Goal: Task Accomplishment & Management: Complete application form

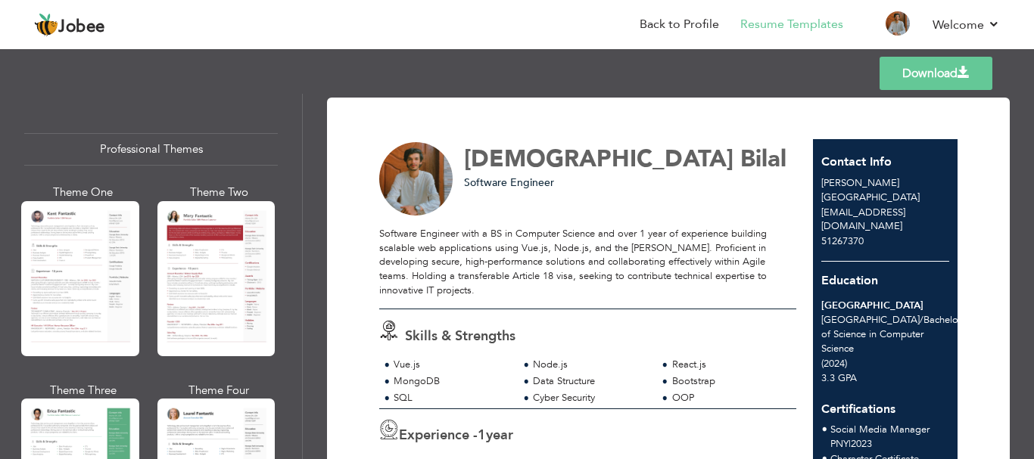
scroll to position [303, 0]
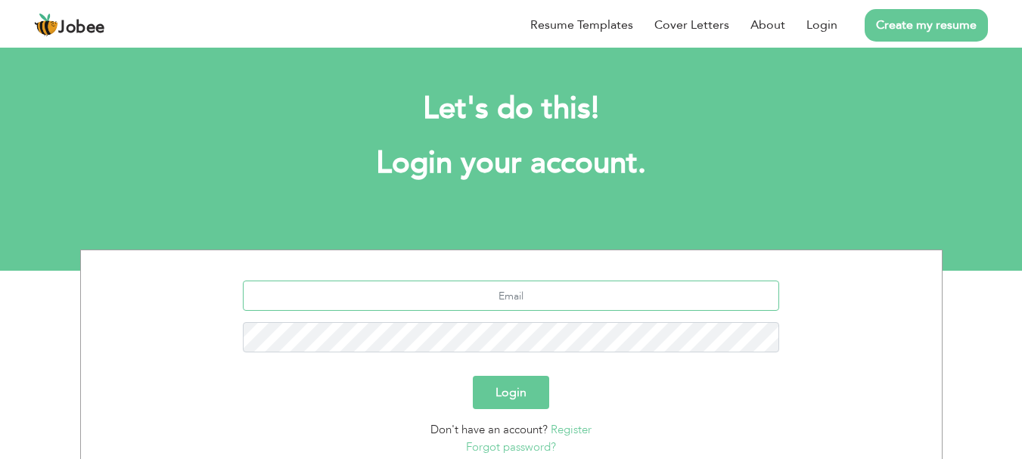
click at [573, 297] on input "text" at bounding box center [511, 296] width 537 height 30
type input "[EMAIL_ADDRESS][DOMAIN_NAME]"
click at [473, 376] on button "Login" at bounding box center [511, 392] width 76 height 33
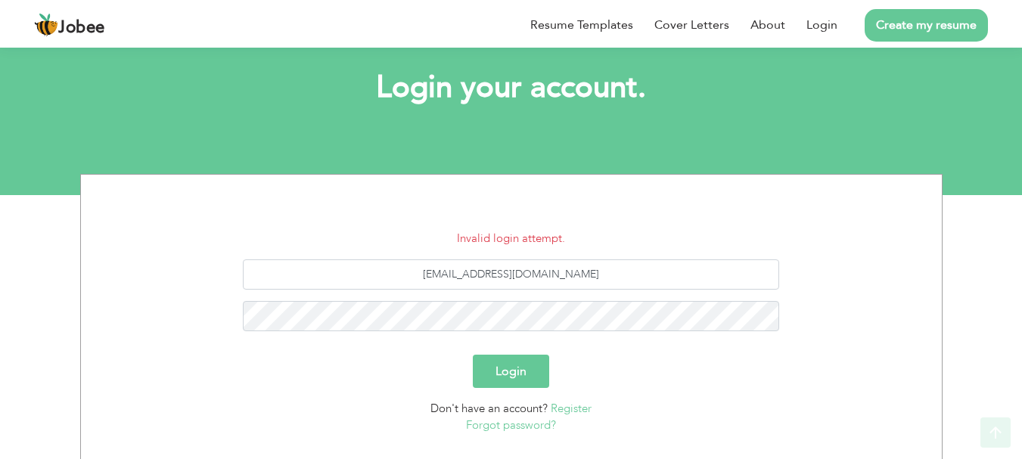
scroll to position [170, 0]
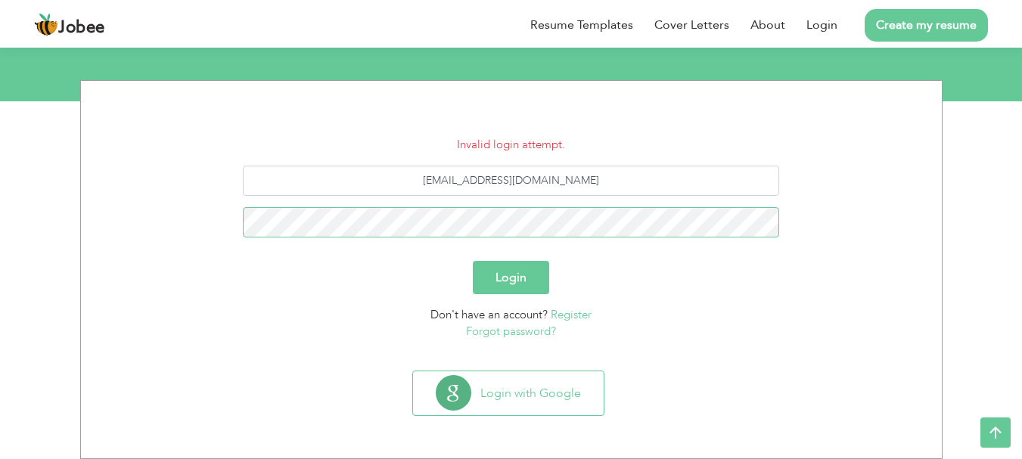
click at [473, 261] on button "Login" at bounding box center [511, 277] width 76 height 33
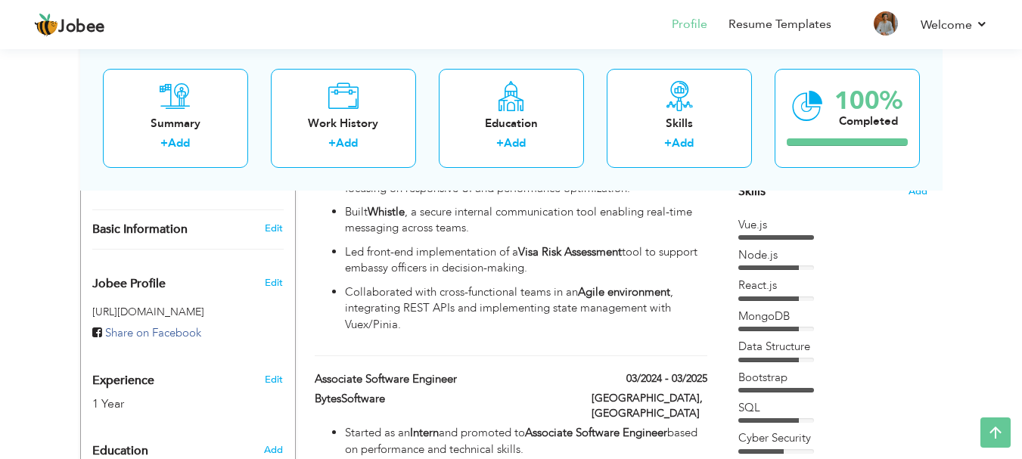
scroll to position [378, 0]
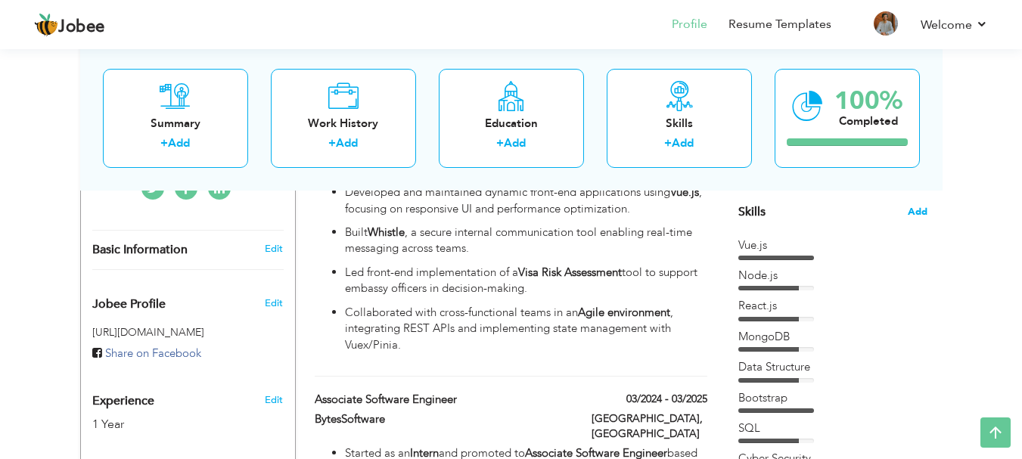
click at [923, 212] on span "Add" at bounding box center [918, 212] width 20 height 14
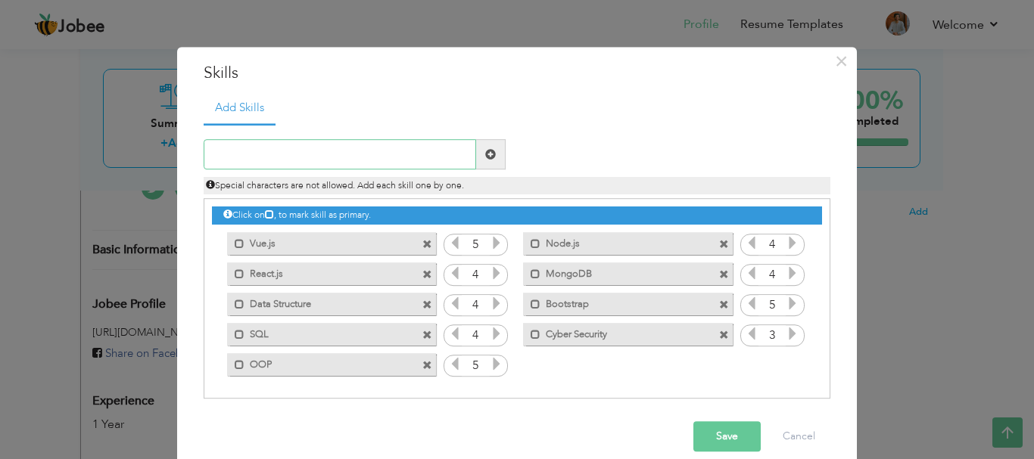
paste input "Frontend: Vue.js, React.js, Bootstrap"
type input "Frontend: Vue.js, React.js, Bootstrap"
click at [485, 154] on span at bounding box center [490, 154] width 11 height 11
click at [347, 157] on input "text" at bounding box center [340, 155] width 272 height 30
paste input "Frontend: Vue.js, React.js, Bootstrap"
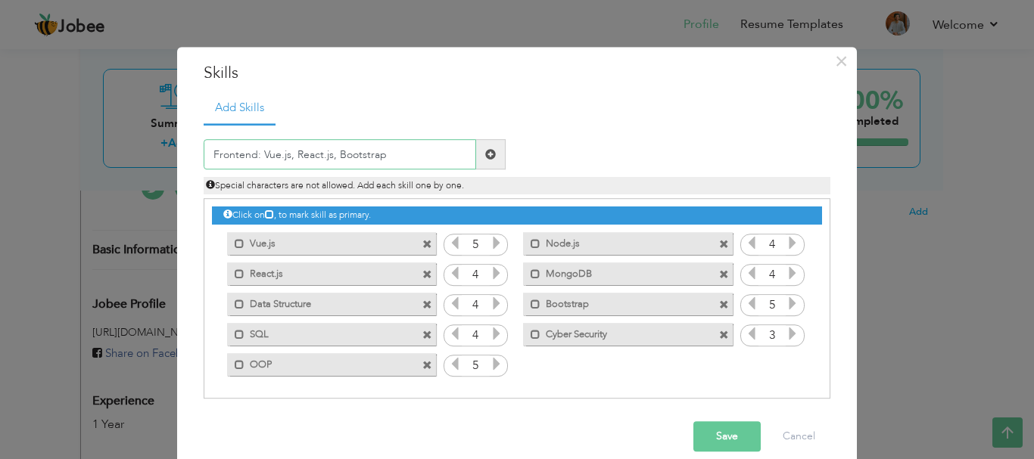
click at [254, 154] on input "Frontend: Vue.js, React.js, Bootstrap" at bounding box center [340, 155] width 272 height 30
type input "Frontend Vue.js, React.js, Bootstrap"
click at [492, 151] on span at bounding box center [491, 155] width 30 height 30
click at [298, 149] on input "text" at bounding box center [340, 155] width 272 height 30
paste input "Frontend: Vue.js, React.js, Bootstrap"
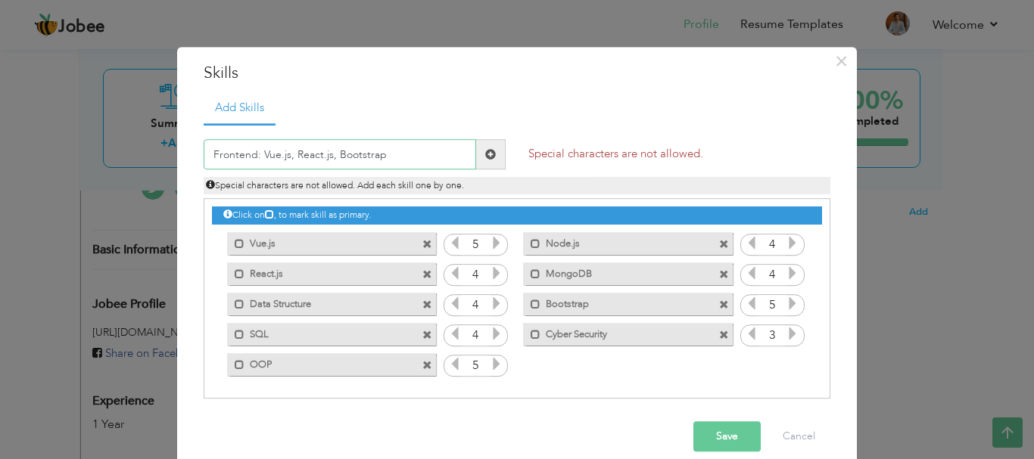
click at [327, 158] on input "Frontend: Vue.js, React.js, Bootstrap" at bounding box center [340, 155] width 272 height 30
type input "Frontend Vue.js React.js Bootstrap"
click at [496, 162] on span at bounding box center [491, 155] width 30 height 30
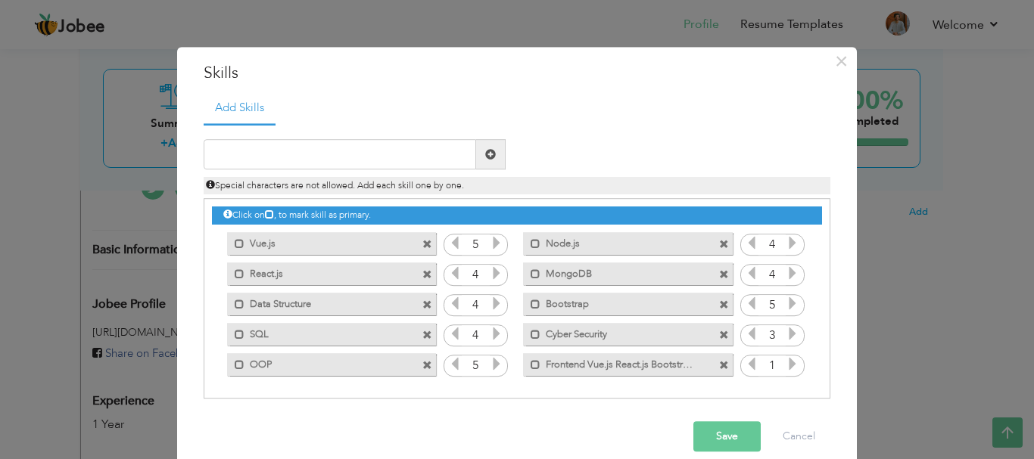
click at [422, 244] on span at bounding box center [427, 245] width 10 height 10
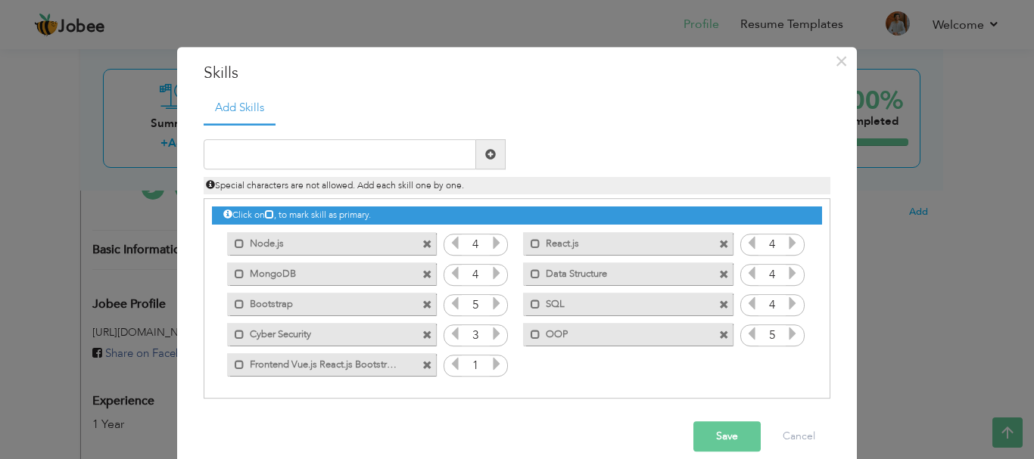
click at [422, 244] on span at bounding box center [427, 245] width 10 height 10
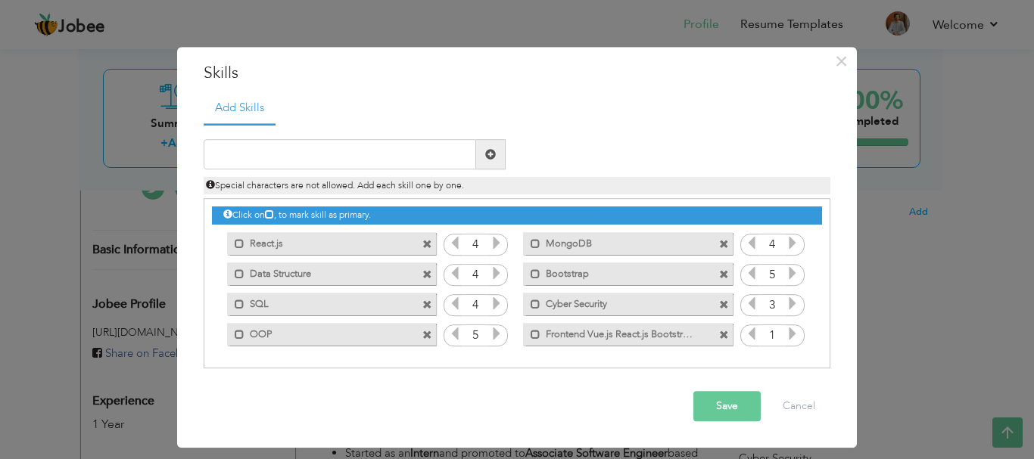
click at [418, 244] on div "Mark as primary skill. React.js" at bounding box center [331, 243] width 209 height 23
click at [421, 244] on div "Mark as primary skill. React.js" at bounding box center [331, 243] width 209 height 23
click at [424, 247] on span at bounding box center [427, 245] width 10 height 10
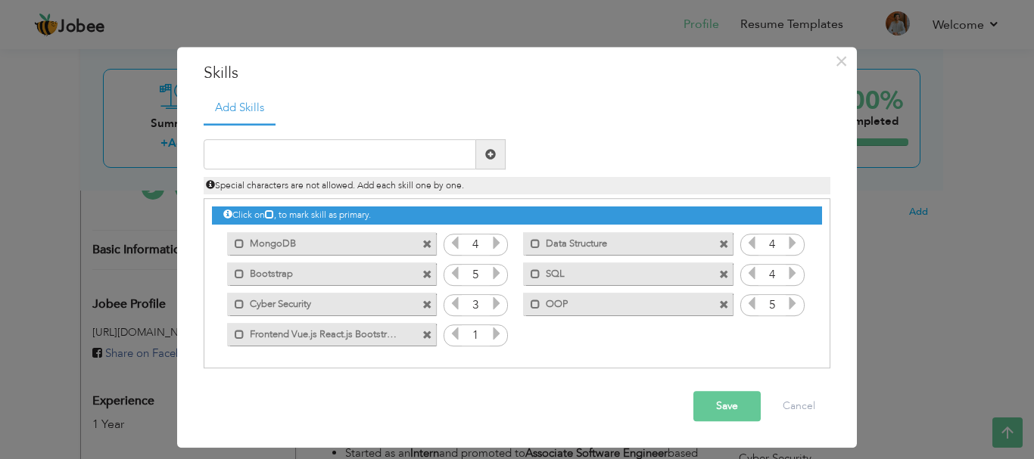
click at [425, 247] on span at bounding box center [427, 245] width 10 height 10
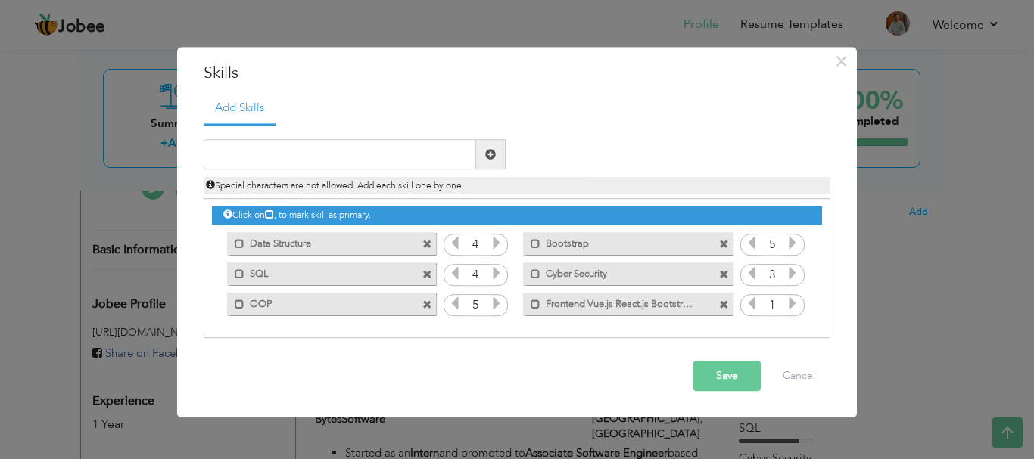
click at [425, 247] on span at bounding box center [427, 245] width 10 height 10
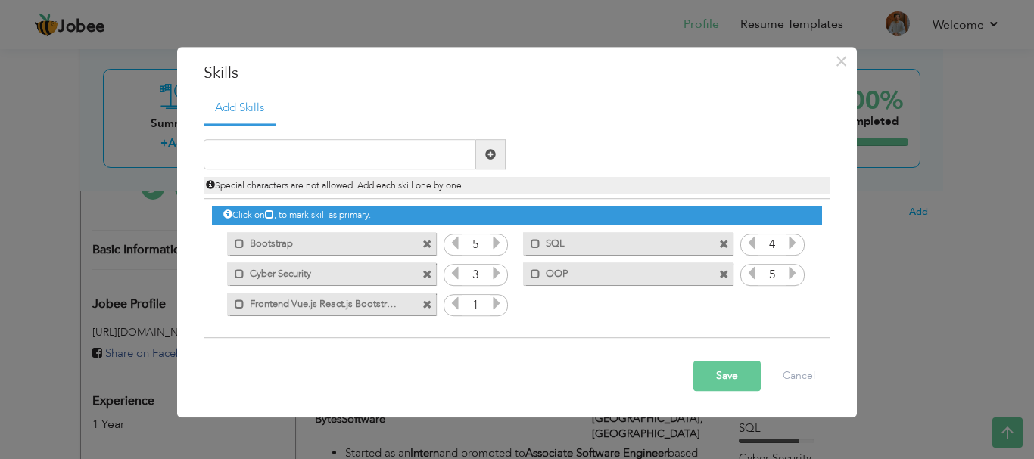
click at [425, 247] on span at bounding box center [427, 245] width 10 height 10
click at [719, 246] on span at bounding box center [724, 245] width 10 height 10
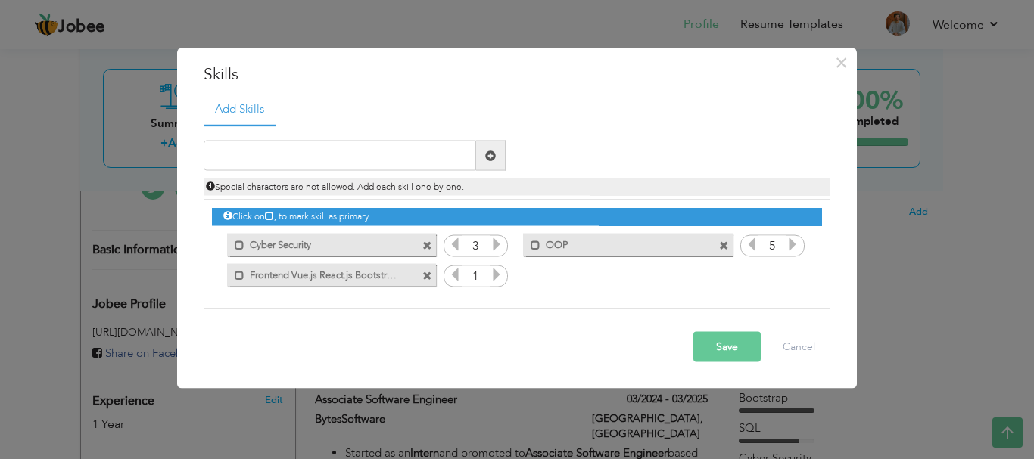
click at [424, 245] on span at bounding box center [427, 246] width 10 height 10
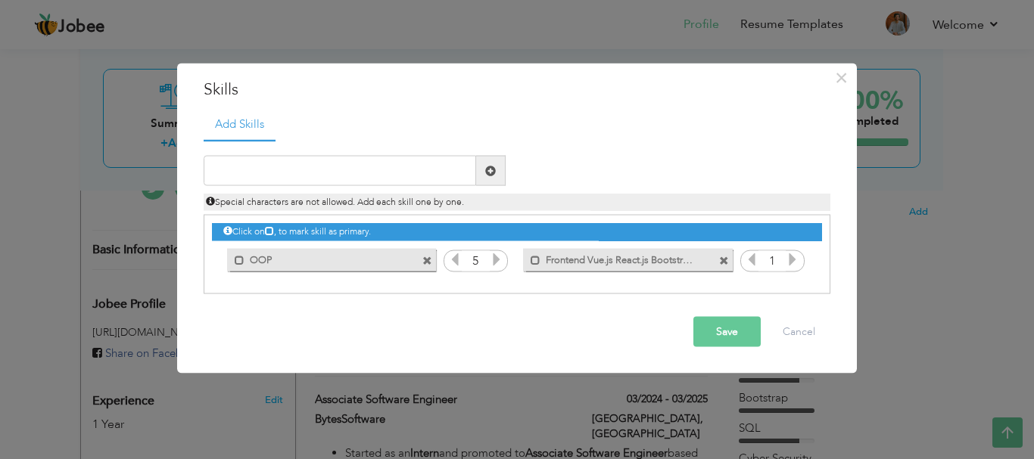
click at [424, 256] on span at bounding box center [427, 261] width 10 height 10
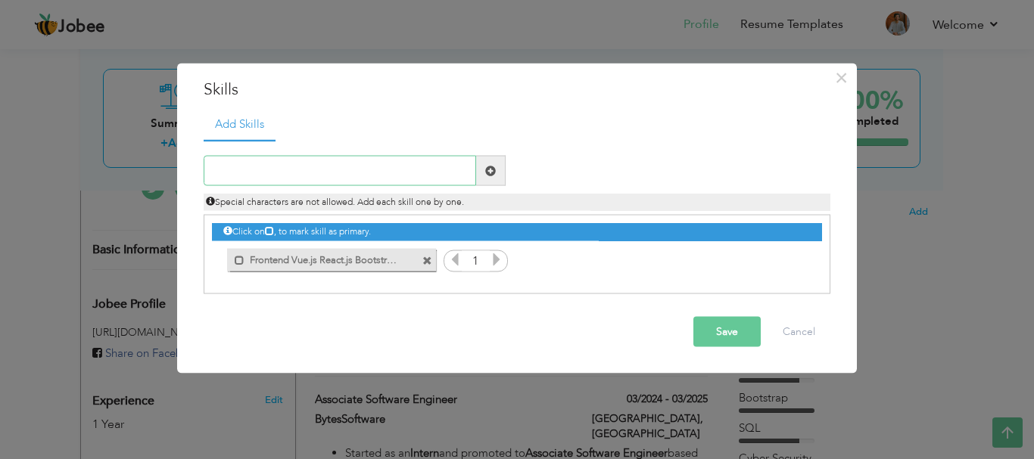
click at [362, 170] on input "text" at bounding box center [340, 171] width 272 height 30
paste input "Backend: Node.js, Express.js"
click at [254, 169] on input "Backend: Node.js, Express.js" at bounding box center [340, 171] width 272 height 30
drag, startPoint x: 292, startPoint y: 171, endPoint x: 306, endPoint y: 176, distance: 14.6
click at [293, 171] on input "Backend Node.js, Express.js" at bounding box center [340, 171] width 272 height 30
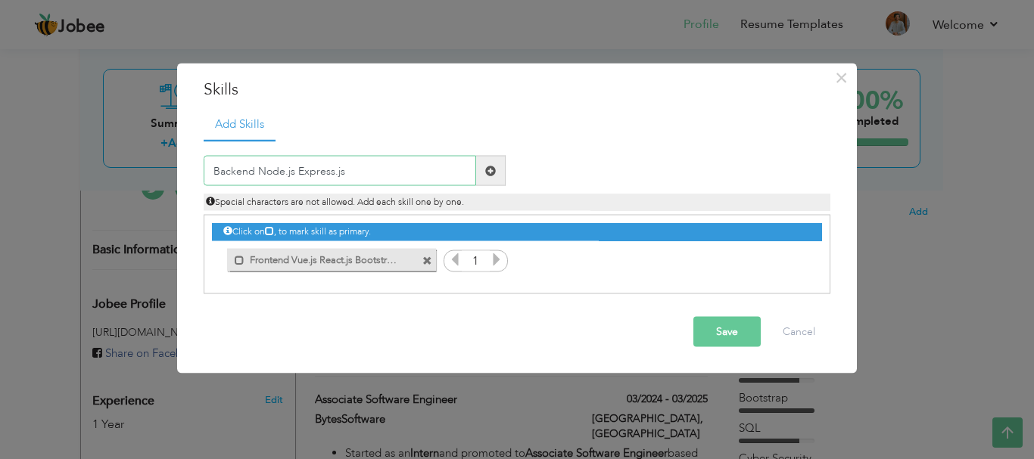
type input "Backend Node.js Express.js"
click at [487, 161] on span at bounding box center [491, 171] width 30 height 30
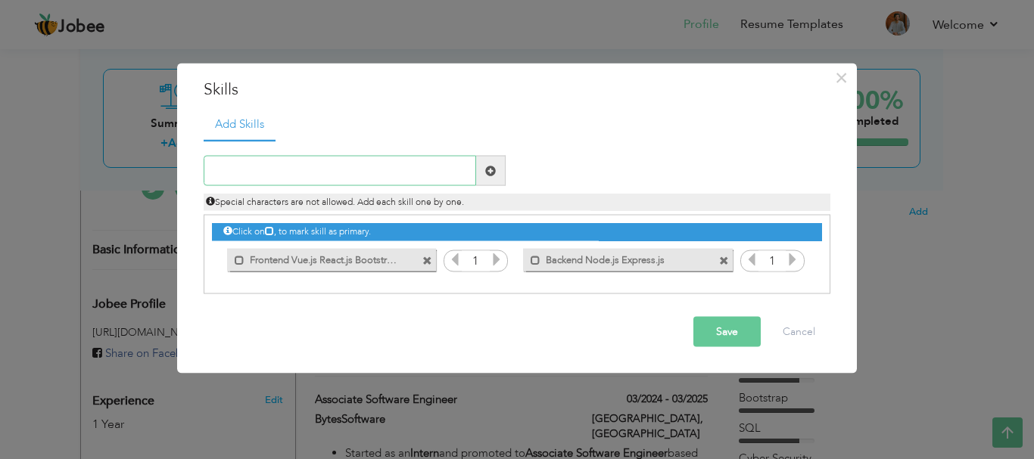
click at [369, 172] on input "text" at bounding box center [340, 171] width 272 height 30
paste input "Databases: MongoDB, SQL"
click at [318, 168] on input "Databases: MongoDB, SQL" at bounding box center [340, 171] width 272 height 30
type input "Databases MongoDB SQL"
click at [479, 169] on span at bounding box center [491, 171] width 30 height 30
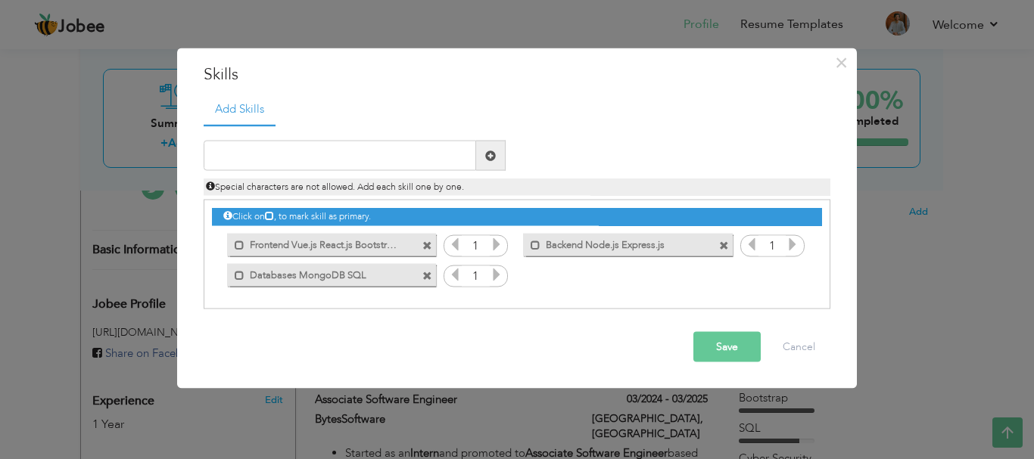
click at [353, 171] on div "Special characters are not allowed. Add each skill one by one." at bounding box center [516, 183] width 649 height 25
click at [355, 167] on input "text" at bounding box center [340, 156] width 272 height 30
paste input "Other: Data Structures, OOP, Cyber Security"
click at [350, 154] on input "Other: Data Structures, OOP, Cyber Security" at bounding box center [340, 156] width 272 height 30
type input "Other: Data Structures OOP Cyber Security"
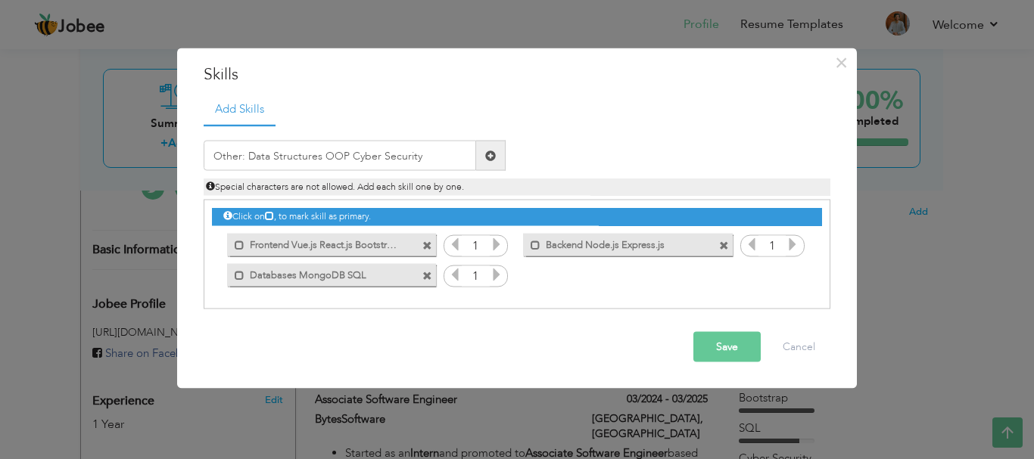
click at [483, 148] on span at bounding box center [491, 156] width 30 height 30
click at [394, 155] on input "text" at bounding box center [340, 156] width 272 height 30
paste input "Other: Data Structures, OOP, Cyber Security"
click at [316, 157] on input "Other Data Structures OOP Cyber Security" at bounding box center [340, 156] width 272 height 30
type input "Other. Data Structures. OOP. Cyber Security"
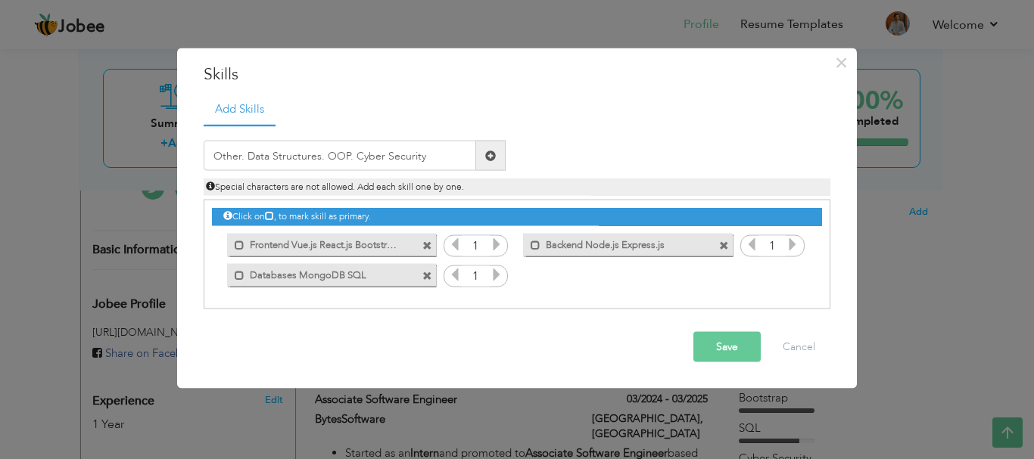
click at [484, 155] on span at bounding box center [491, 156] width 30 height 30
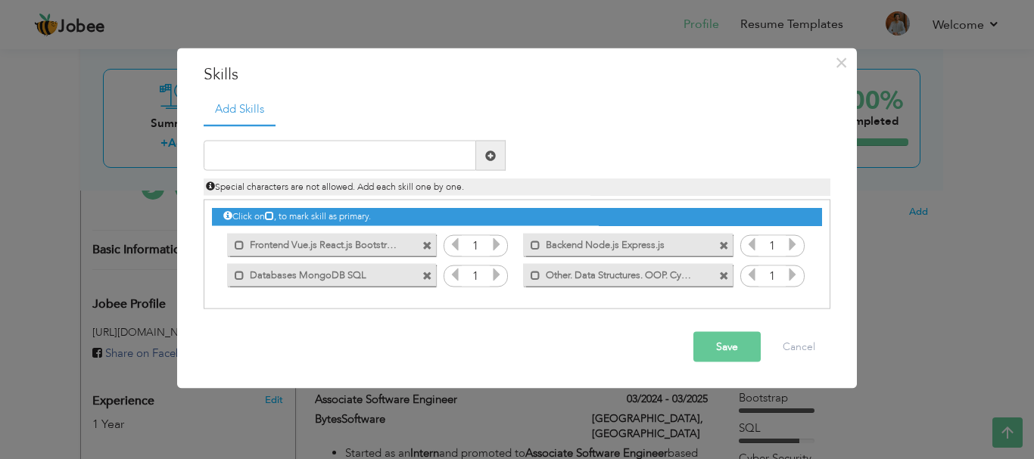
click at [688, 274] on label "Other. Data Structures. OOP. Cyber Security" at bounding box center [616, 272] width 153 height 19
click at [682, 276] on label "Other. Data Structures. OOP. Cyber Security" at bounding box center [618, 272] width 151 height 19
click at [722, 281] on span at bounding box center [724, 276] width 10 height 10
click at [362, 163] on input "text" at bounding box center [340, 156] width 272 height 30
paste input "Other: Data Structures, OOP, Cyber Security"
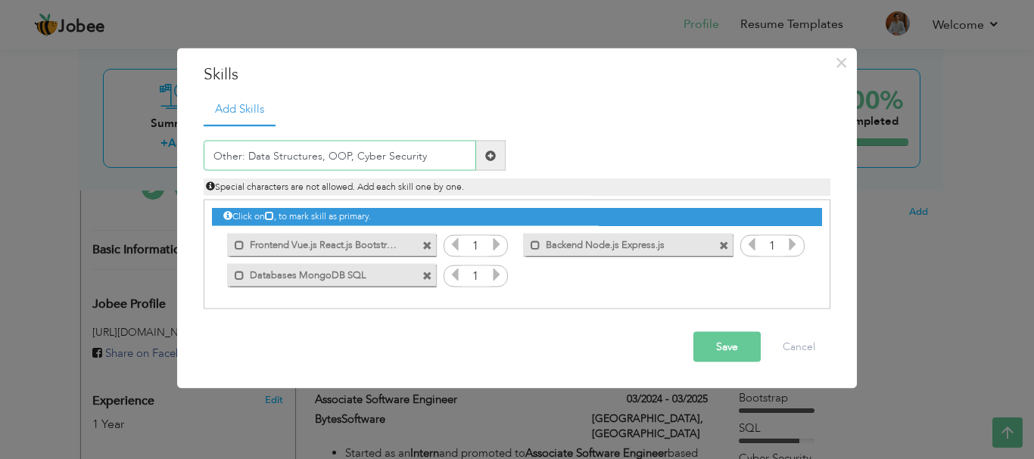
click at [244, 155] on input "Other: Data Structures, OOP, Cyber Security" at bounding box center [340, 156] width 272 height 30
click at [318, 157] on input "Other Data Structures, OOP, Cyber Security" at bounding box center [340, 156] width 272 height 30
click at [343, 157] on input "Other Data Structures OOP, Cyber Security" at bounding box center [340, 156] width 272 height 30
type input "Other Data Structures OOP Cyber Security"
click at [734, 340] on button "Save" at bounding box center [726, 347] width 67 height 30
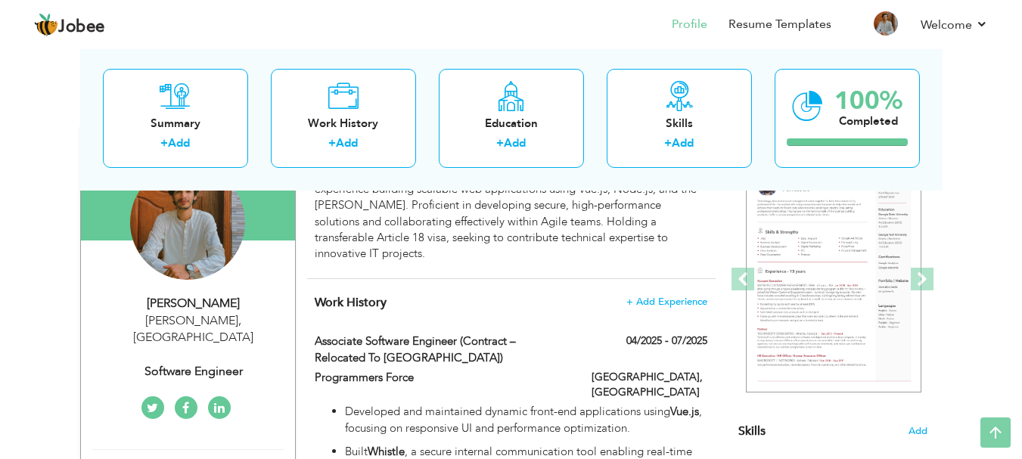
scroll to position [0, 0]
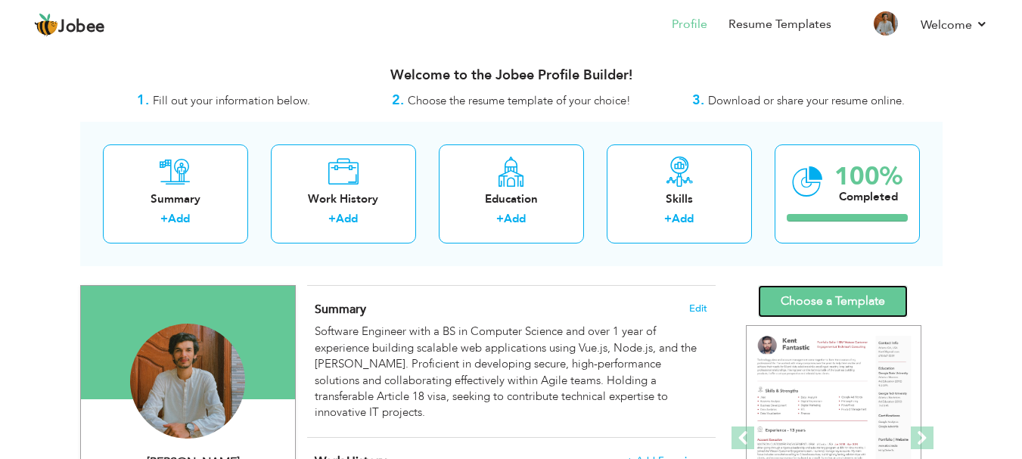
click at [826, 315] on link "Choose a Template" at bounding box center [833, 301] width 150 height 33
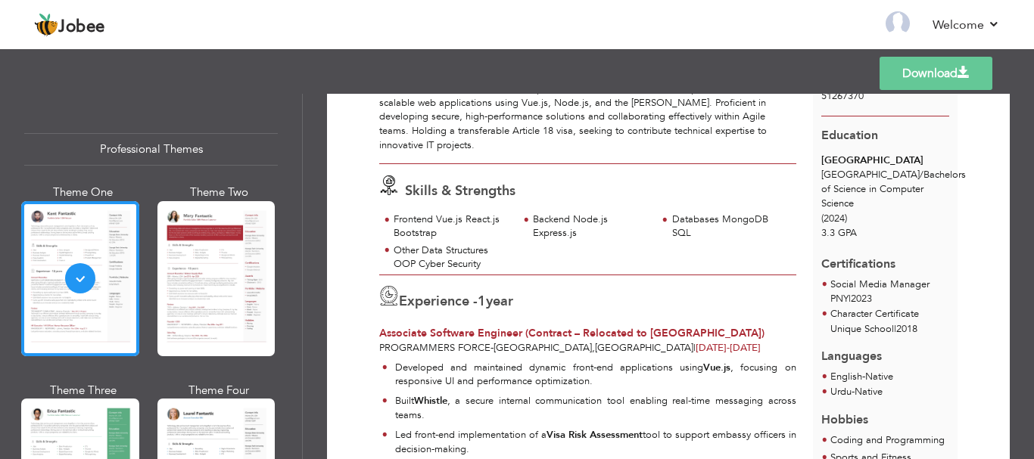
scroll to position [151, 0]
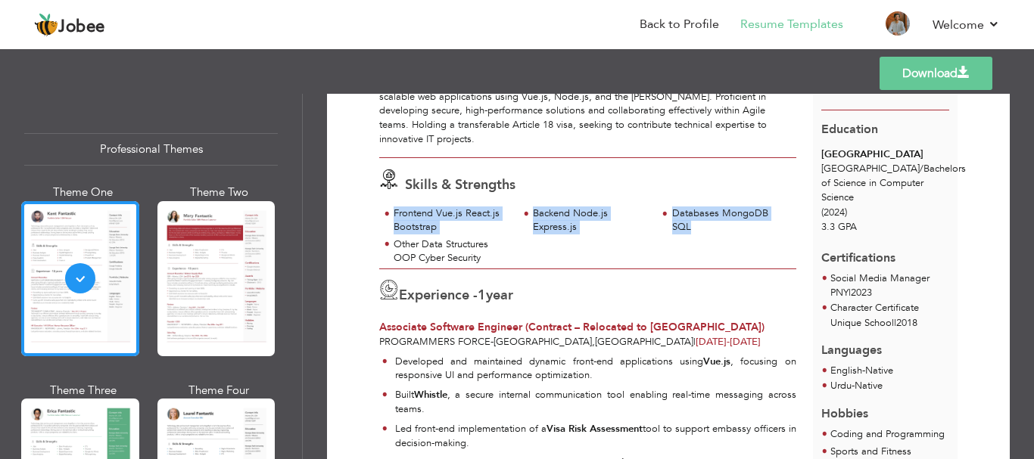
drag, startPoint x: 382, startPoint y: 206, endPoint x: 527, endPoint y: 257, distance: 153.9
click at [527, 257] on div "Frontend Vue.js React.js Bootstrap Backend Node.js Express.js Databases MongoDB…" at bounding box center [587, 238] width 417 height 62
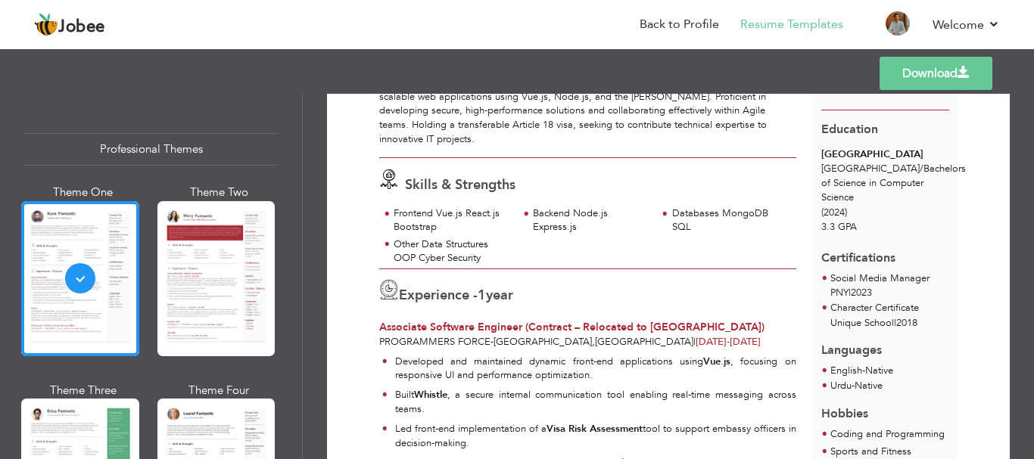
click at [510, 254] on div "Other Data Structures OOP Cyber Security" at bounding box center [448, 253] width 139 height 31
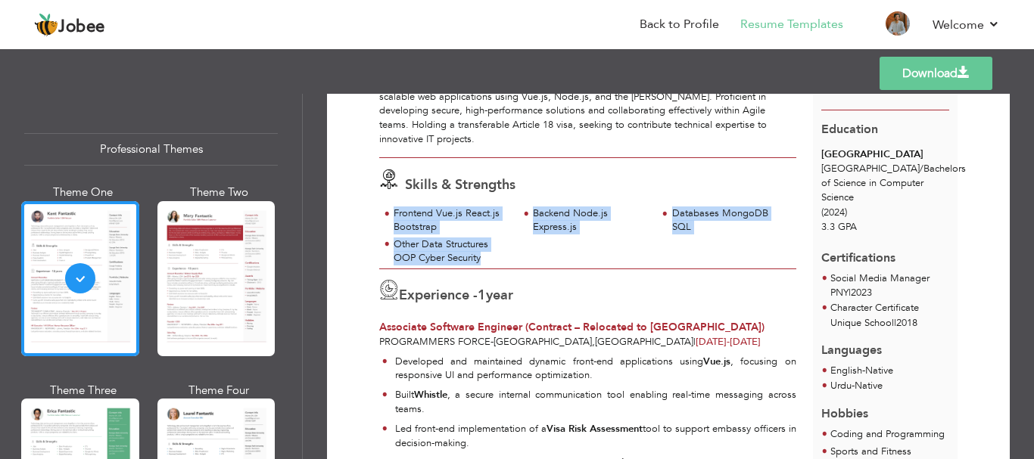
drag, startPoint x: 455, startPoint y: 255, endPoint x: 379, endPoint y: 210, distance: 88.3
click at [379, 210] on div "Frontend Vue.js React.js Bootstrap Backend Node.js Express.js Databases MongoDB…" at bounding box center [587, 238] width 417 height 62
click at [537, 248] on div "Frontend Vue.js React.js Bootstrap Backend Node.js Express.js Databases MongoDB…" at bounding box center [587, 238] width 417 height 62
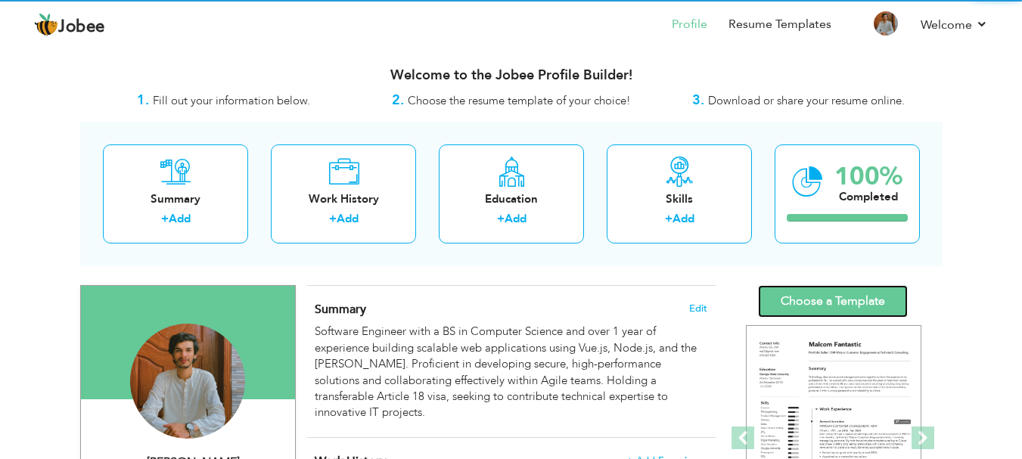
click at [825, 296] on link "Choose a Template" at bounding box center [833, 301] width 150 height 33
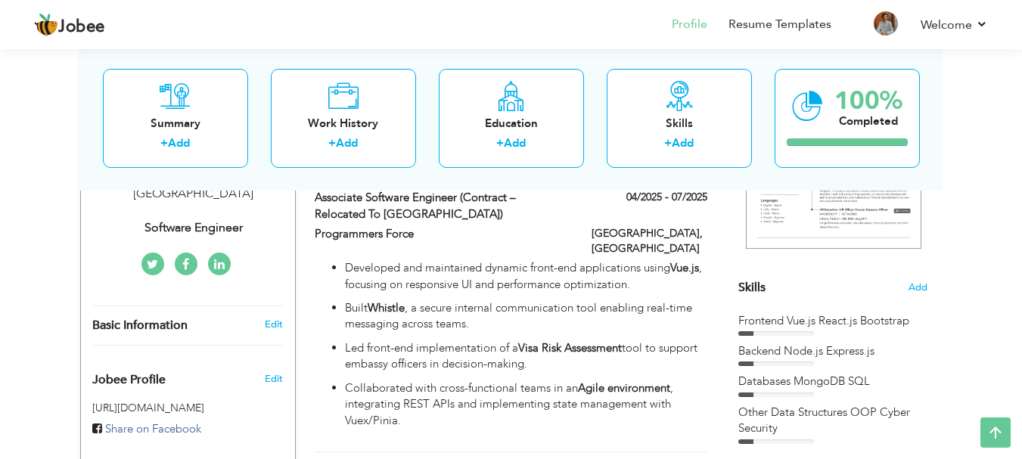
scroll to position [378, 0]
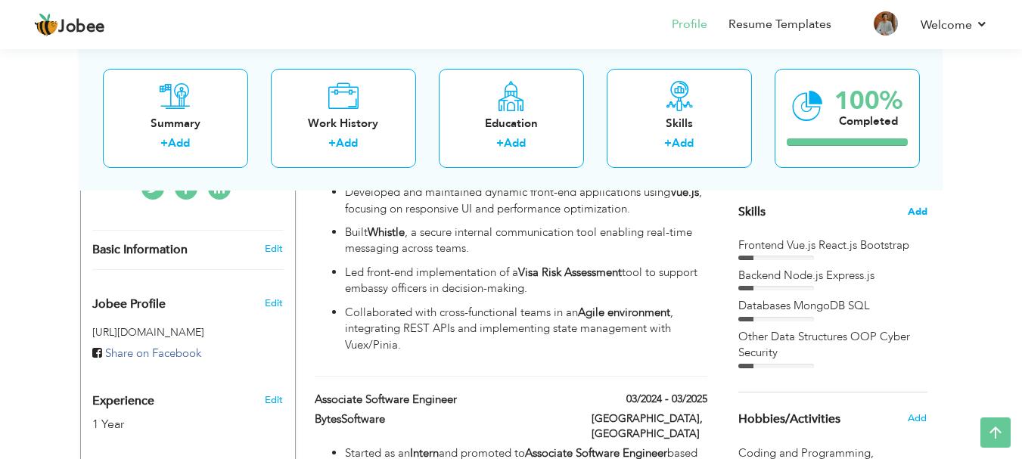
click at [924, 213] on span "Add" at bounding box center [918, 212] width 20 height 14
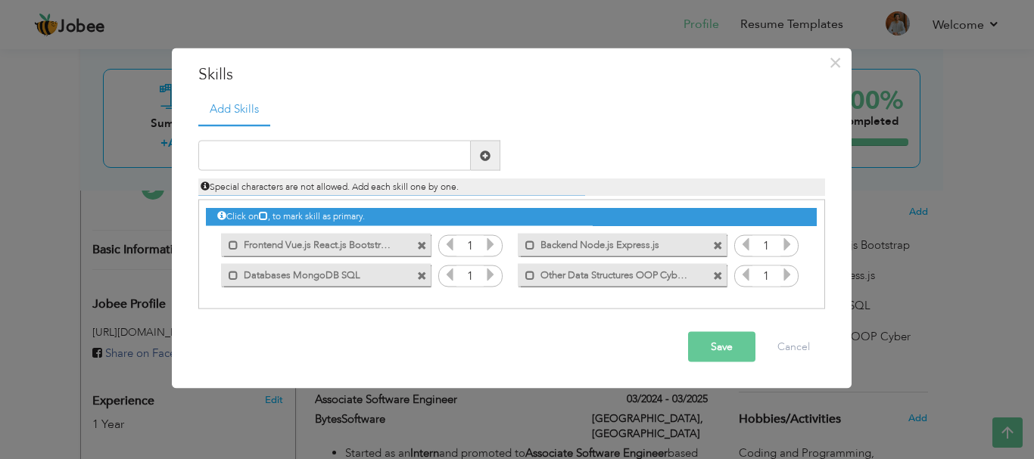
click at [419, 244] on span at bounding box center [422, 246] width 10 height 10
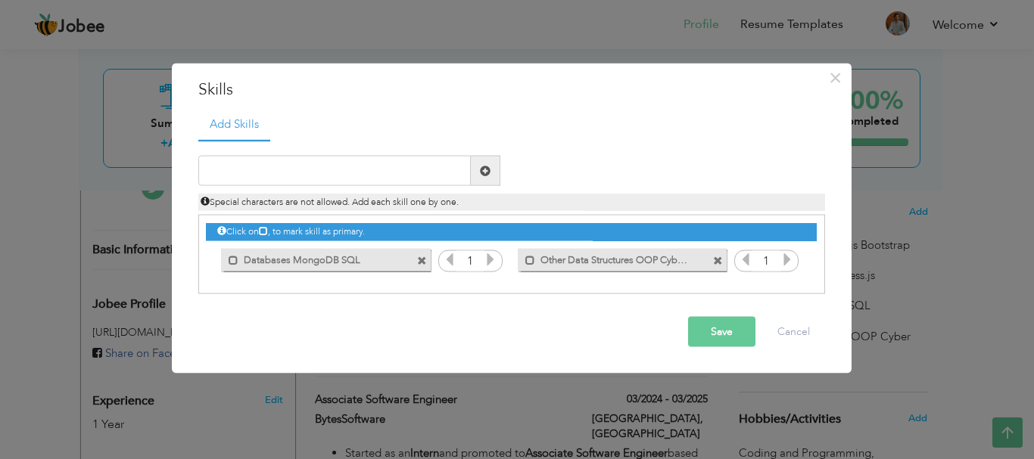
click at [422, 256] on span at bounding box center [422, 261] width 10 height 10
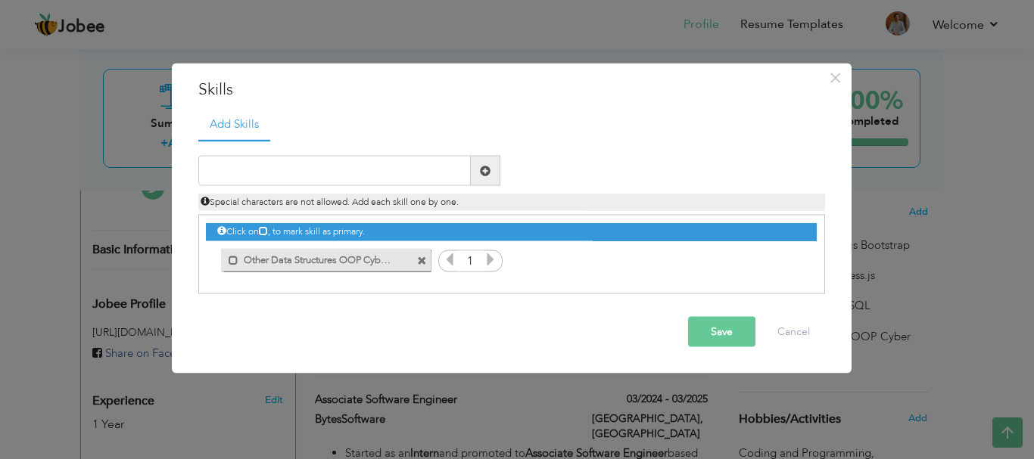
click at [422, 256] on span at bounding box center [422, 261] width 10 height 10
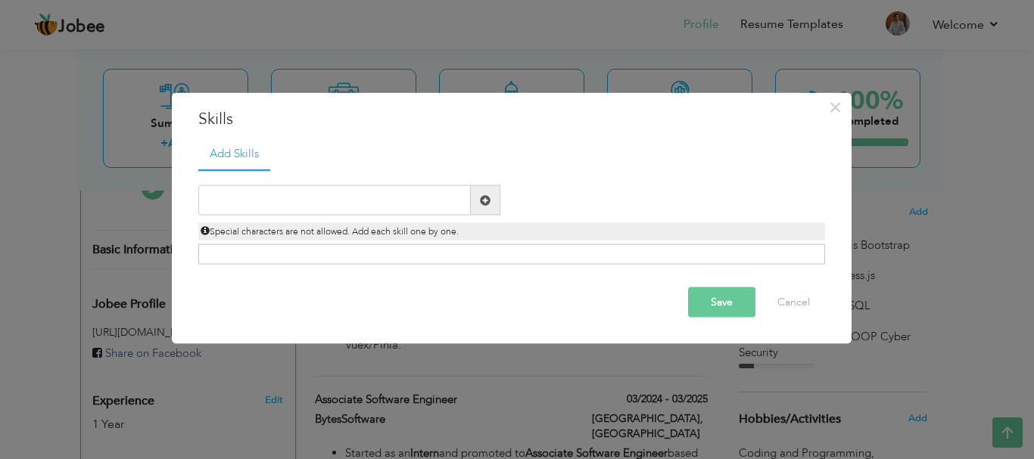
click at [389, 183] on div "Duplicate entry" at bounding box center [511, 217] width 627 height 95
click at [420, 253] on div "Click on , to mark skill as primary." at bounding box center [511, 254] width 627 height 20
click at [313, 187] on input "text" at bounding box center [334, 200] width 272 height 30
paste input "Vue.js"
type input "Vue.js"
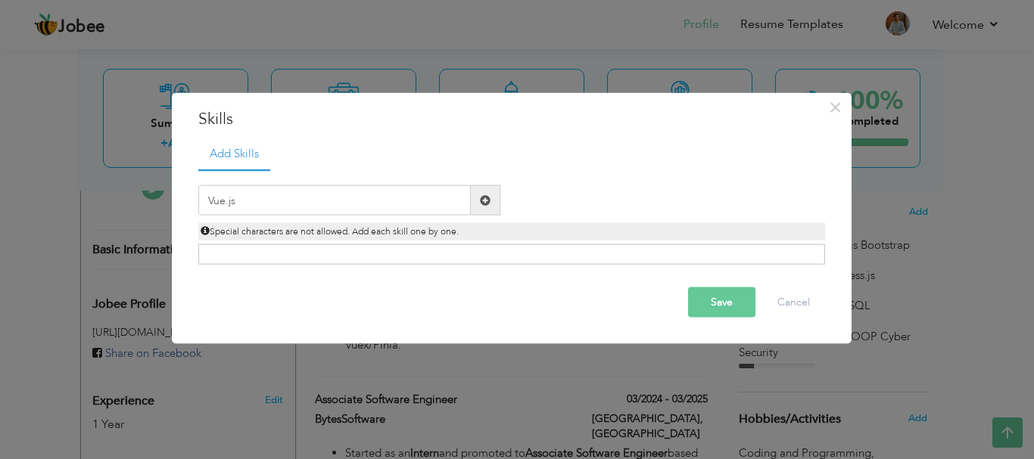
click at [724, 301] on button "Save" at bounding box center [721, 303] width 67 height 30
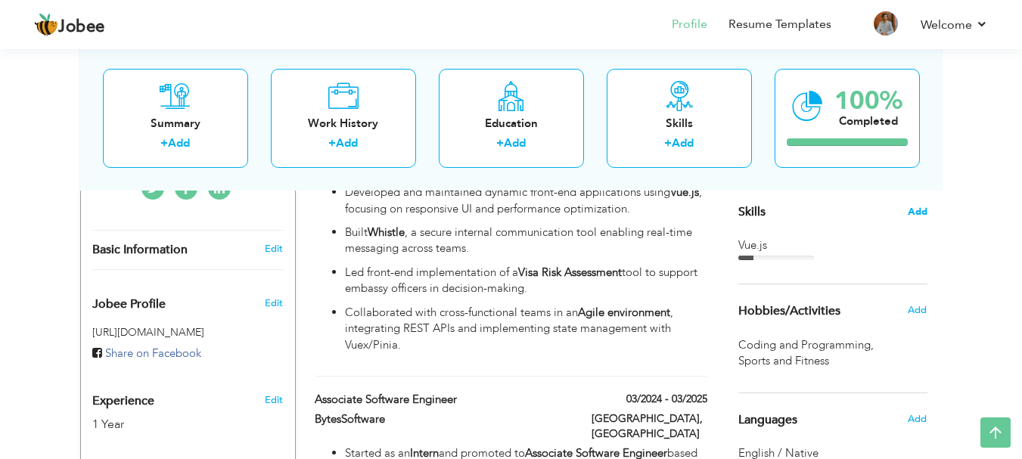
click at [918, 208] on span "Add" at bounding box center [918, 212] width 20 height 14
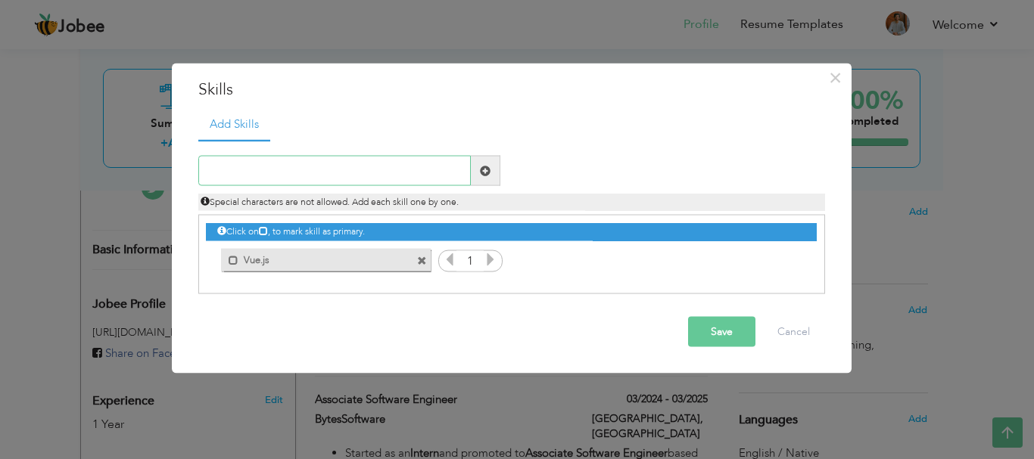
paste input "React.js"
type input "React.js"
click at [482, 166] on span at bounding box center [485, 170] width 11 height 11
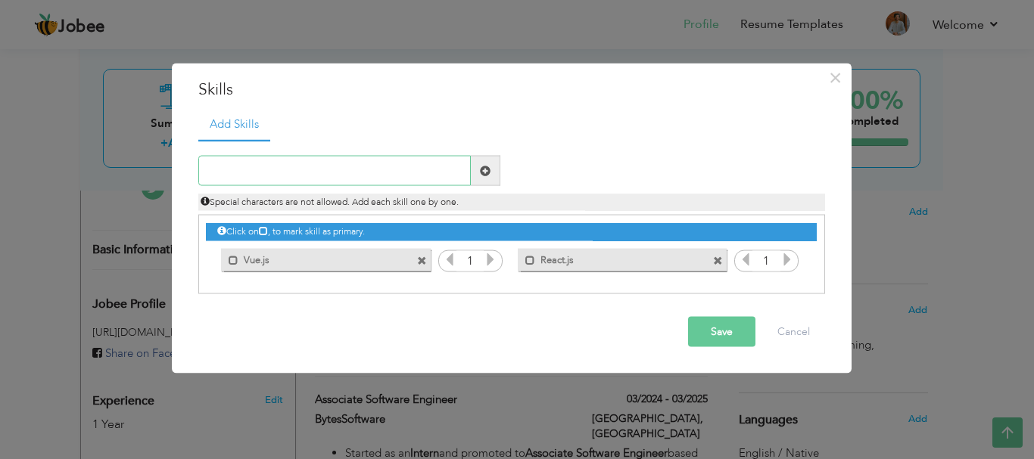
click at [316, 164] on input "text" at bounding box center [334, 171] width 272 height 30
paste input "Bootstrap"
type input "Bootstrap"
click at [472, 159] on span at bounding box center [486, 171] width 30 height 30
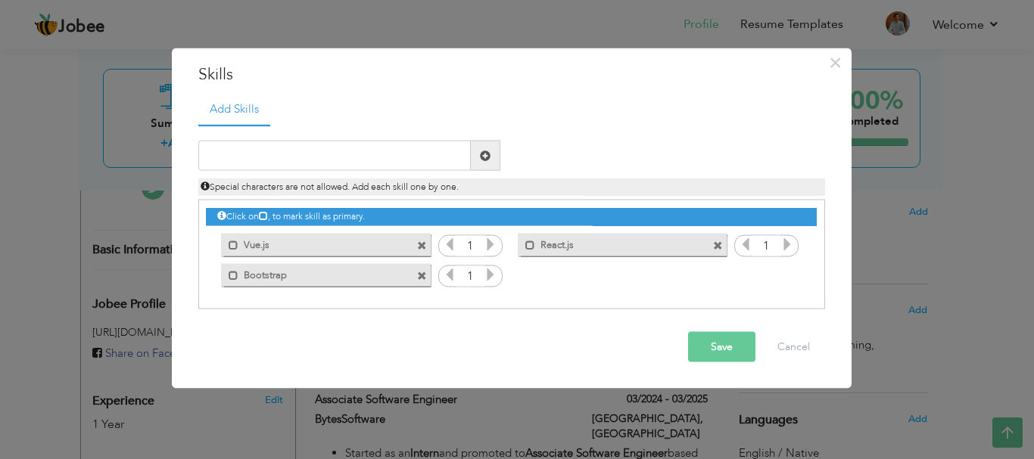
click at [722, 357] on button "Save" at bounding box center [721, 347] width 67 height 30
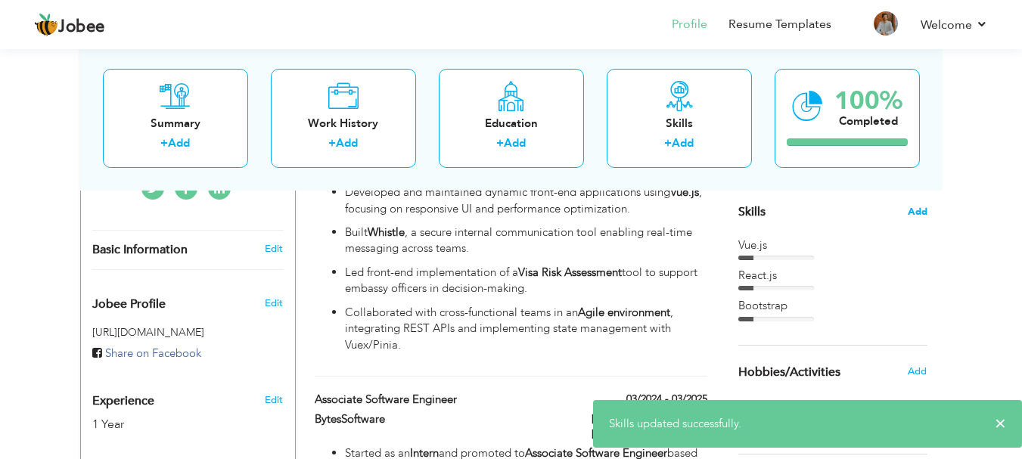
click at [917, 205] on span "Add" at bounding box center [918, 212] width 20 height 14
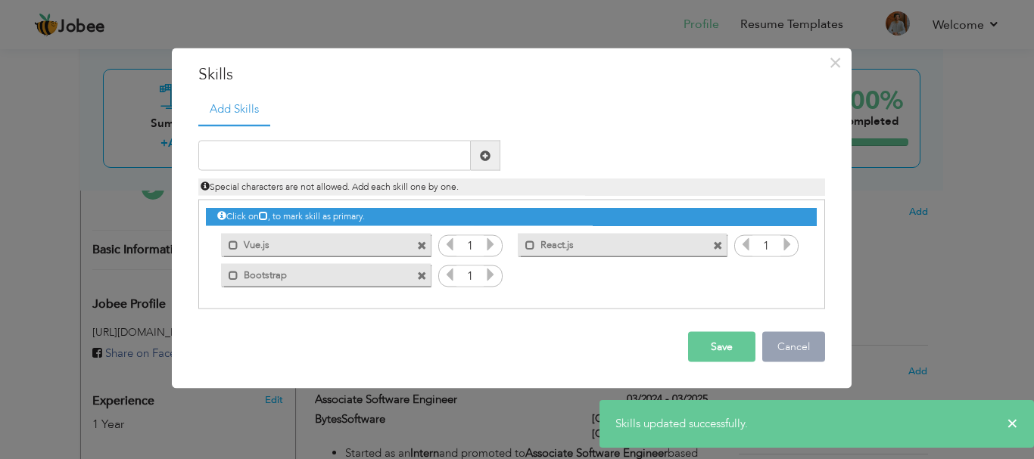
click at [807, 350] on button "Cancel" at bounding box center [793, 347] width 63 height 30
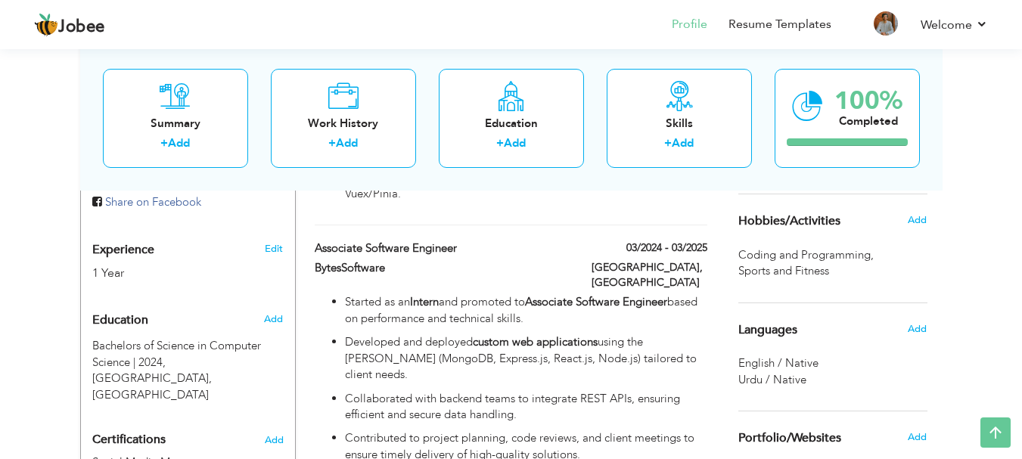
scroll to position [0, 0]
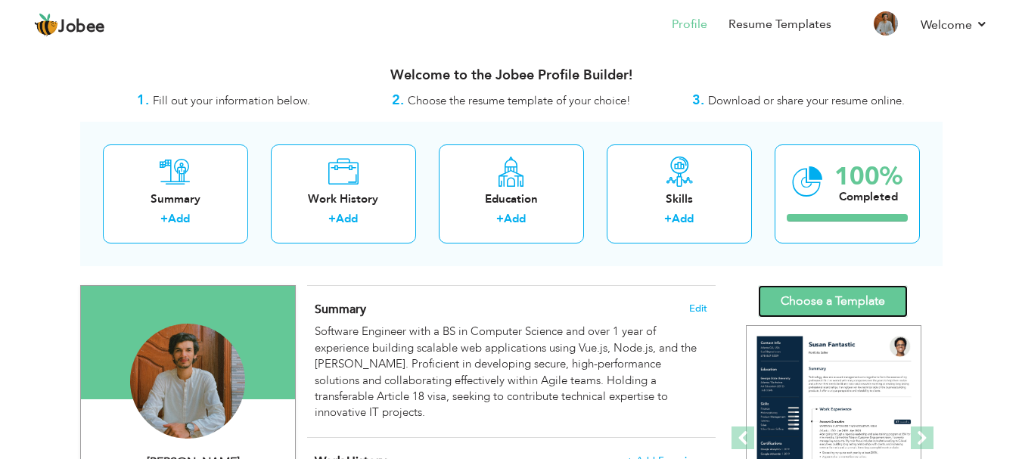
click at [825, 313] on link "Choose a Template" at bounding box center [833, 301] width 150 height 33
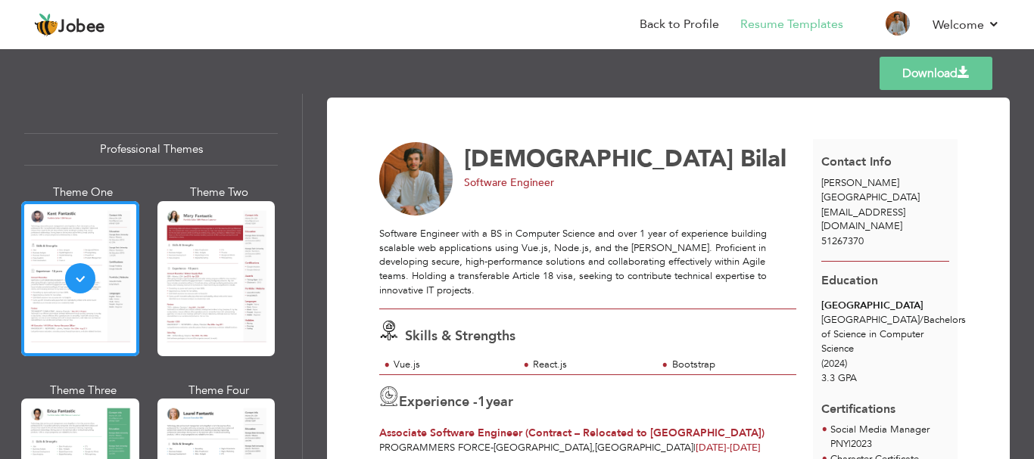
scroll to position [76, 0]
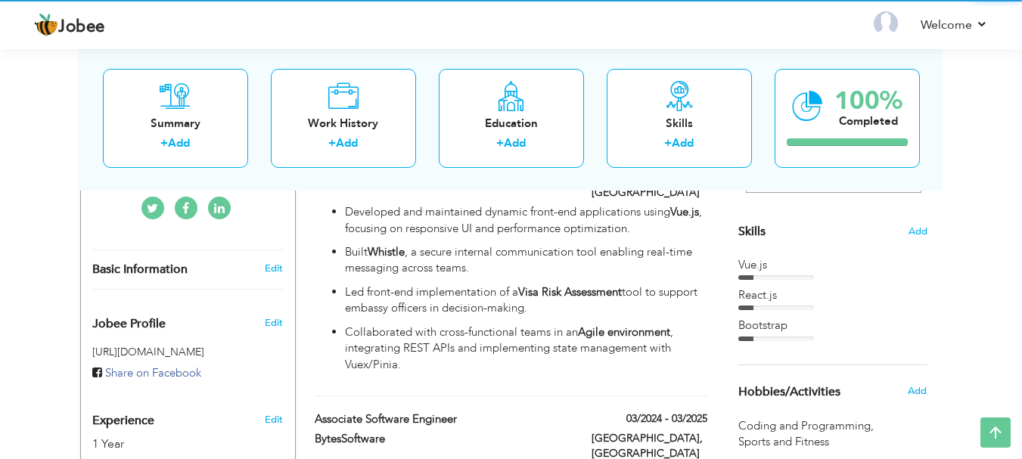
scroll to position [378, 0]
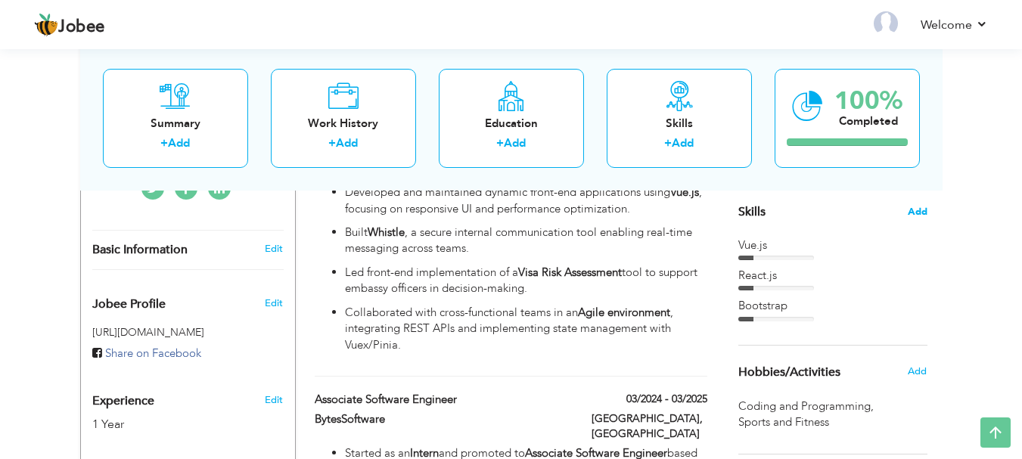
click at [913, 209] on span "Add" at bounding box center [918, 212] width 20 height 14
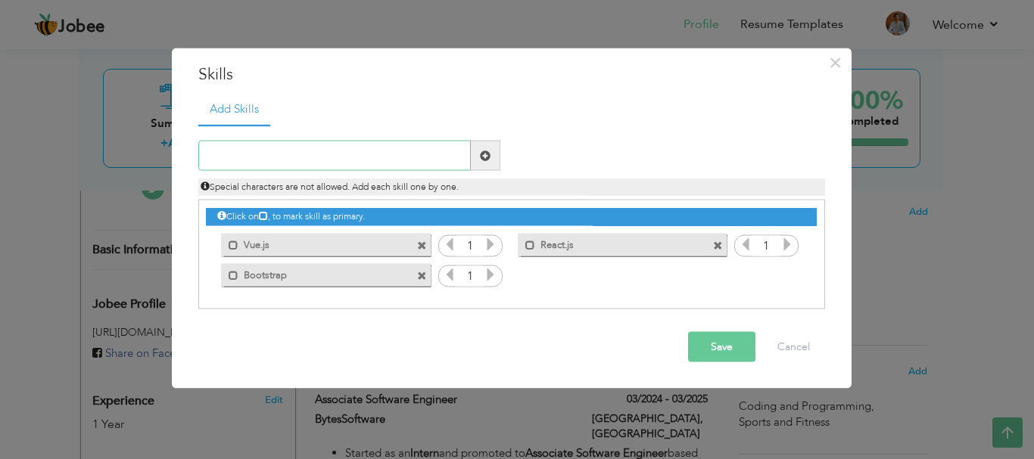
paste input "Node.js"
type input "Node.js"
click at [481, 156] on span at bounding box center [485, 155] width 11 height 11
click at [431, 235] on div "Mark as primary skill. Vue.js" at bounding box center [322, 244] width 232 height 30
click at [424, 247] on span at bounding box center [422, 246] width 10 height 10
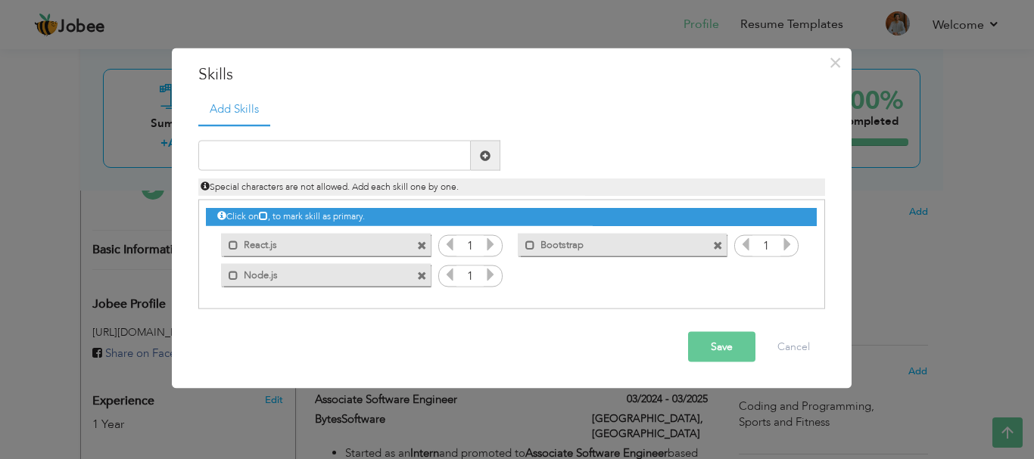
click at [424, 247] on span at bounding box center [422, 246] width 10 height 10
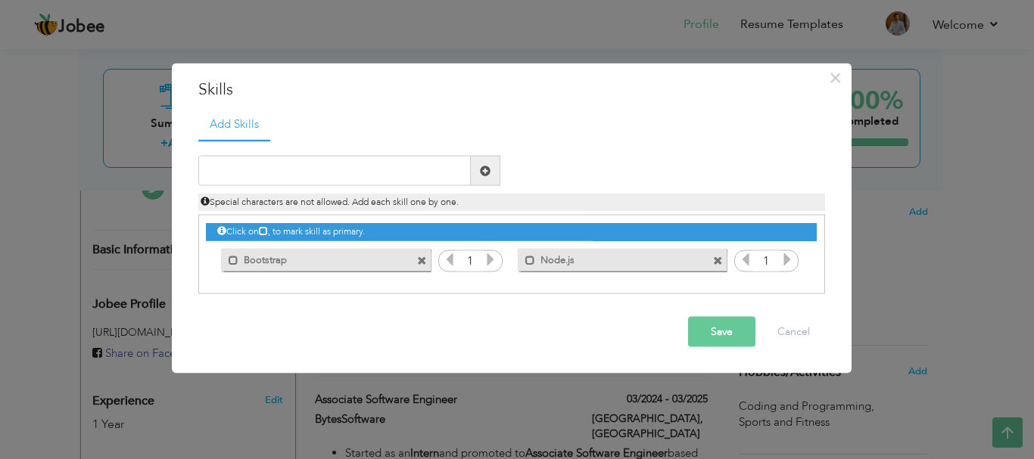
click at [424, 247] on div "Mark as primary skill. Bootstrap" at bounding box center [322, 259] width 232 height 30
click at [424, 256] on span at bounding box center [422, 261] width 10 height 10
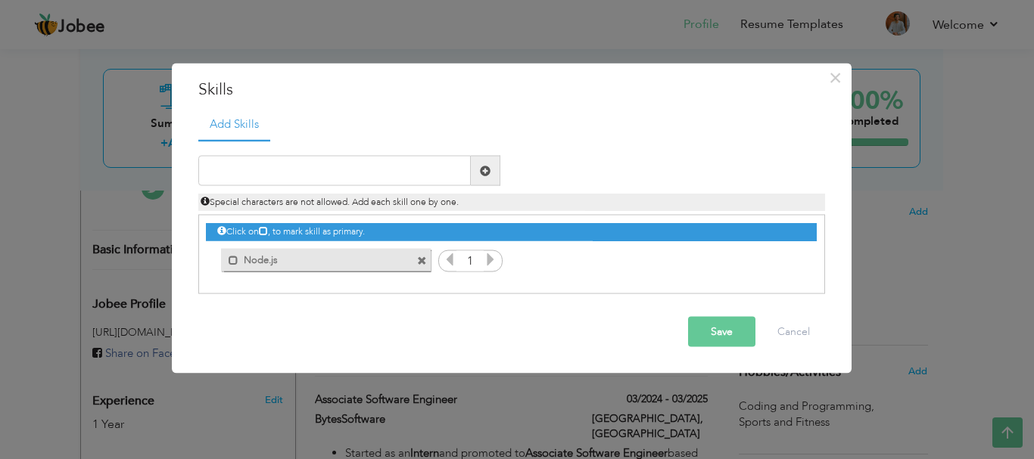
click at [424, 256] on span at bounding box center [422, 261] width 10 height 10
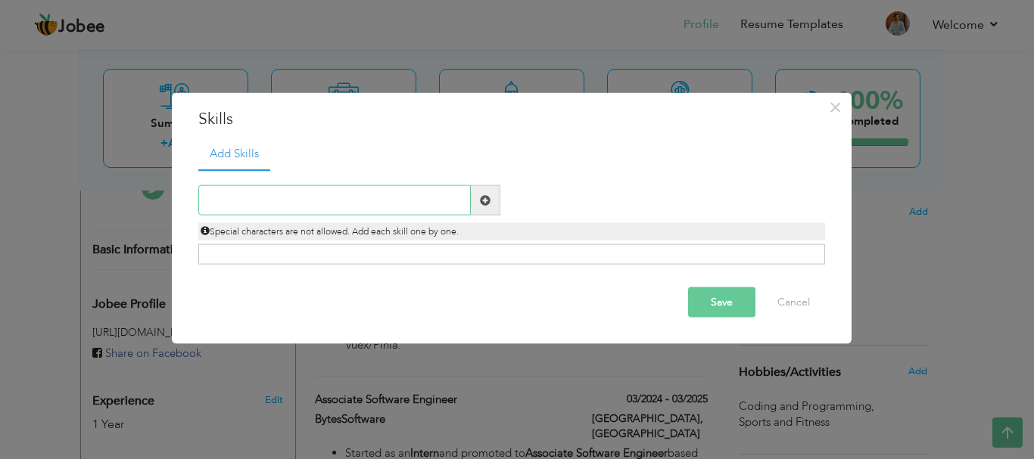
click at [388, 210] on input "text" at bounding box center [334, 200] width 272 height 30
paste input "Vue.js"
type input "Vue.js"
click at [475, 197] on span at bounding box center [486, 200] width 30 height 30
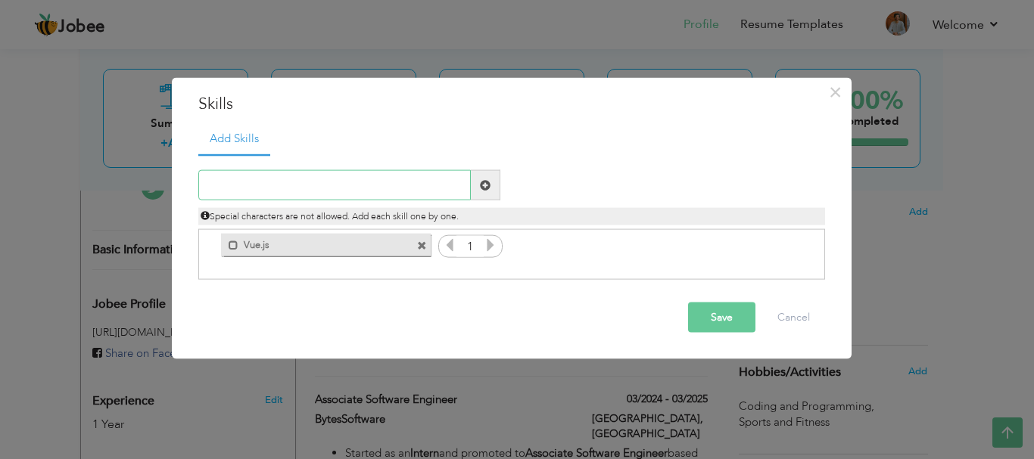
click at [428, 185] on input "text" at bounding box center [334, 185] width 272 height 30
paste input "Node.js"
type input "Node.js"
click at [490, 193] on span at bounding box center [486, 185] width 30 height 30
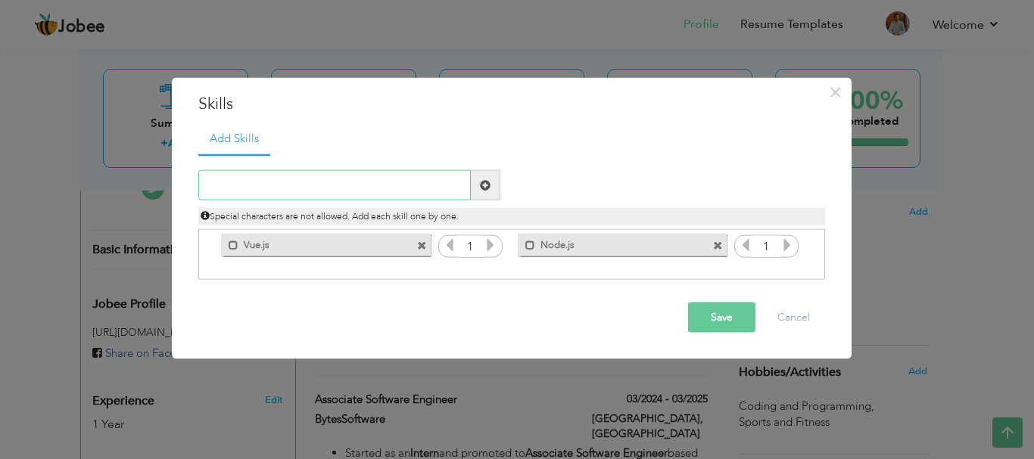
click at [423, 191] on input "text" at bounding box center [334, 185] width 272 height 30
paste input "Data Structures"
type input "Data Structures"
click at [496, 185] on span at bounding box center [486, 185] width 30 height 30
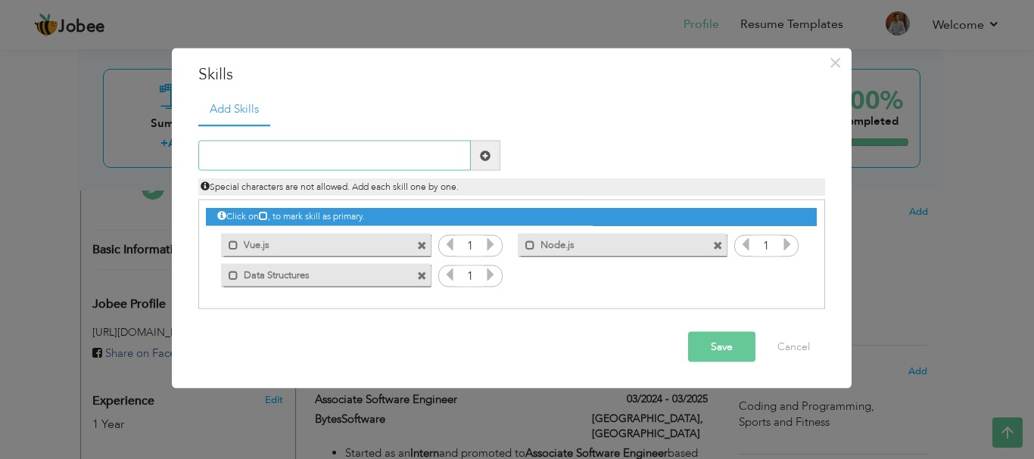
click at [350, 151] on input "text" at bounding box center [334, 156] width 272 height 30
paste input "React.js"
type input "React.js"
click at [491, 146] on span at bounding box center [486, 156] width 30 height 30
click at [402, 163] on input "text" at bounding box center [334, 156] width 272 height 30
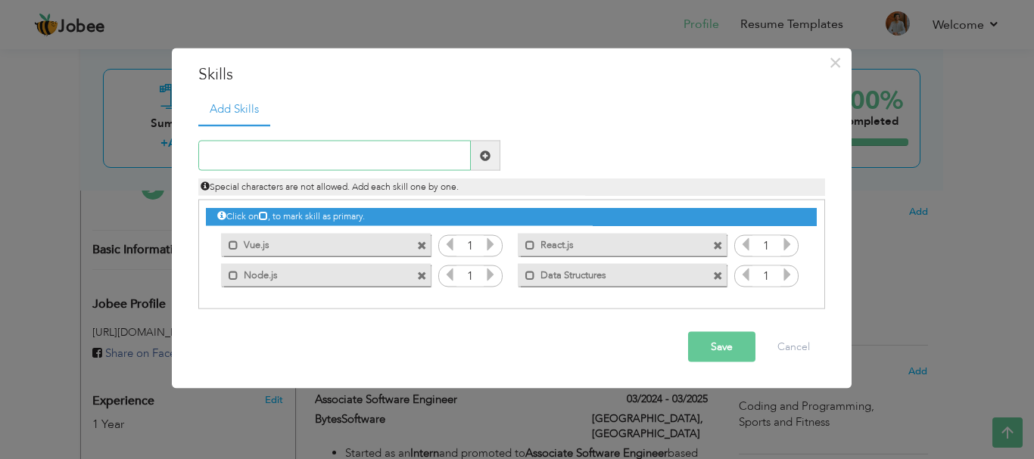
paste input "Express.js"
type input "Express.js"
click at [493, 157] on span at bounding box center [486, 156] width 30 height 30
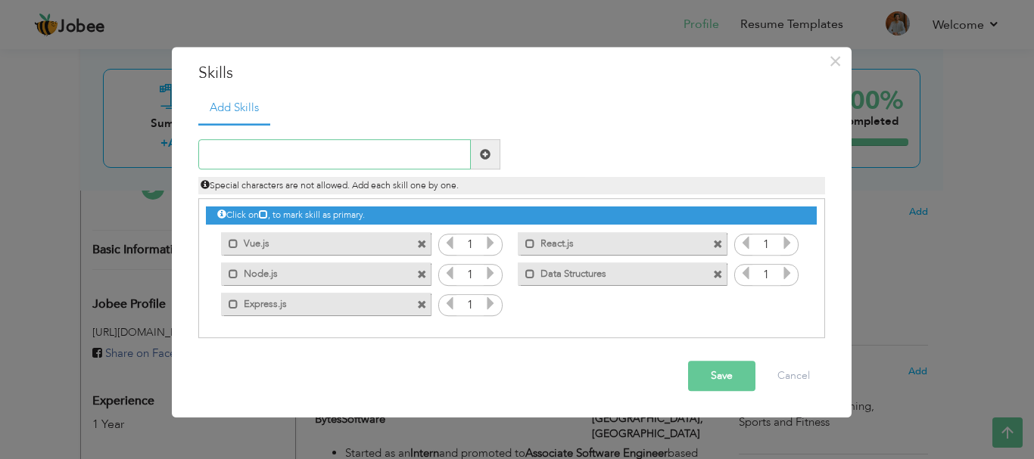
click at [419, 158] on input "text" at bounding box center [334, 155] width 272 height 30
paste input "OOP"
type input "OOP"
click at [489, 159] on span at bounding box center [485, 154] width 11 height 11
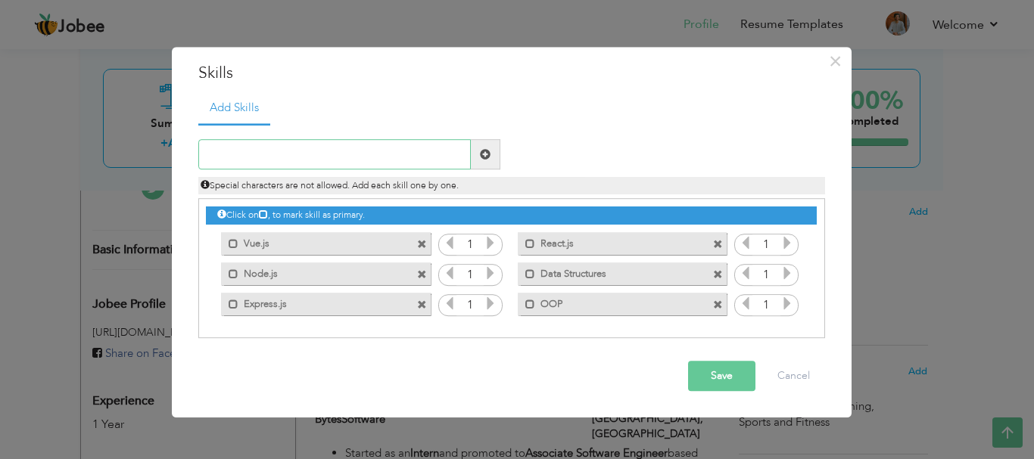
click at [373, 150] on input "text" at bounding box center [334, 155] width 272 height 30
paste input "Bootstrap"
type input "Bootstrap"
click at [493, 147] on span at bounding box center [486, 155] width 30 height 30
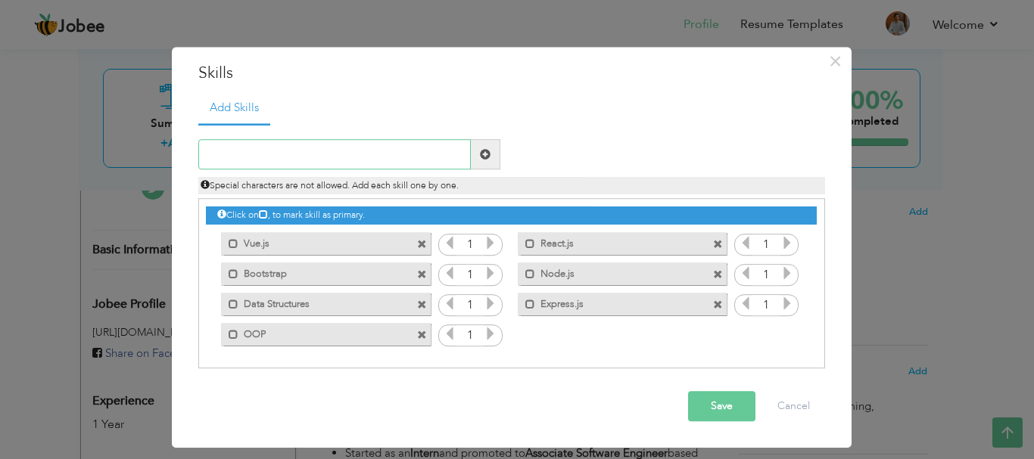
click at [397, 152] on input "text" at bounding box center [334, 155] width 272 height 30
paste input "MongoDB"
type input "MongoDB"
click at [490, 157] on span at bounding box center [485, 154] width 11 height 11
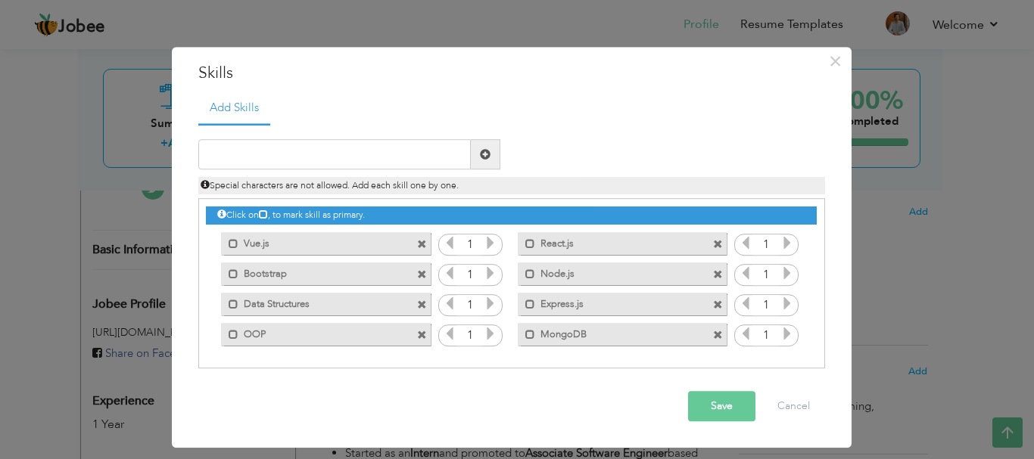
click at [405, 171] on div "Special characters are not allowed. Add each skill one by one." at bounding box center [511, 182] width 649 height 25
click at [405, 155] on input "text" at bounding box center [334, 155] width 272 height 30
paste input "Cyber Security"
type input "Cyber Security"
click at [491, 155] on span at bounding box center [486, 155] width 30 height 30
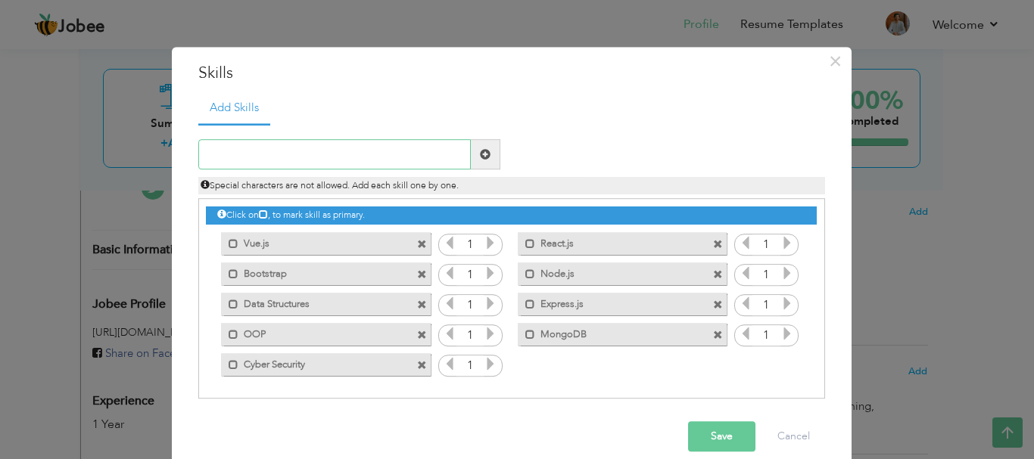
click at [403, 156] on input "text" at bounding box center [334, 155] width 272 height 30
paste input "SQL"
type input "SQL"
click at [473, 157] on span at bounding box center [486, 155] width 30 height 30
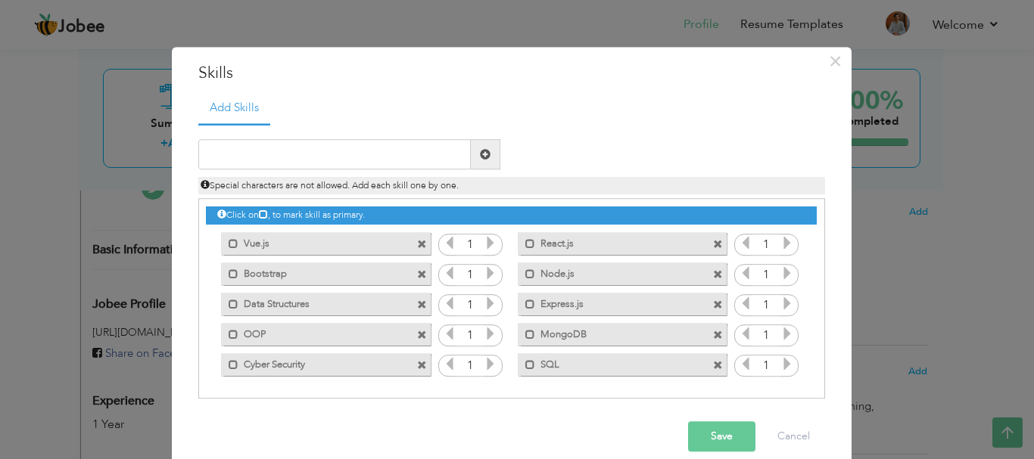
click at [708, 428] on button "Save" at bounding box center [721, 437] width 67 height 30
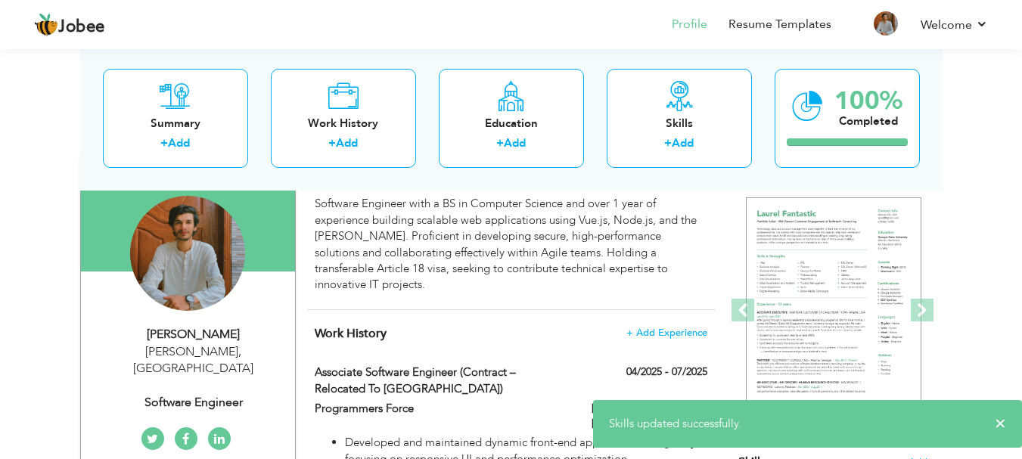
scroll to position [0, 0]
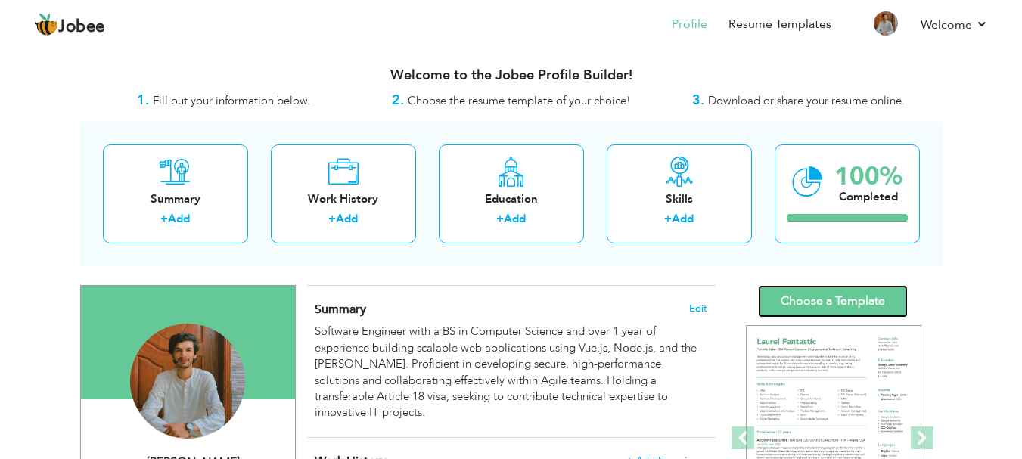
click at [808, 301] on link "Choose a Template" at bounding box center [833, 301] width 150 height 33
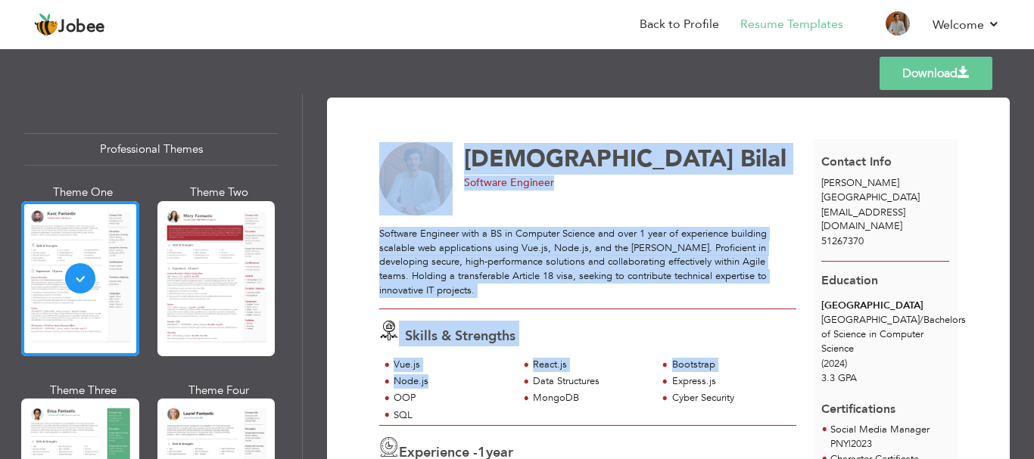
drag, startPoint x: 434, startPoint y: 378, endPoint x: 307, endPoint y: 384, distance: 126.6
click at [326, 384] on div "Download [PERSON_NAME] Software Engineer Skills & Strengths Vue.js OOP" at bounding box center [668, 277] width 731 height 366
click at [452, 358] on div "Vue.js" at bounding box center [452, 365] width 116 height 14
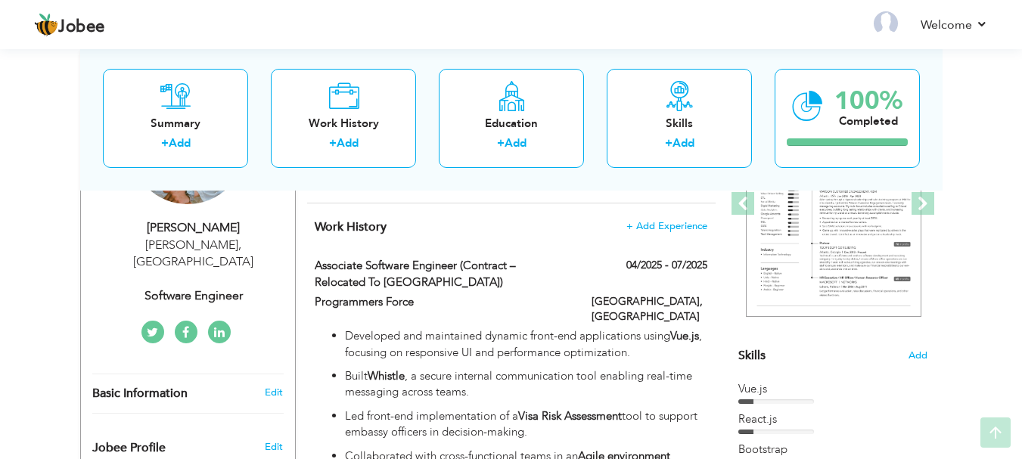
scroll to position [303, 0]
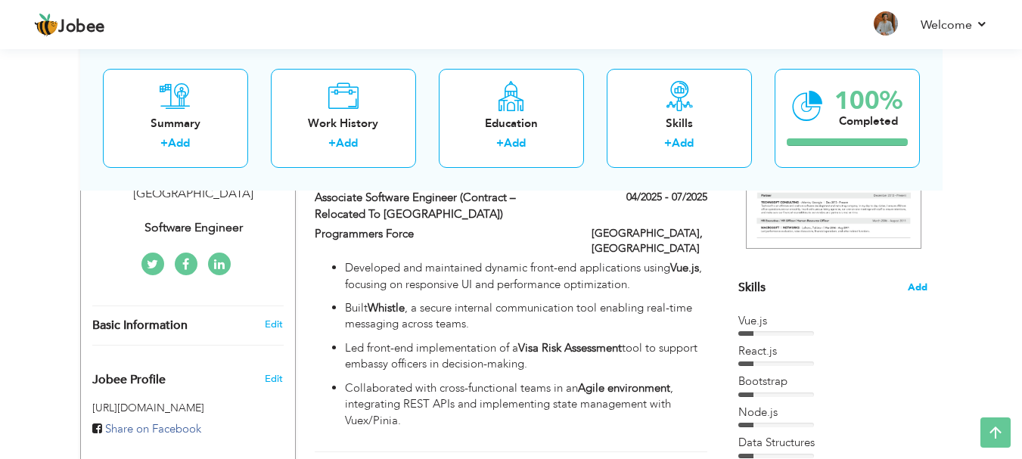
click at [917, 282] on span "Add" at bounding box center [918, 288] width 20 height 14
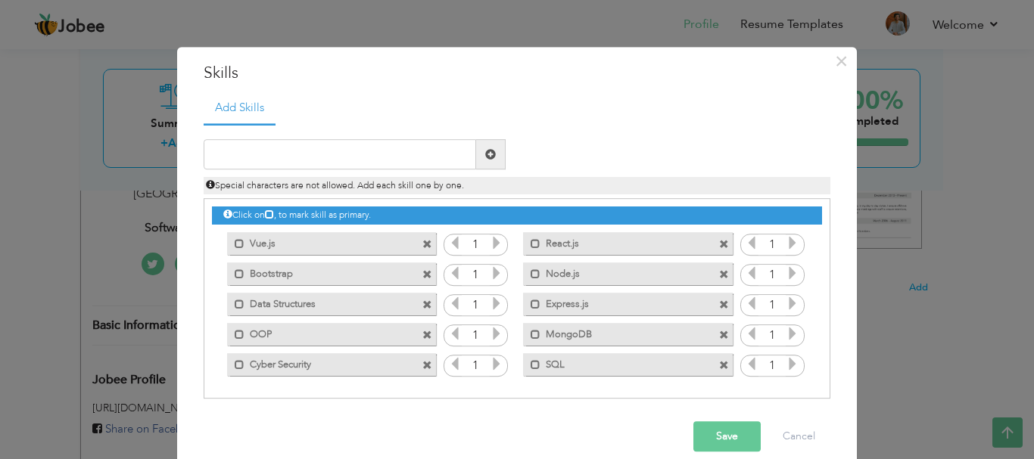
click at [720, 366] on span at bounding box center [724, 366] width 10 height 10
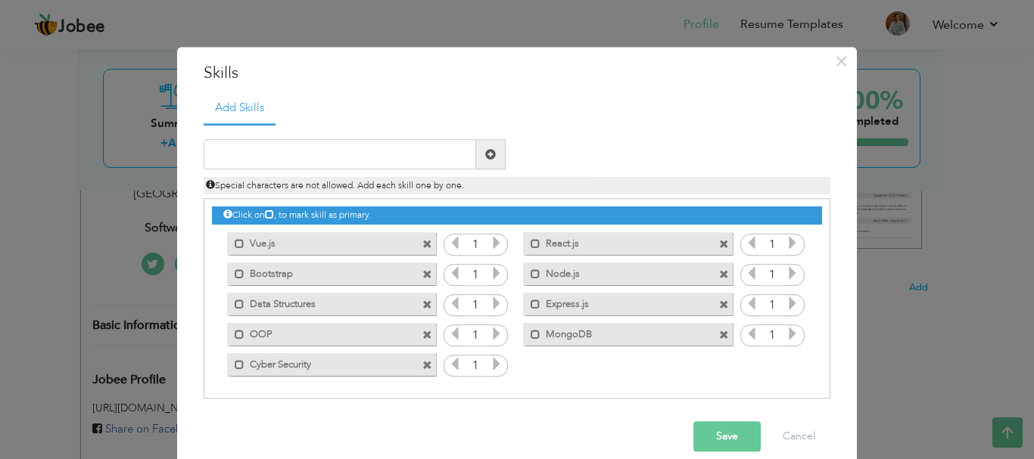
click at [714, 431] on button "Save" at bounding box center [726, 437] width 67 height 30
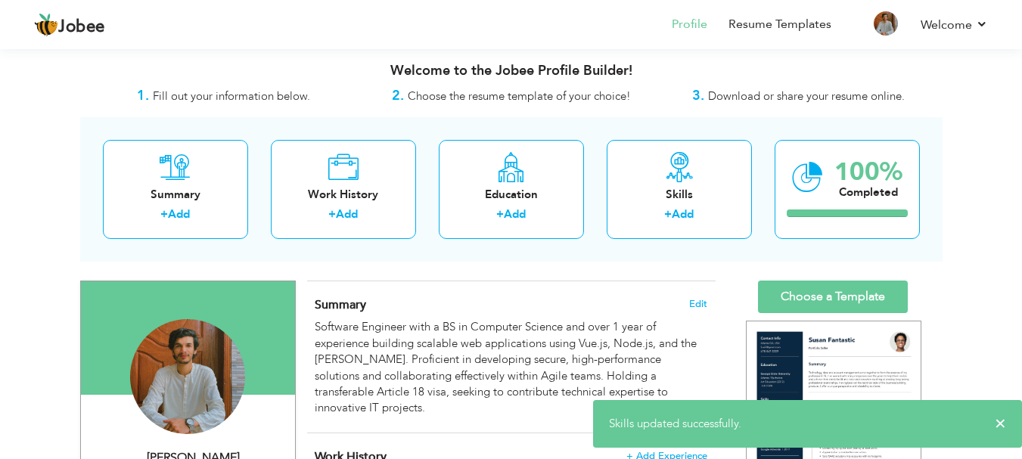
scroll to position [0, 0]
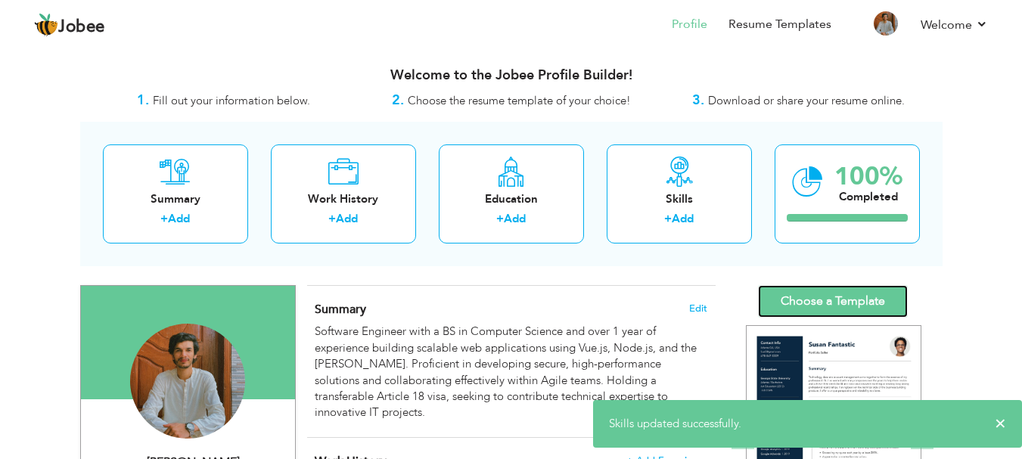
click at [829, 302] on link "Choose a Template" at bounding box center [833, 301] width 150 height 33
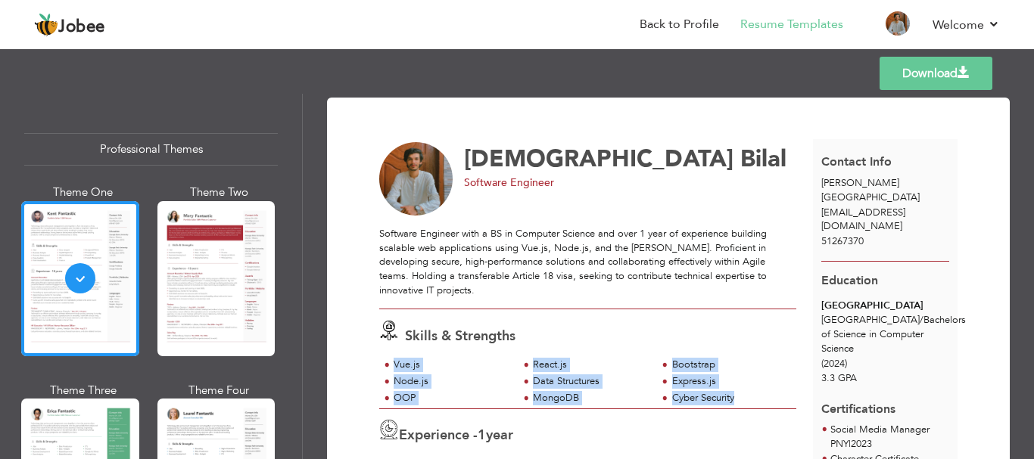
drag, startPoint x: 388, startPoint y: 367, endPoint x: 763, endPoint y: 398, distance: 375.9
click at [763, 398] on div "Vue.js React.js Bootstrap Node.js Data Structures OOP" at bounding box center [587, 383] width 417 height 51
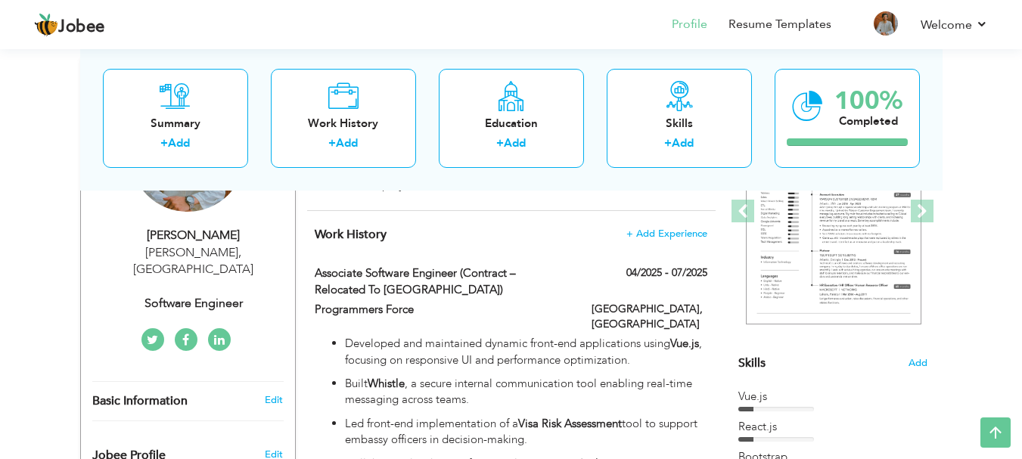
scroll to position [378, 0]
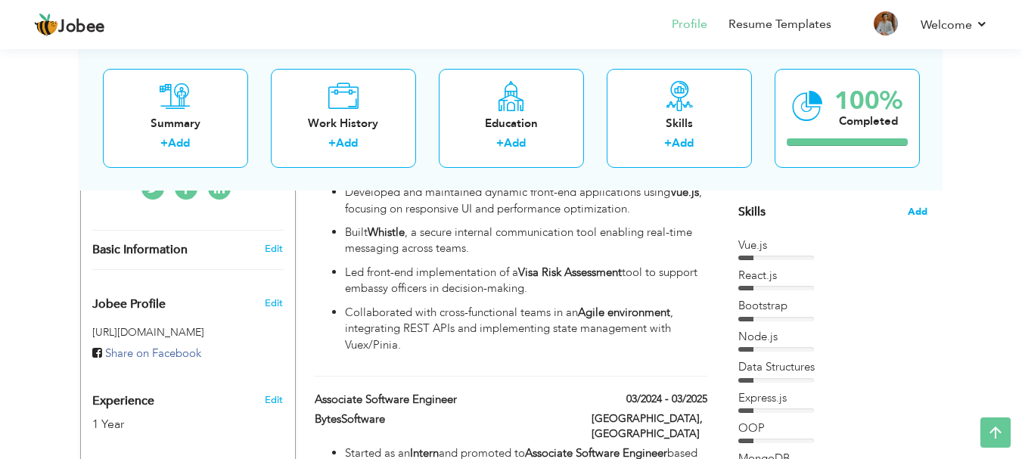
click at [920, 211] on span "Add" at bounding box center [918, 212] width 20 height 14
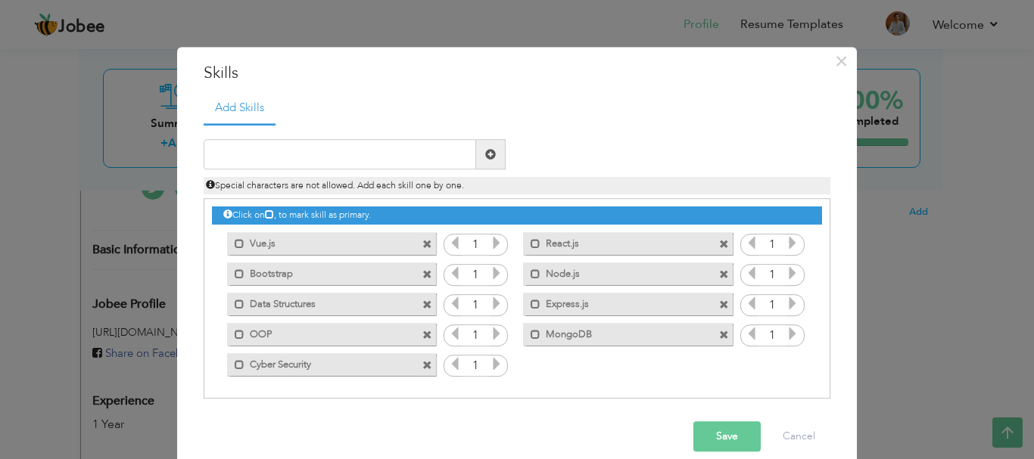
click at [413, 245] on div "Mark as primary skill. Vue.js" at bounding box center [331, 243] width 209 height 23
click at [414, 245] on div "Mark as primary skill. Vue.js" at bounding box center [331, 243] width 209 height 23
click at [422, 245] on span at bounding box center [427, 245] width 10 height 10
click at [523, 245] on div "Mark as primary skill. React.js" at bounding box center [627, 243] width 209 height 23
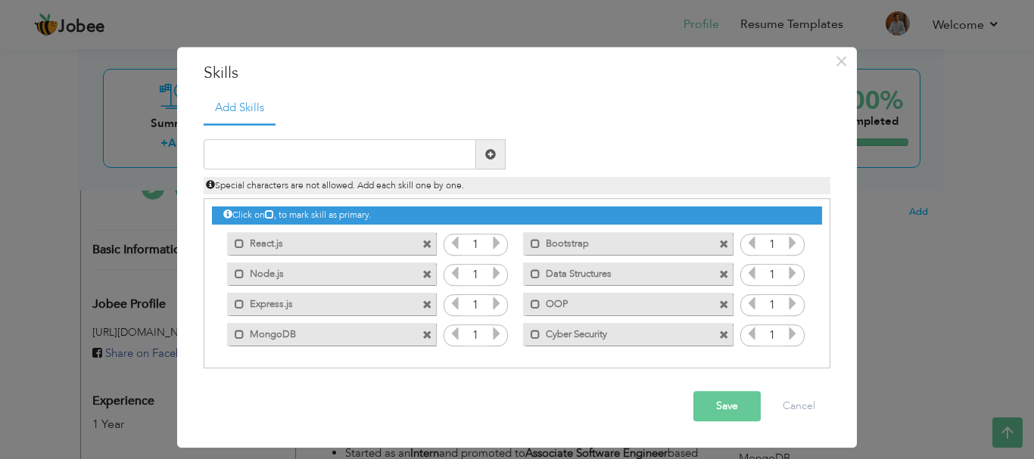
click at [420, 245] on div "Mark as primary skill. React.js" at bounding box center [331, 243] width 209 height 23
click at [422, 245] on span at bounding box center [427, 245] width 10 height 10
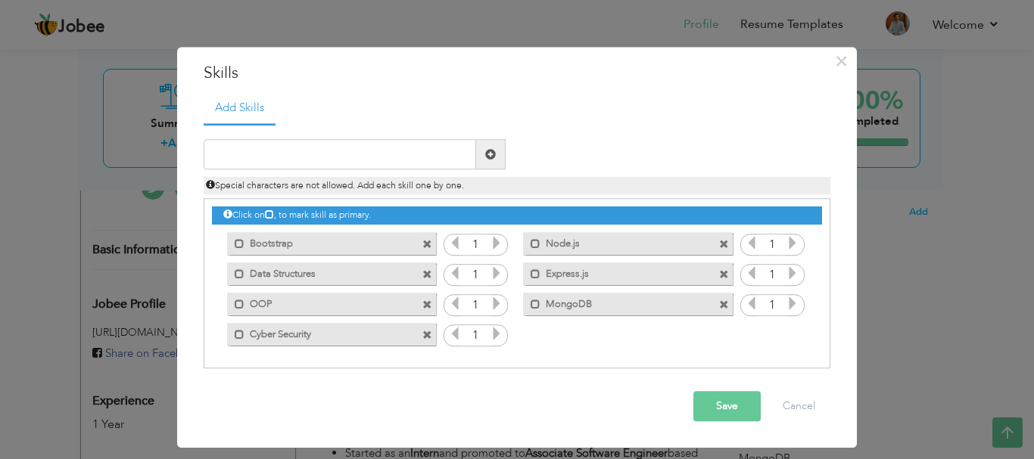
click at [422, 245] on span at bounding box center [427, 245] width 10 height 10
click at [719, 245] on span at bounding box center [724, 245] width 10 height 10
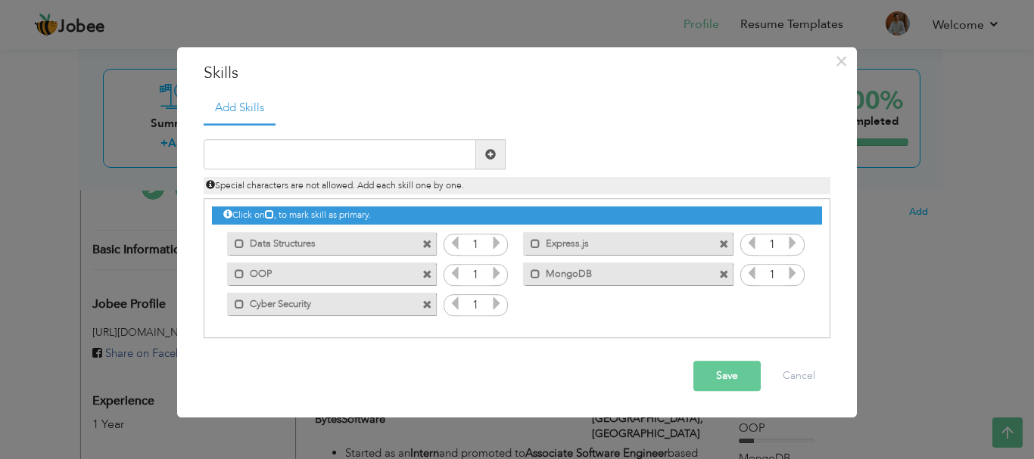
click at [422, 245] on span at bounding box center [427, 245] width 10 height 10
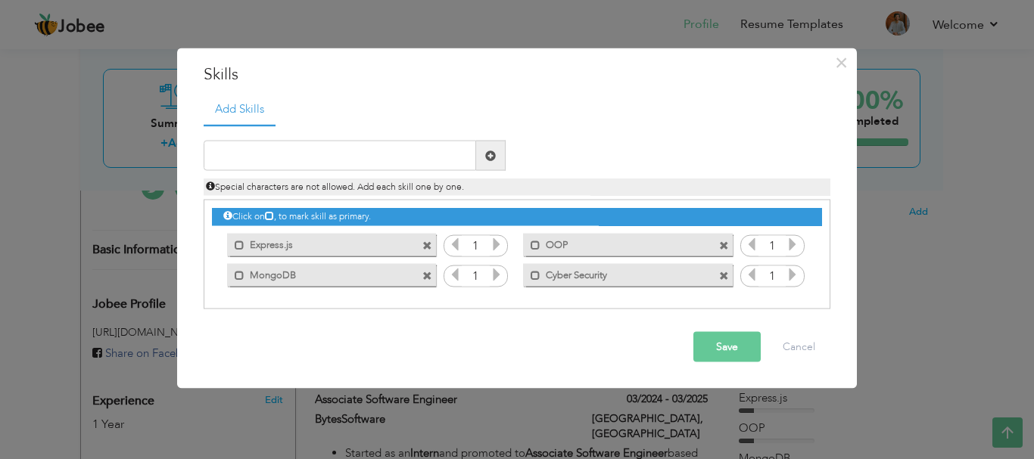
click at [422, 245] on span at bounding box center [427, 246] width 10 height 10
click at [719, 245] on span at bounding box center [724, 246] width 10 height 10
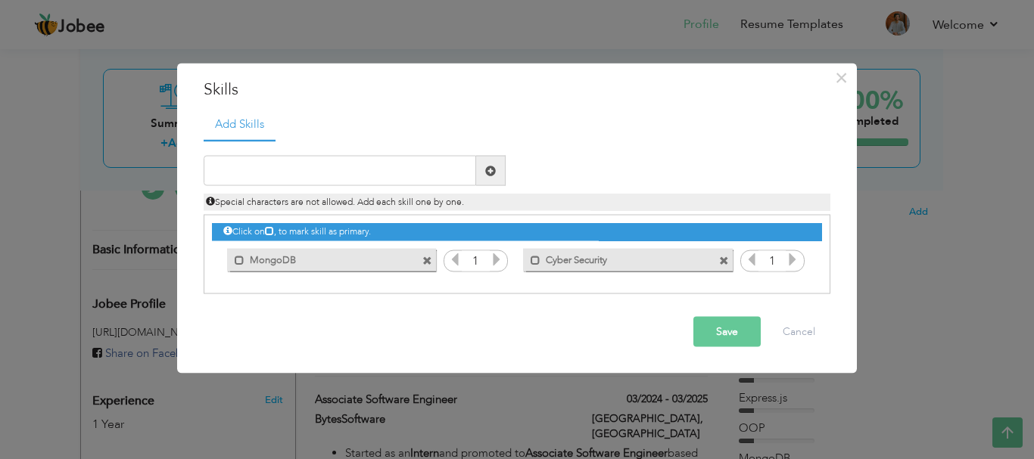
click at [422, 245] on div "Mark as primary skill. MongoDB" at bounding box center [328, 259] width 232 height 30
click at [426, 258] on span at bounding box center [427, 261] width 10 height 10
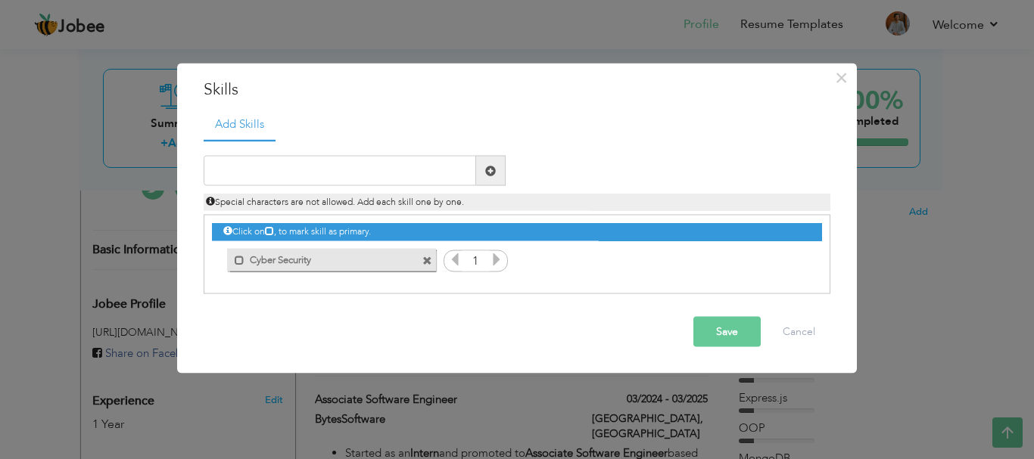
click at [426, 258] on span at bounding box center [427, 261] width 10 height 10
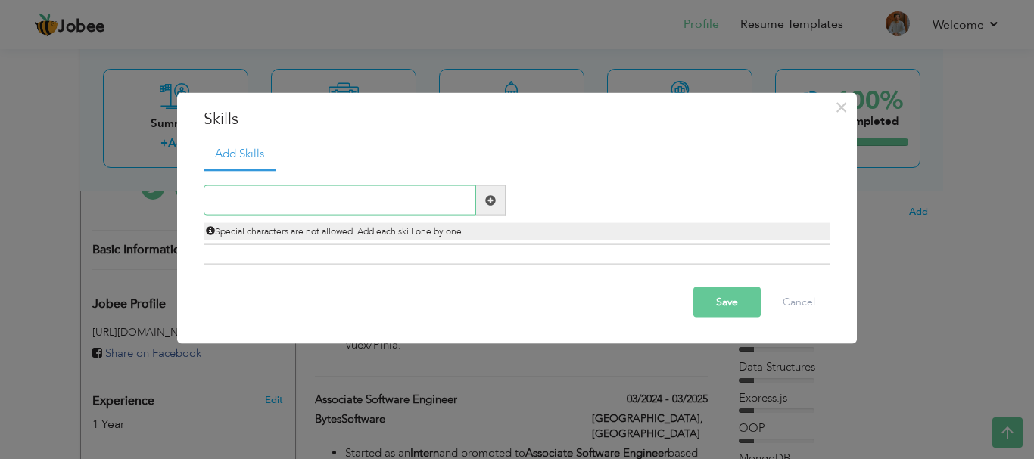
click at [384, 202] on input "text" at bounding box center [340, 200] width 272 height 30
click at [385, 214] on input "text" at bounding box center [340, 200] width 272 height 30
click at [386, 210] on input "text" at bounding box center [340, 200] width 272 height 30
paste input "Vue.js"
type input "Vue.js"
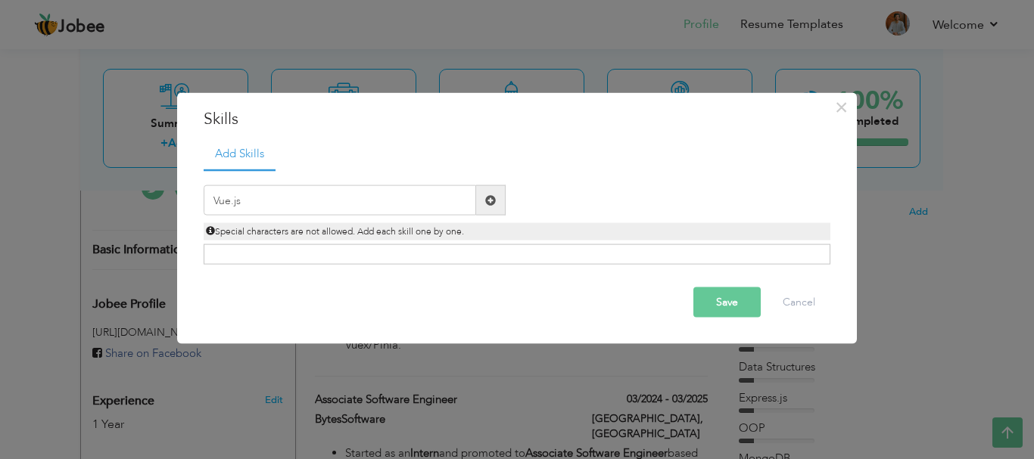
click at [483, 203] on span at bounding box center [491, 200] width 30 height 30
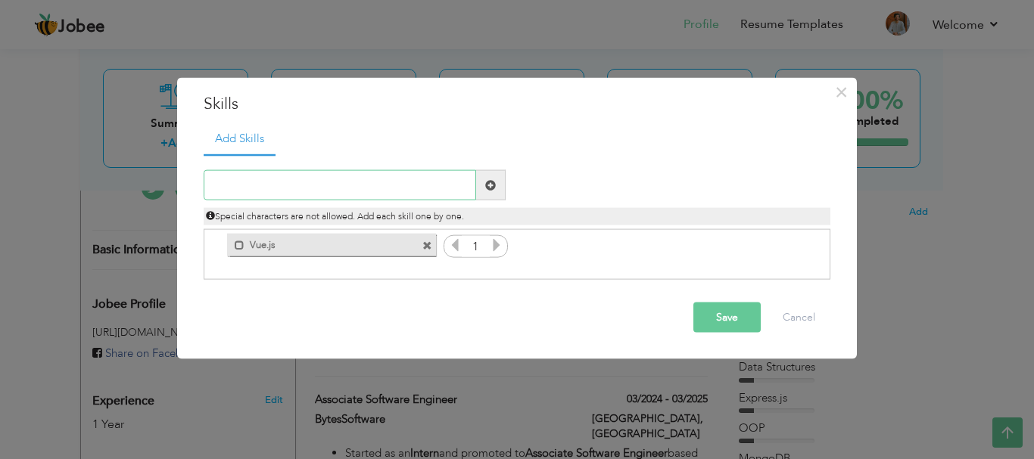
click at [312, 196] on input "text" at bounding box center [340, 185] width 272 height 30
paste input "Node.js"
type input "Node.js"
click at [479, 188] on span at bounding box center [491, 185] width 30 height 30
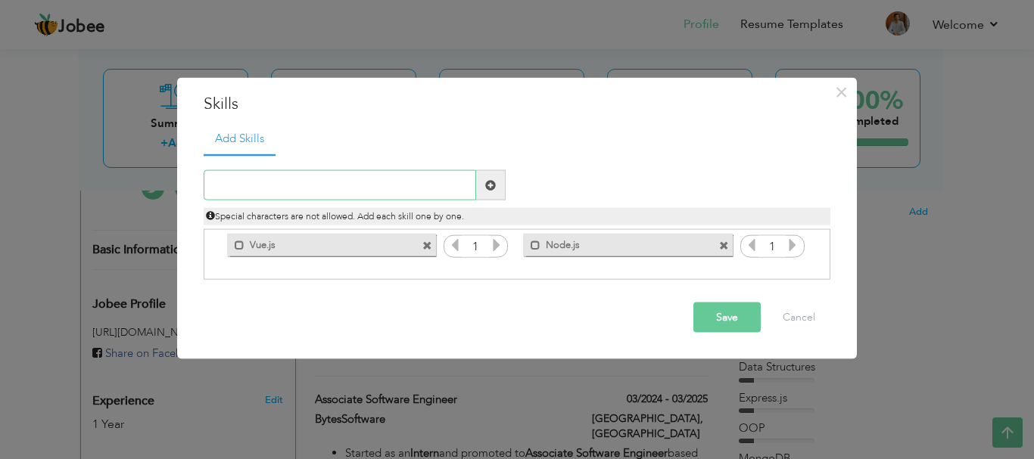
click at [432, 188] on input "text" at bounding box center [340, 185] width 272 height 30
paste input "Data Structures"
type input "Data Structures"
click at [729, 310] on button "Save" at bounding box center [726, 318] width 67 height 30
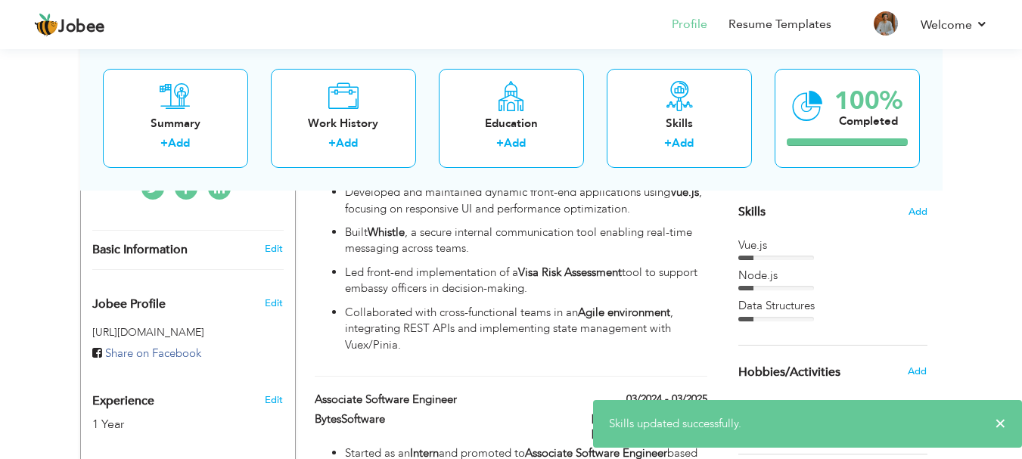
scroll to position [0, 0]
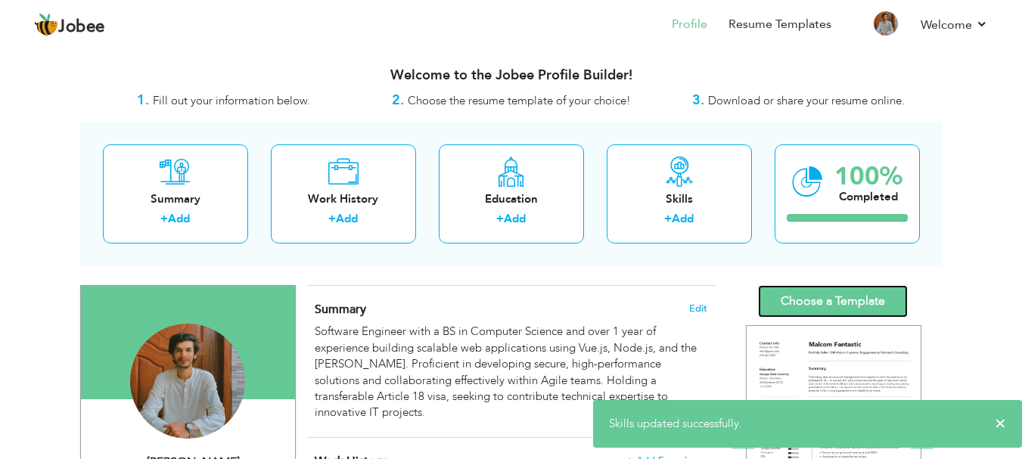
click at [823, 299] on link "Choose a Template" at bounding box center [833, 301] width 150 height 33
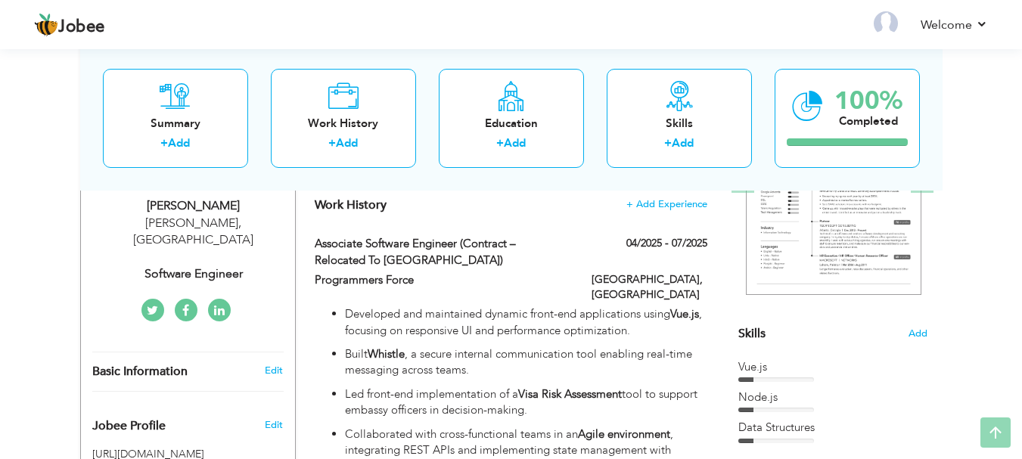
scroll to position [303, 0]
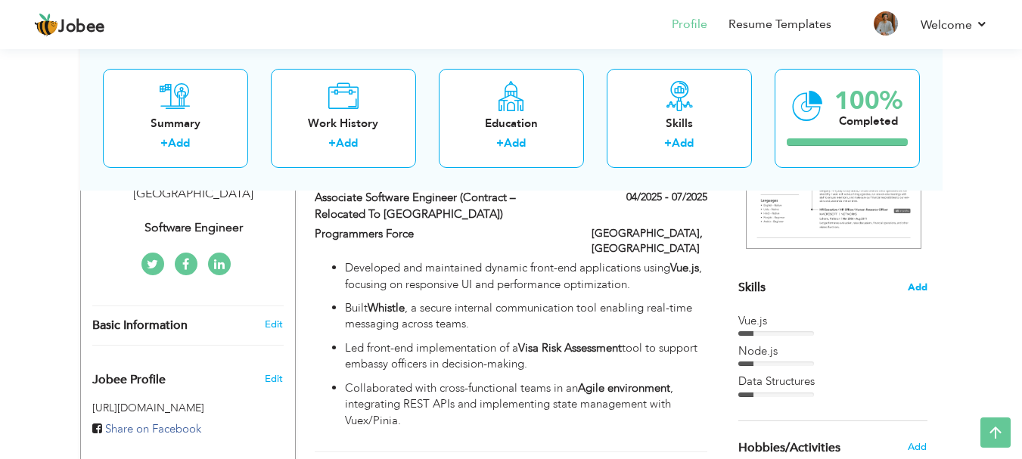
click at [920, 286] on span "Add" at bounding box center [918, 288] width 20 height 14
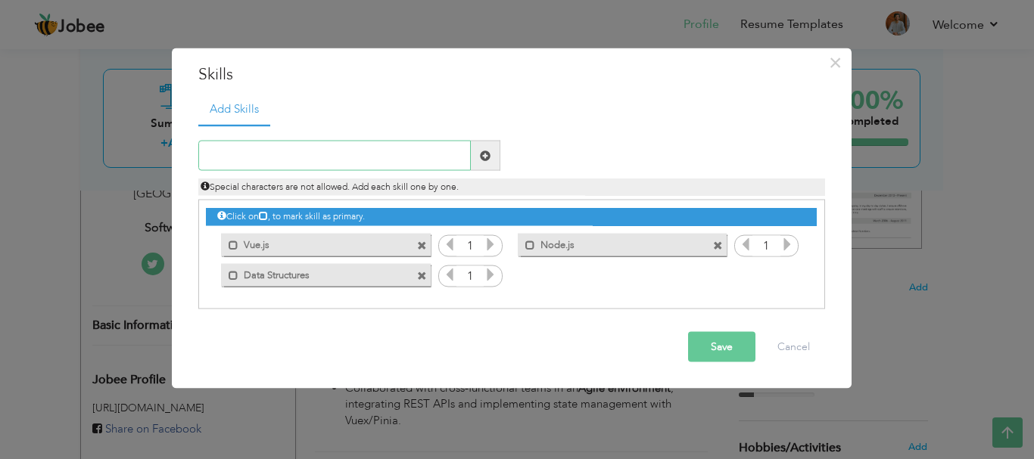
paste input "React.js"
type input "React.js"
click at [496, 151] on span at bounding box center [486, 156] width 30 height 30
click at [733, 353] on button "Save" at bounding box center [721, 347] width 67 height 30
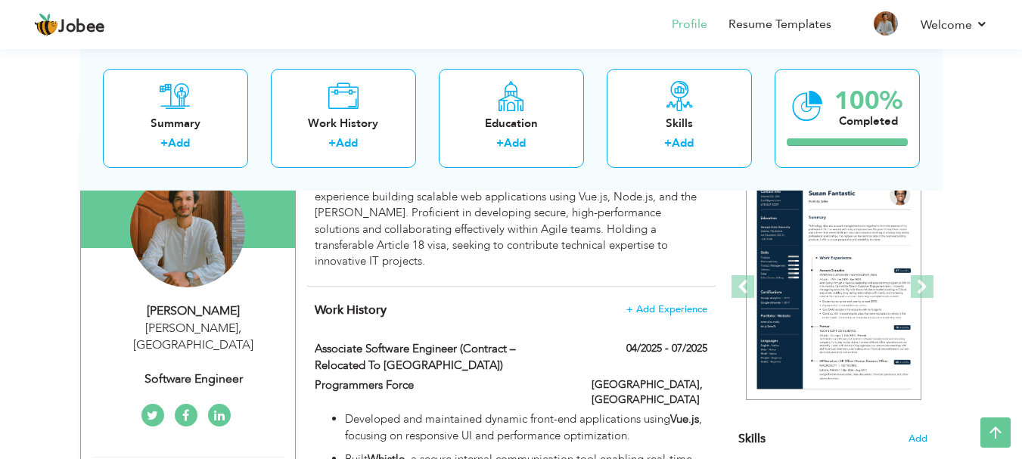
scroll to position [76, 0]
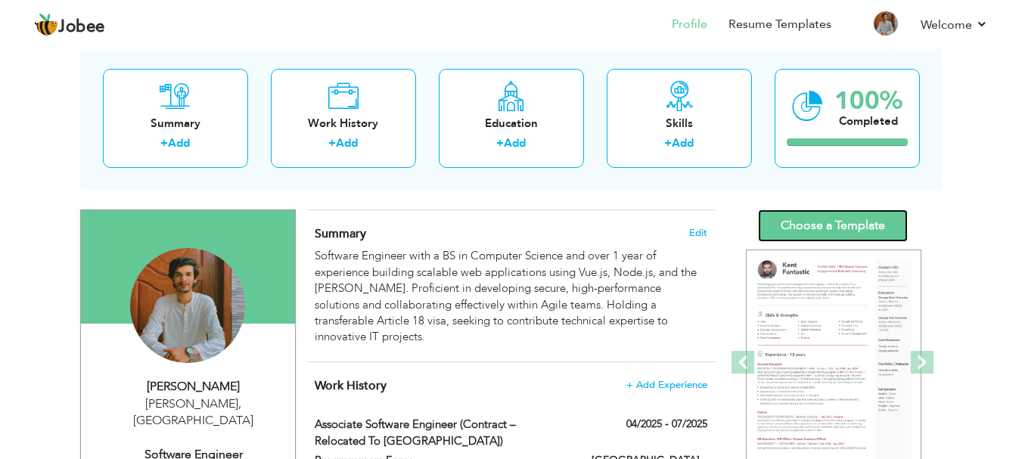
click at [836, 218] on link "Choose a Template" at bounding box center [833, 226] width 150 height 33
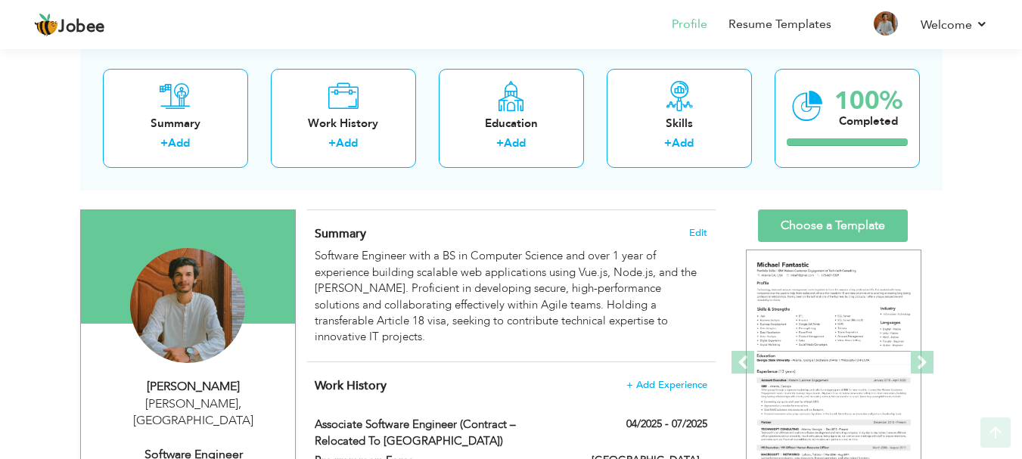
scroll to position [303, 0]
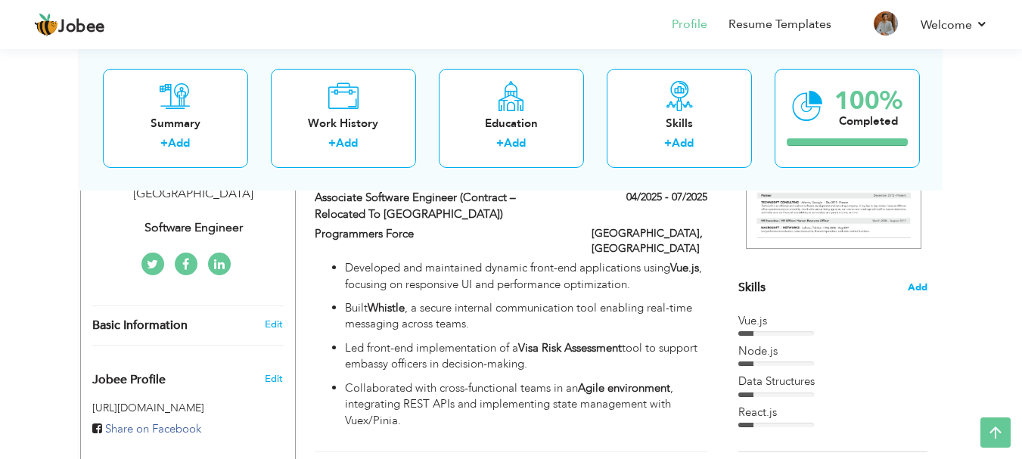
click at [911, 288] on span "Add" at bounding box center [918, 288] width 20 height 14
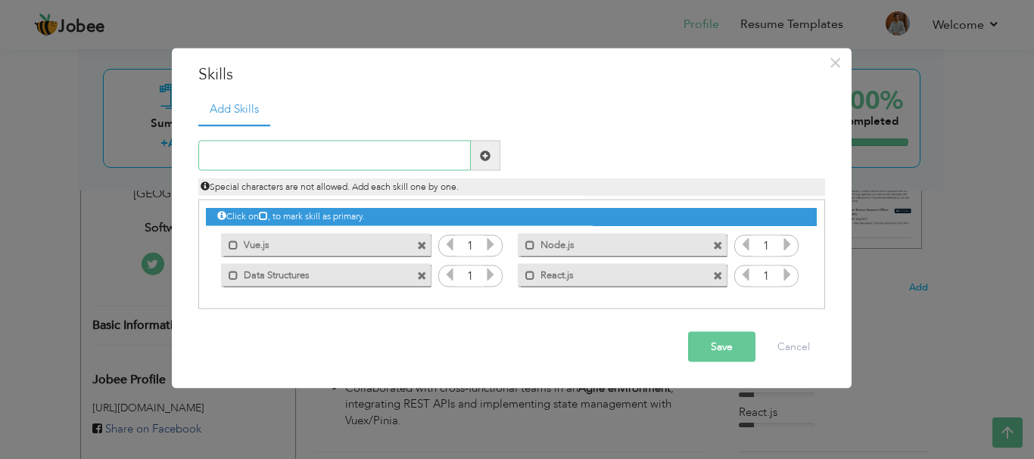
paste input "Express.js"
type input "Express.js"
click at [478, 154] on span at bounding box center [486, 156] width 30 height 30
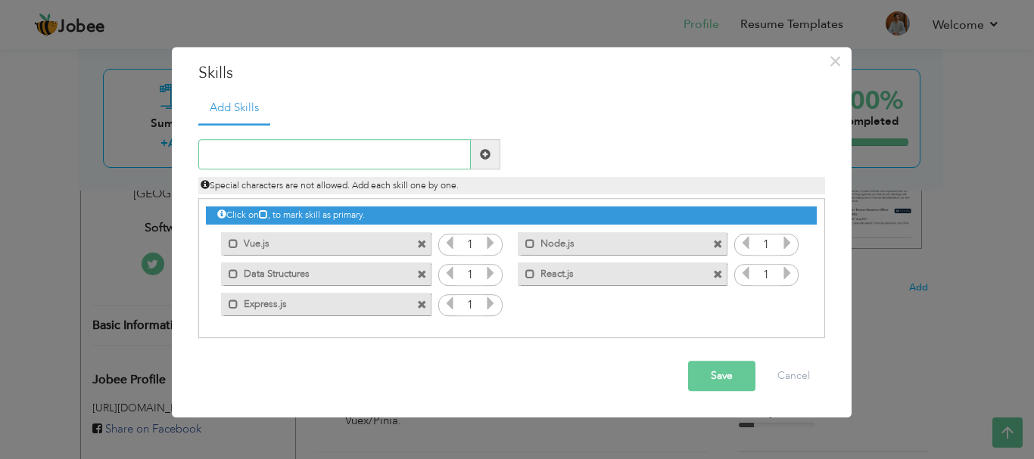
click at [378, 164] on input "text" at bounding box center [334, 155] width 272 height 30
paste input "OOP"
type input "OOP"
click at [491, 151] on span at bounding box center [486, 155] width 30 height 30
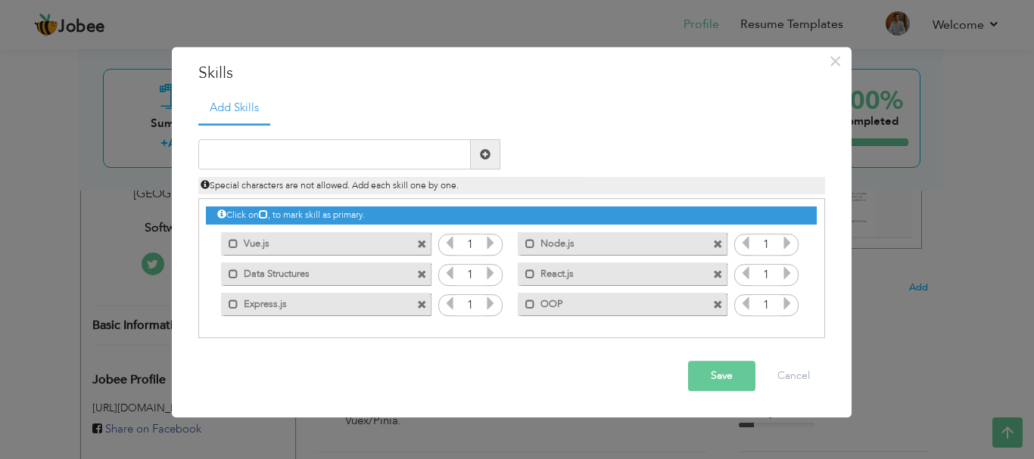
click at [720, 366] on button "Save" at bounding box center [721, 377] width 67 height 30
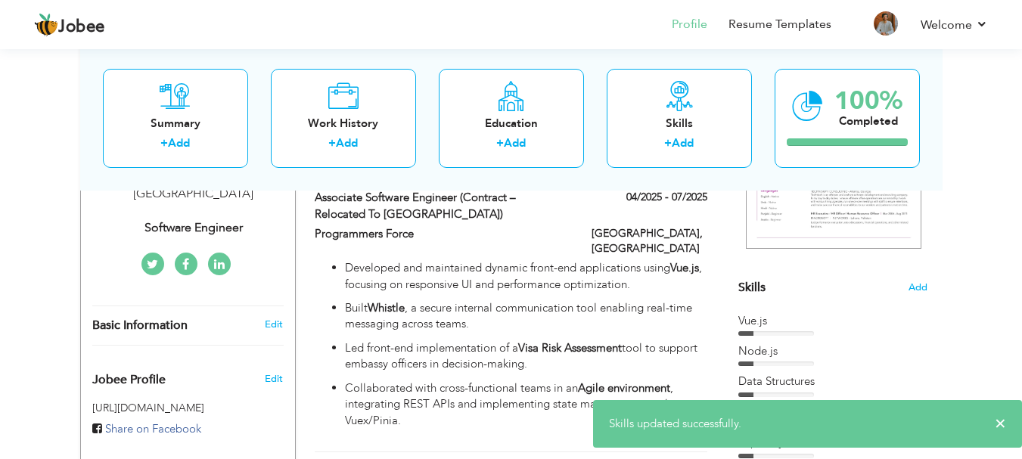
scroll to position [0, 0]
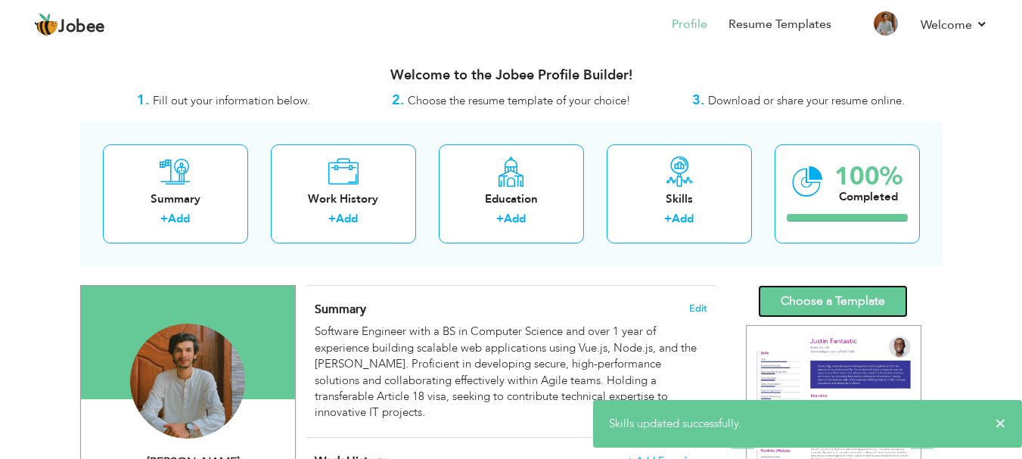
click at [847, 291] on link "Choose a Template" at bounding box center [833, 301] width 150 height 33
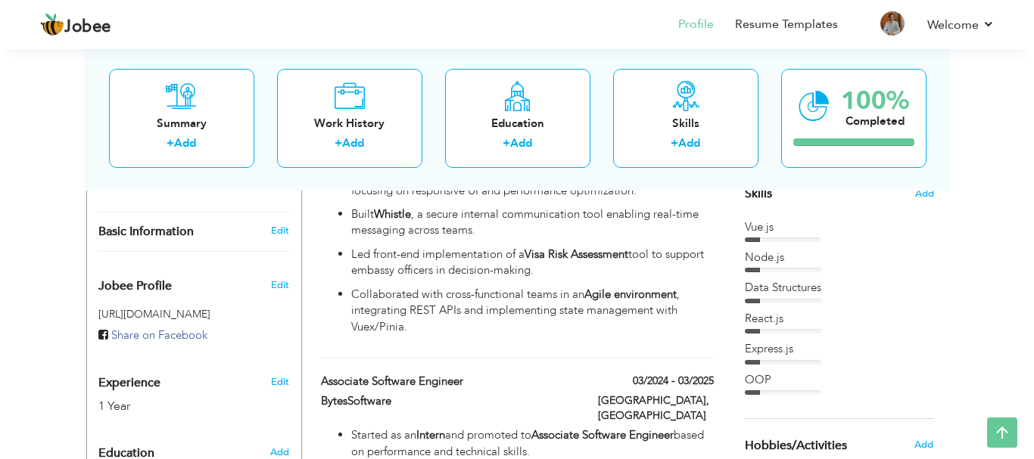
scroll to position [378, 0]
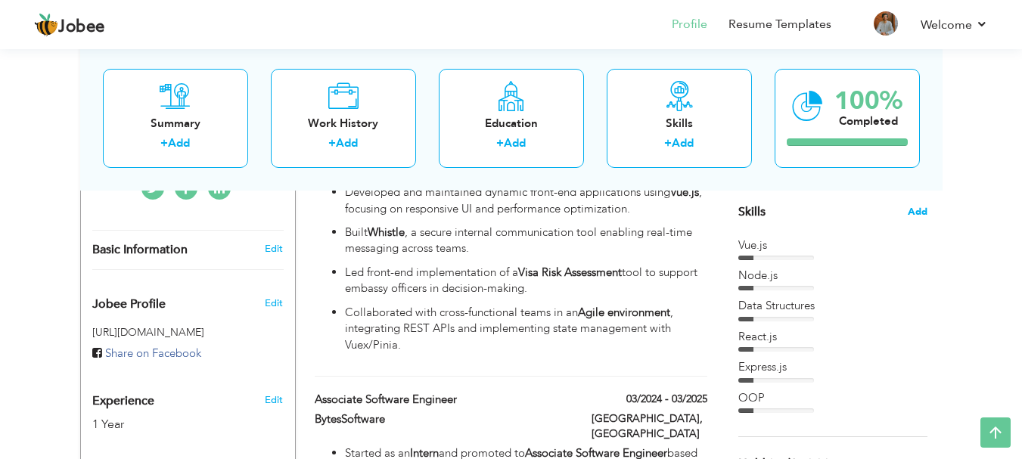
click at [909, 207] on span "Add" at bounding box center [918, 212] width 20 height 14
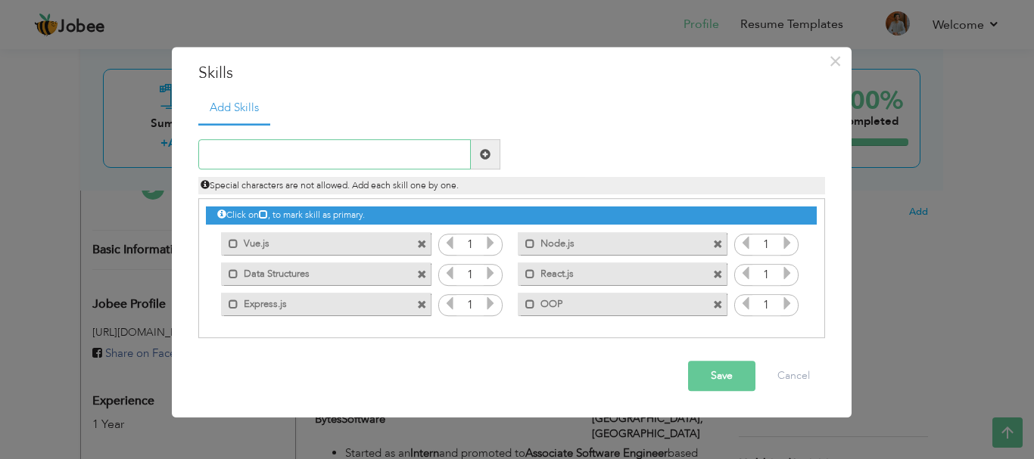
paste input "Bootstrap"
type input "Bootstrap"
click at [484, 154] on span at bounding box center [485, 154] width 11 height 11
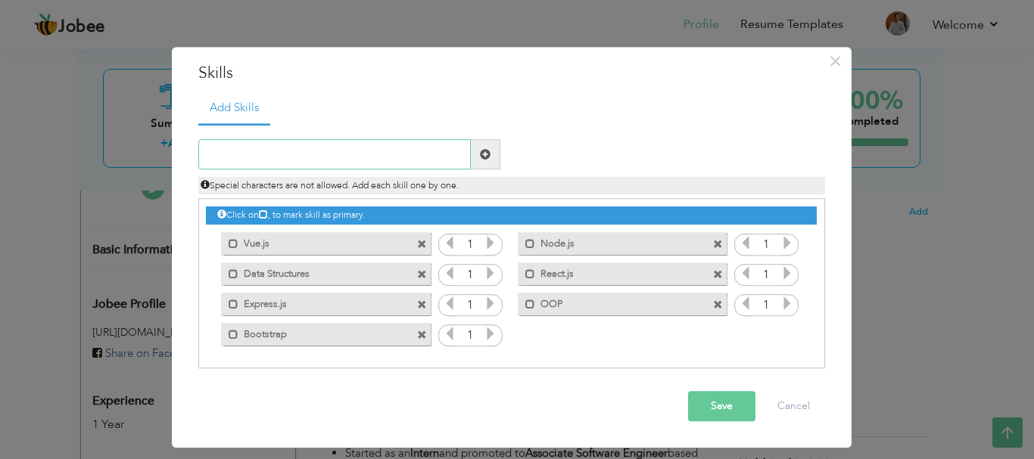
click at [409, 149] on input "text" at bounding box center [334, 155] width 272 height 30
paste input "MongoDB"
type input "MongoDB"
click at [492, 158] on span at bounding box center [486, 155] width 30 height 30
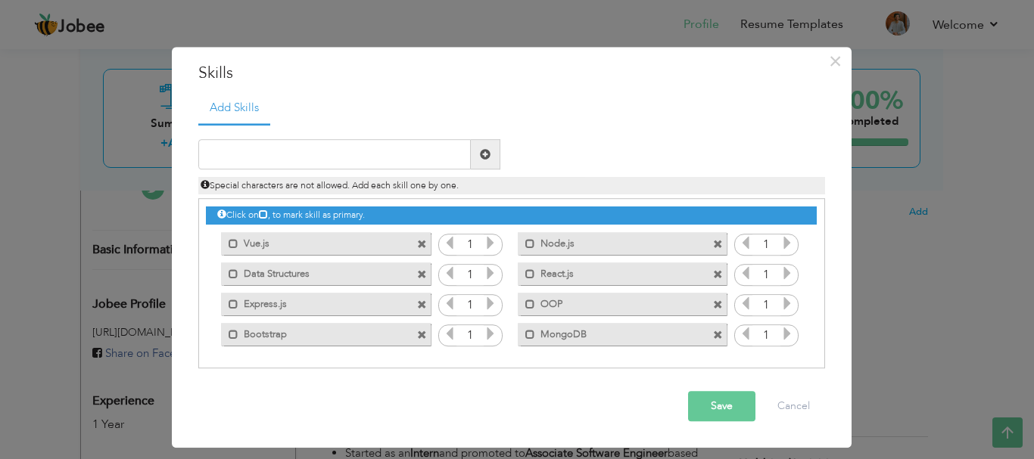
click at [705, 416] on button "Save" at bounding box center [721, 407] width 67 height 30
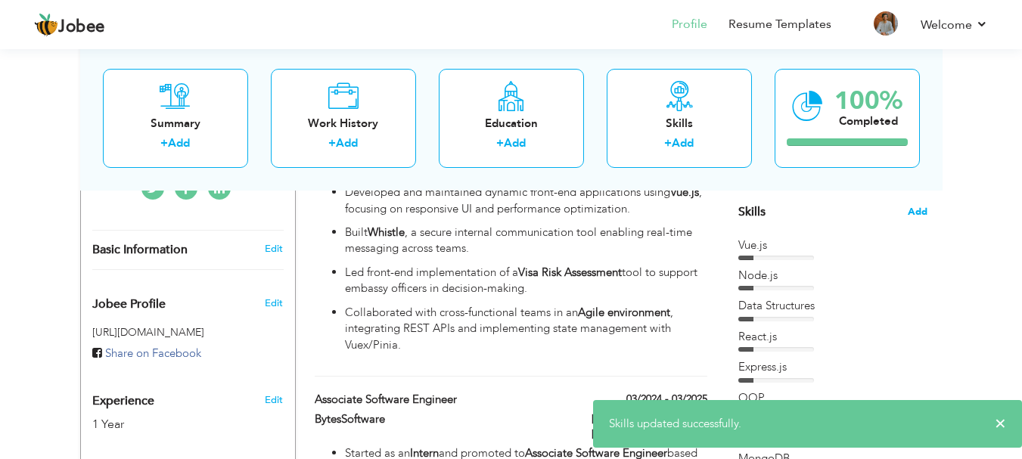
click at [916, 210] on span "Add" at bounding box center [918, 212] width 20 height 14
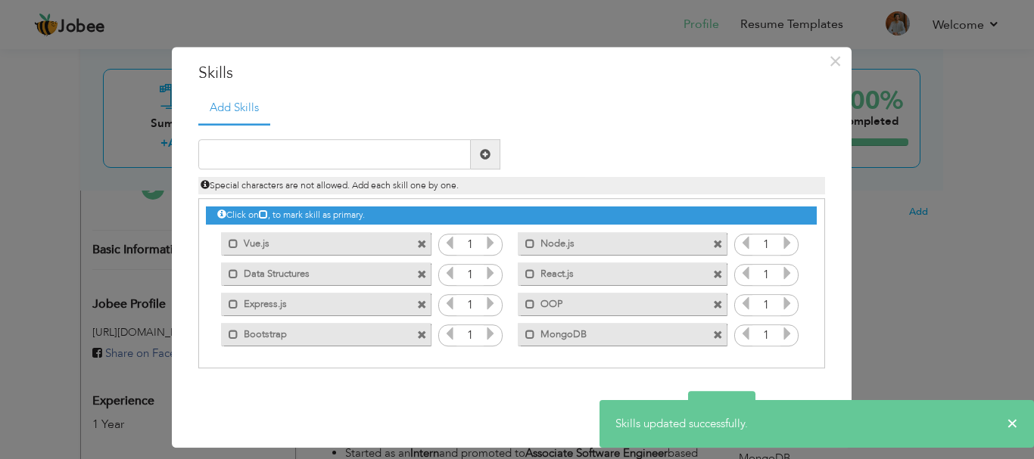
click at [936, 230] on div "× Skills Add Skills Duplicate entry Mark as primary skill. 1 1 1" at bounding box center [517, 229] width 1034 height 459
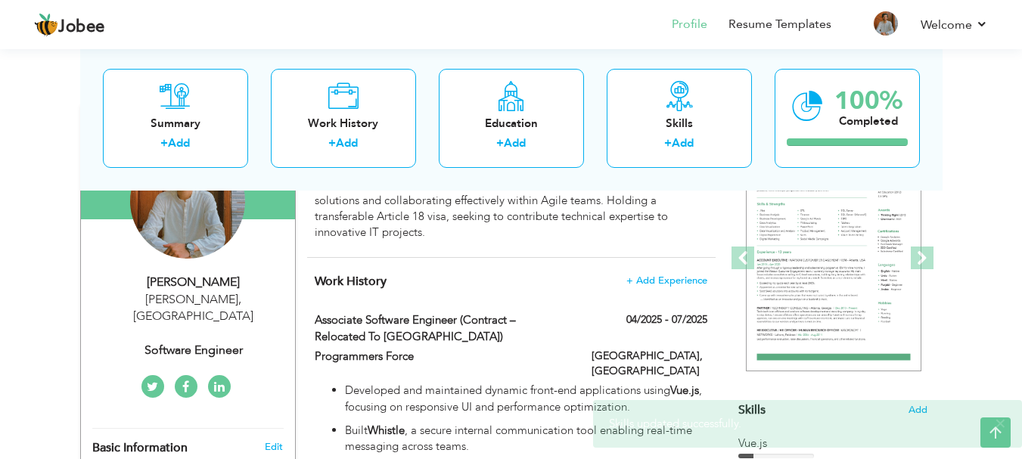
scroll to position [0, 0]
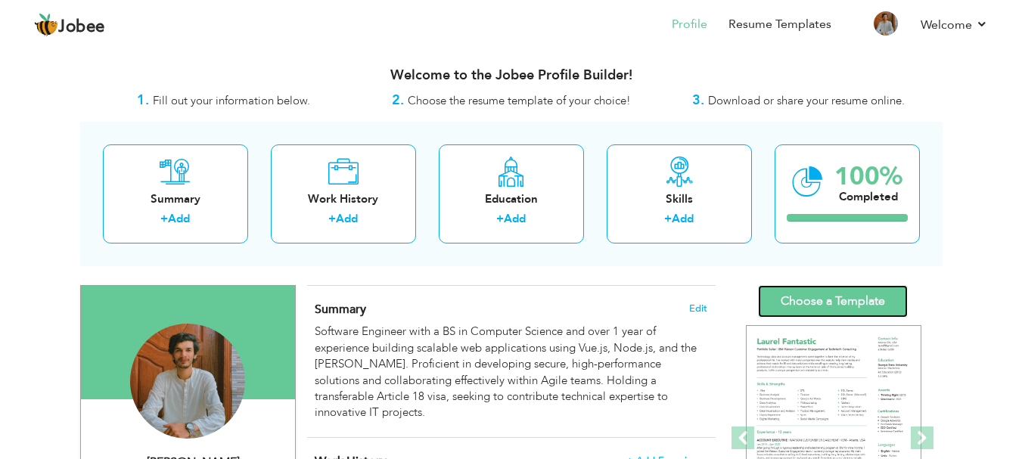
click at [867, 291] on link "Choose a Template" at bounding box center [833, 301] width 150 height 33
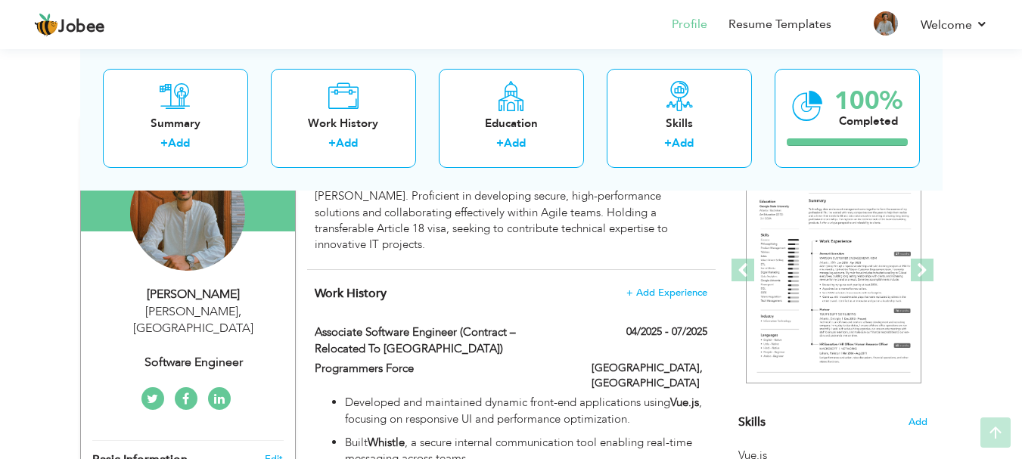
scroll to position [303, 0]
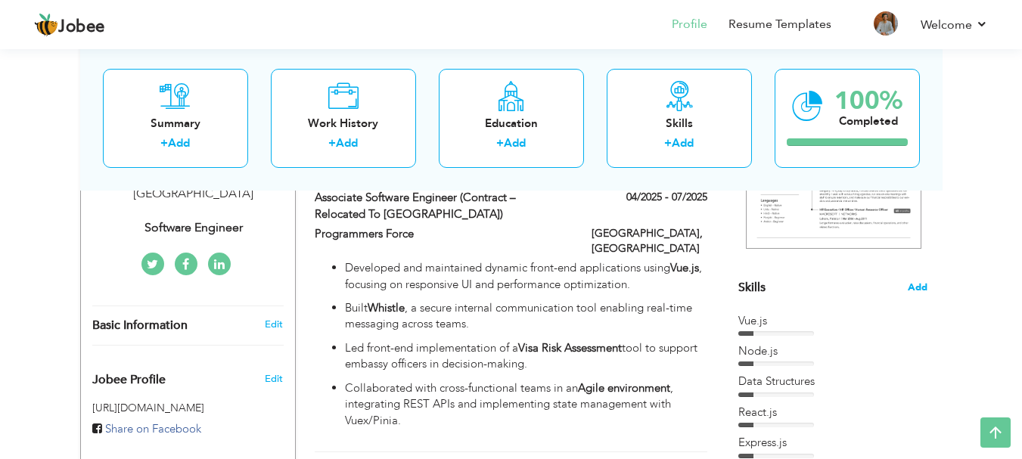
click at [914, 281] on span "Add" at bounding box center [918, 288] width 20 height 14
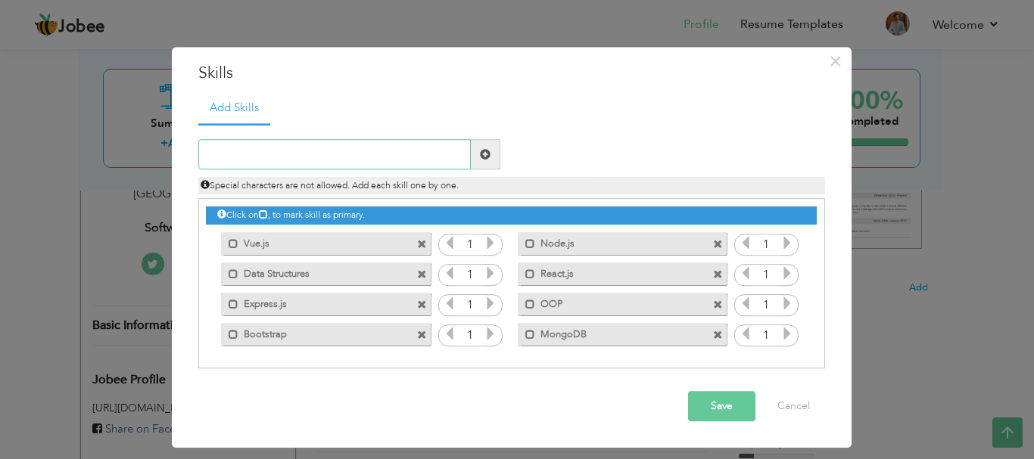
paste input "Cyber Security"
type input "Cyber Security"
click at [480, 160] on span at bounding box center [485, 154] width 11 height 11
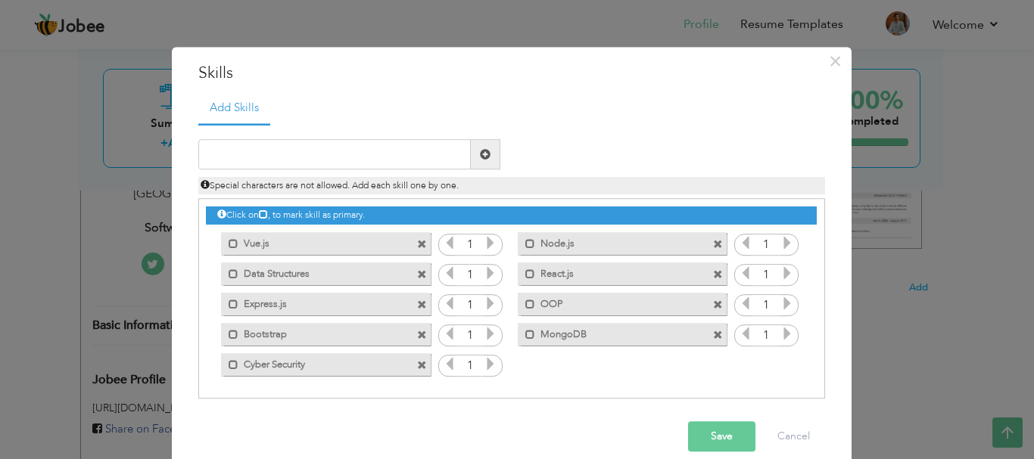
click at [717, 437] on button "Save" at bounding box center [721, 437] width 67 height 30
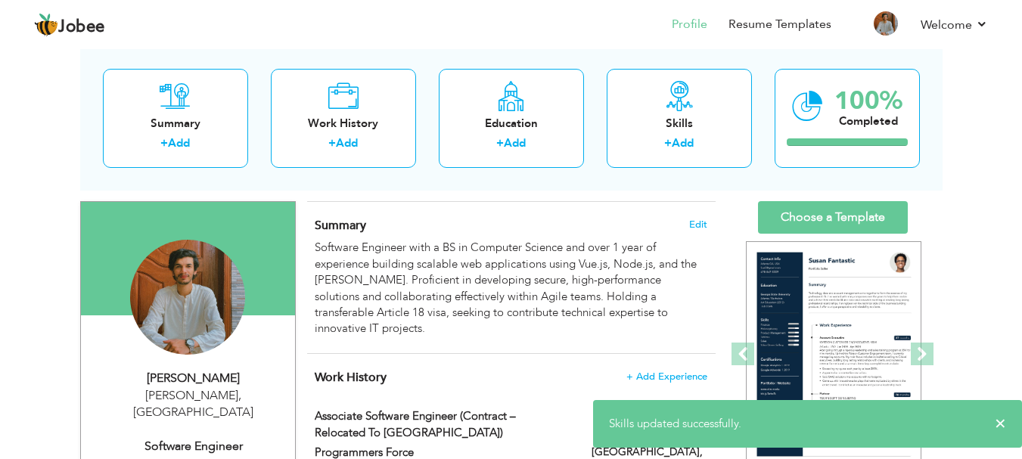
scroll to position [0, 0]
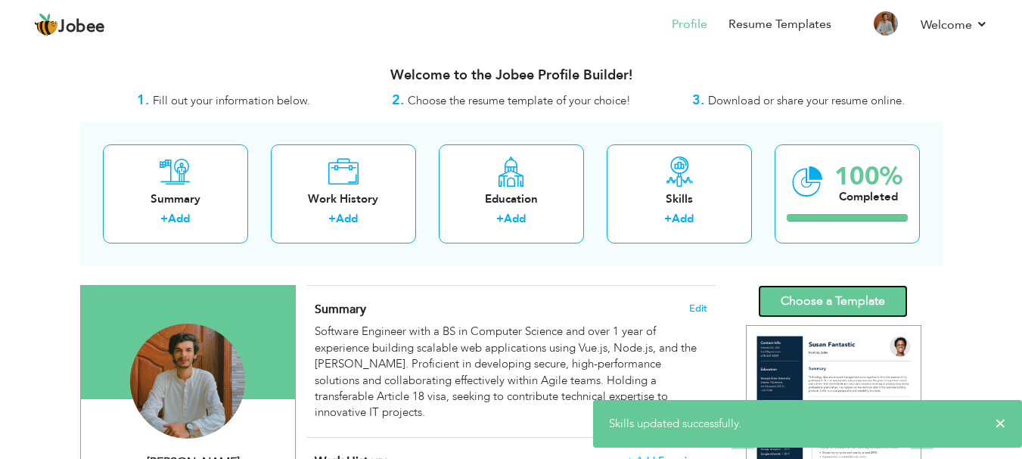
click at [853, 298] on link "Choose a Template" at bounding box center [833, 301] width 150 height 33
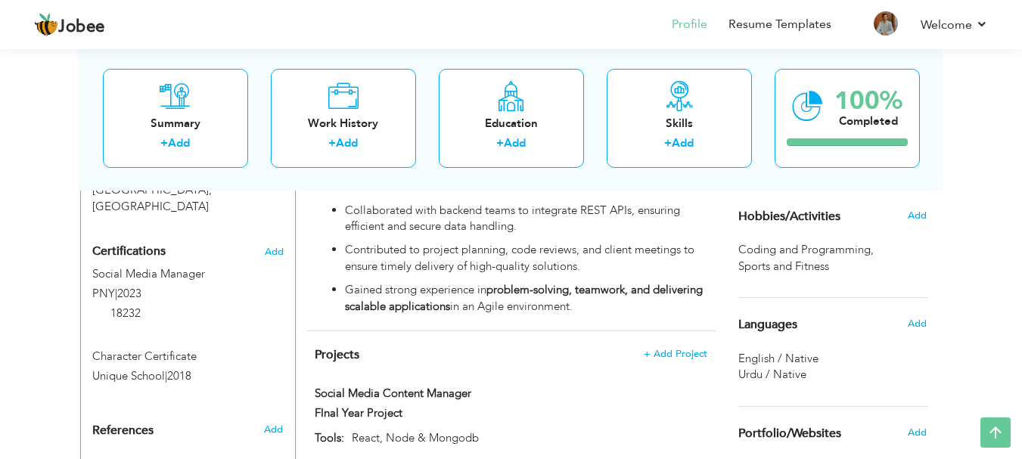
scroll to position [757, 0]
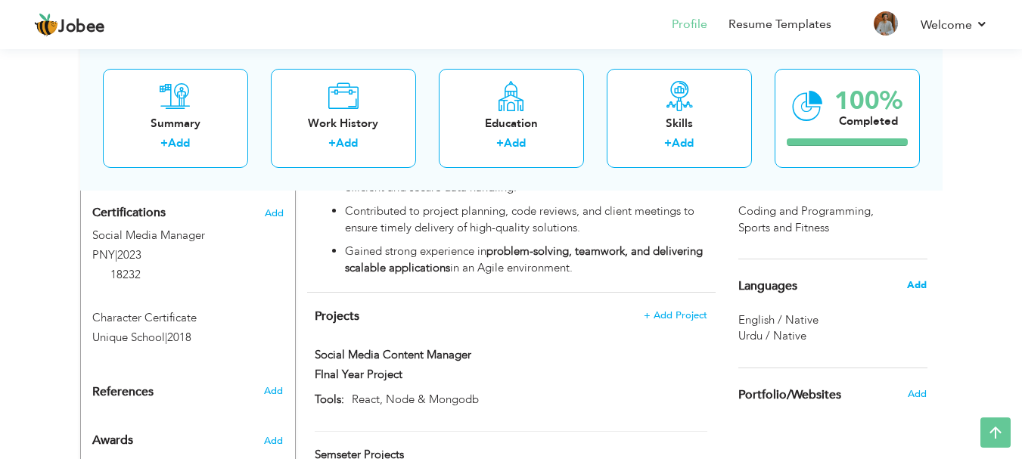
click at [924, 286] on span "Add" at bounding box center [917, 286] width 20 height 14
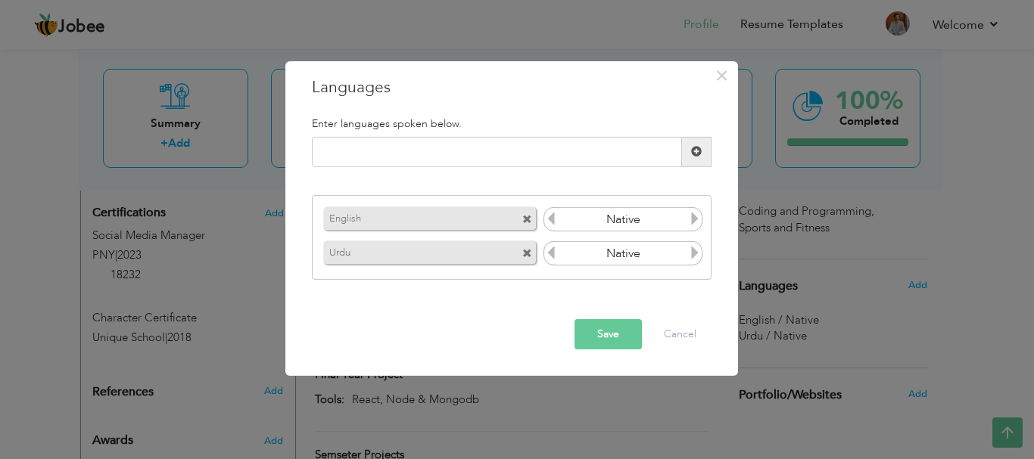
click at [549, 217] on icon at bounding box center [551, 219] width 14 height 14
click at [549, 216] on icon at bounding box center [551, 219] width 14 height 14
click at [693, 223] on icon at bounding box center [695, 219] width 14 height 14
click at [552, 164] on input "text" at bounding box center [497, 152] width 370 height 30
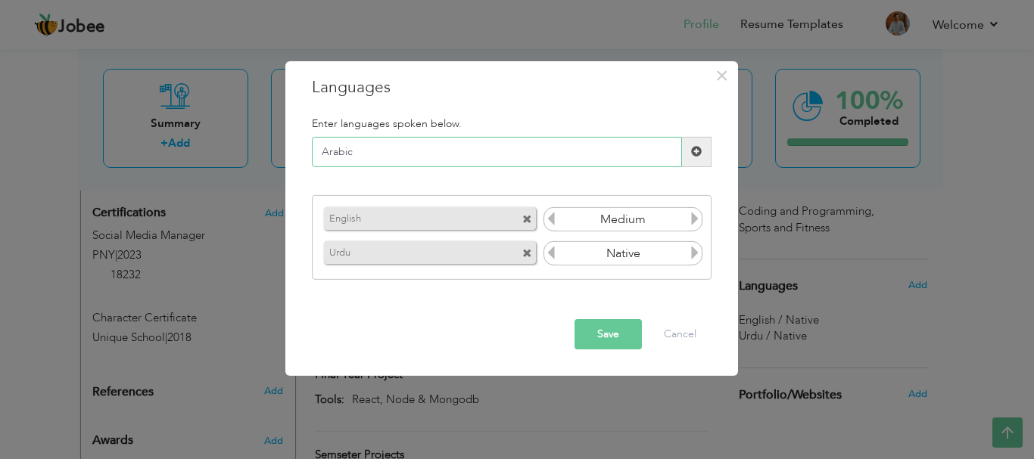
type input "Arabic"
click at [699, 148] on span at bounding box center [696, 151] width 11 height 11
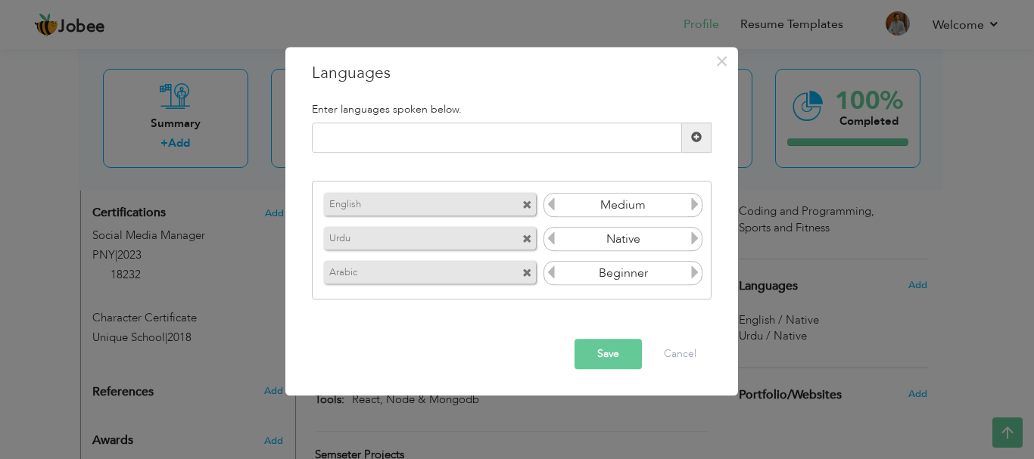
drag, startPoint x: 499, startPoint y: 272, endPoint x: 495, endPoint y: 182, distance: 90.1
click at [495, 182] on div "English Native Urdu [DEMOGRAPHIC_DATA] Beginner" at bounding box center [512, 241] width 400 height 119
click at [605, 350] on button "Save" at bounding box center [607, 354] width 67 height 30
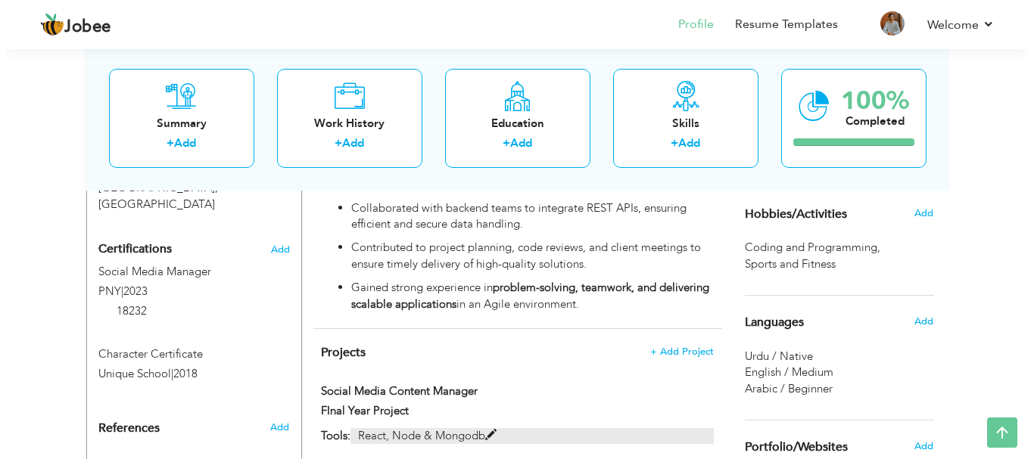
scroll to position [736, 0]
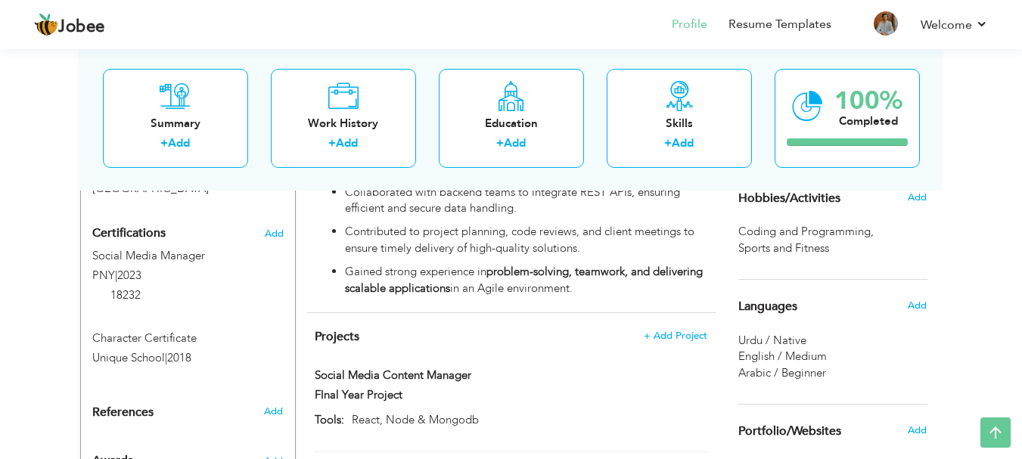
click at [456, 329] on h4 "Projects + Add Project" at bounding box center [511, 336] width 392 height 15
click at [476, 369] on span at bounding box center [476, 374] width 11 height 11
type input "Social Media Content Manager"
type input "FInal Year Project"
type input "React, Node & Mongodb"
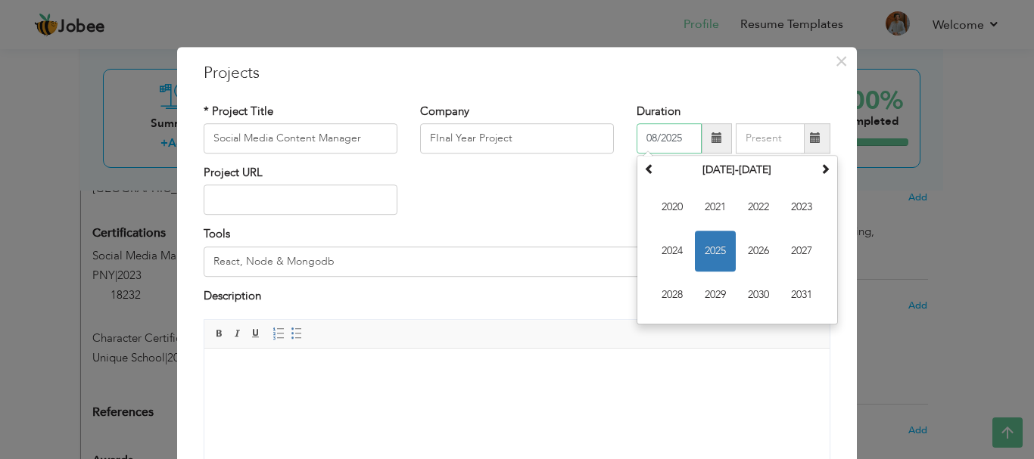
click at [665, 142] on input "08/2025" at bounding box center [668, 138] width 65 height 30
click at [678, 139] on input "08/2025" at bounding box center [668, 138] width 65 height 30
type input "08/2023"
click at [758, 136] on input "text" at bounding box center [770, 138] width 69 height 30
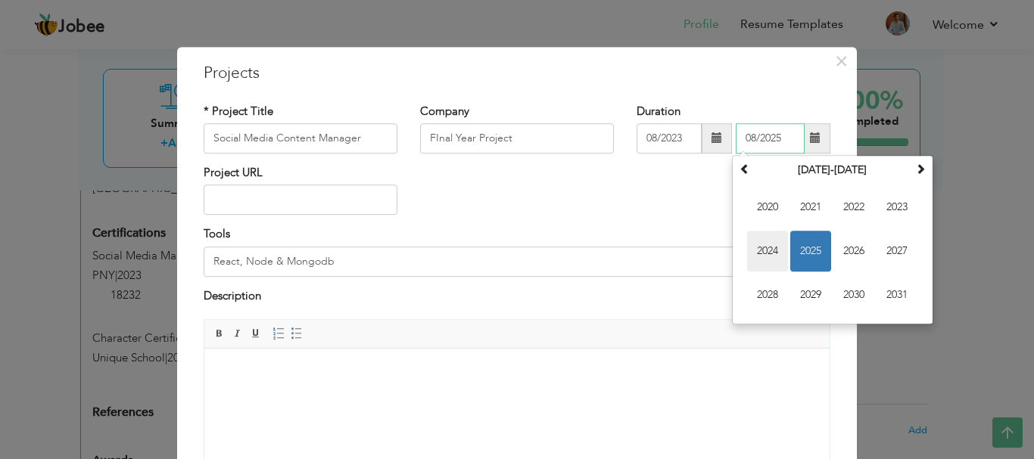
click at [771, 249] on span "2024" at bounding box center [767, 251] width 41 height 41
click at [650, 194] on div "Project URL" at bounding box center [516, 195] width 649 height 61
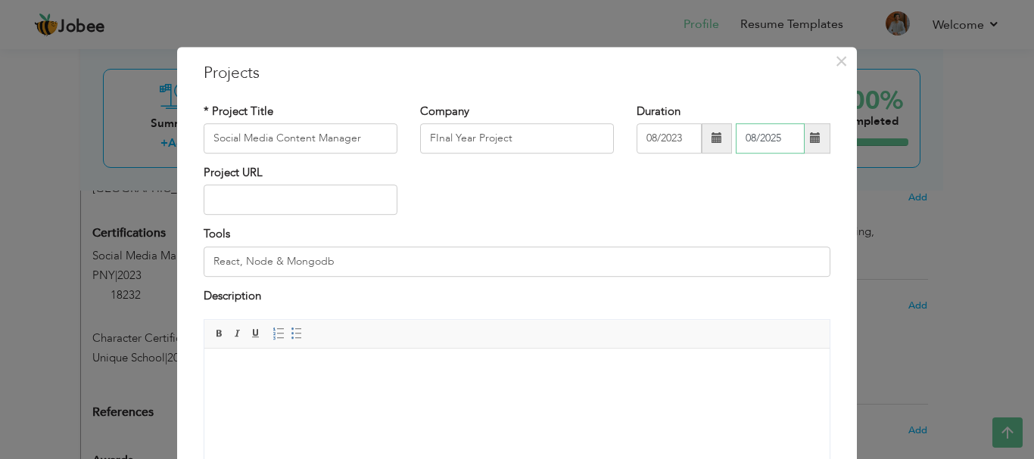
click at [771, 141] on input "08/2025" at bounding box center [770, 138] width 69 height 30
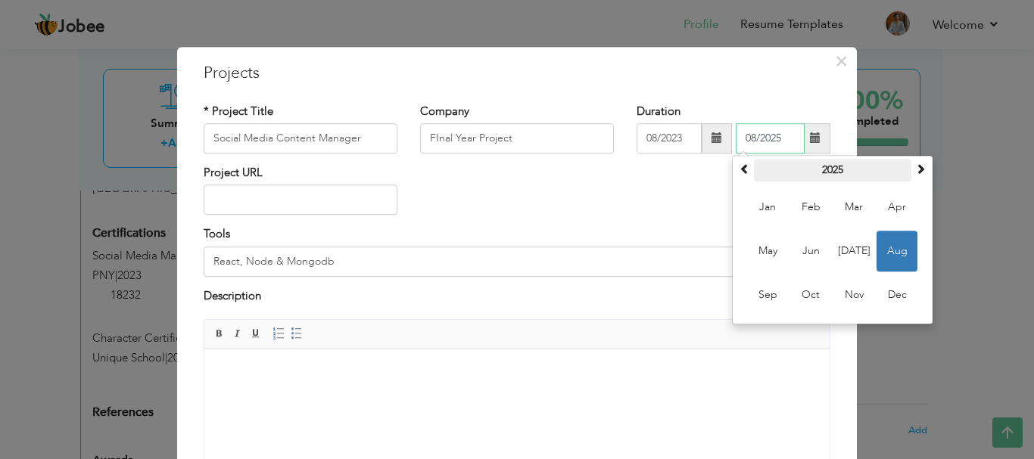
click at [831, 174] on th "2025" at bounding box center [832, 170] width 157 height 23
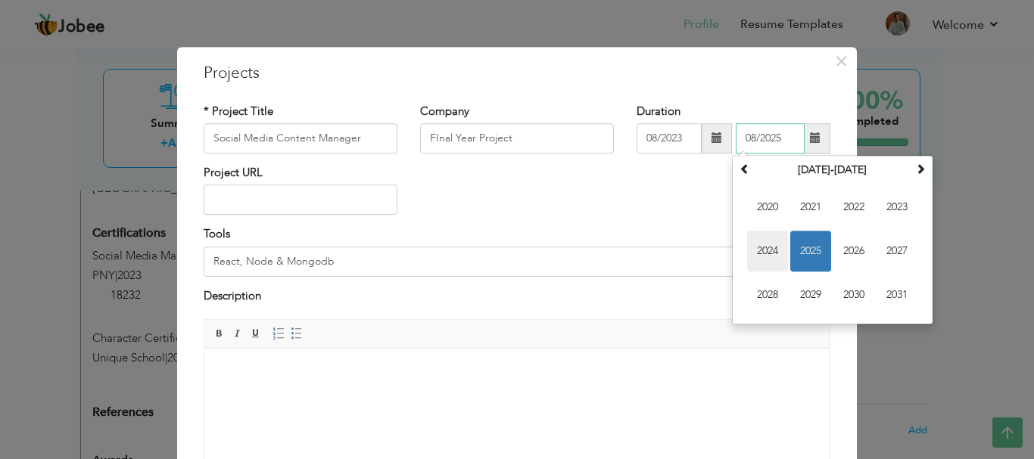
click at [762, 251] on span "2024" at bounding box center [767, 251] width 41 height 41
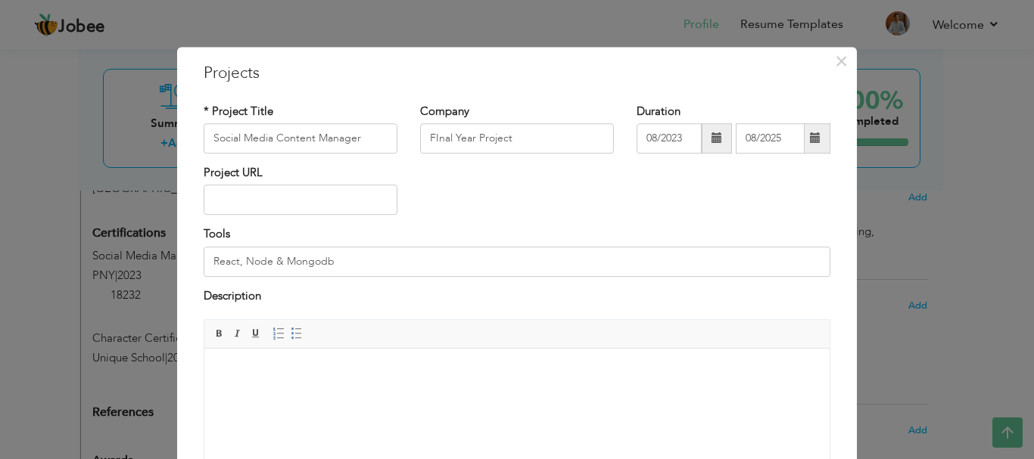
click at [662, 207] on div "Project URL" at bounding box center [516, 195] width 649 height 61
click at [756, 144] on input "08/2025" at bounding box center [770, 138] width 69 height 30
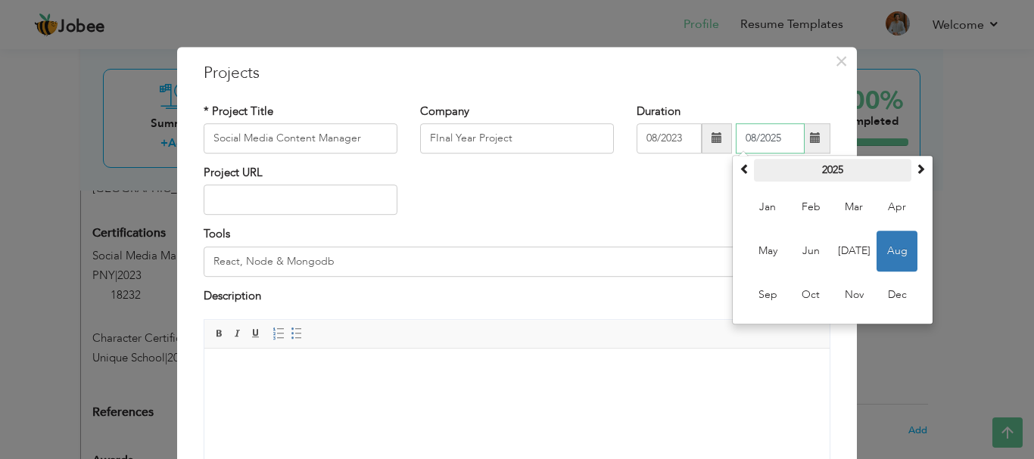
click at [826, 161] on th "2025" at bounding box center [832, 170] width 157 height 23
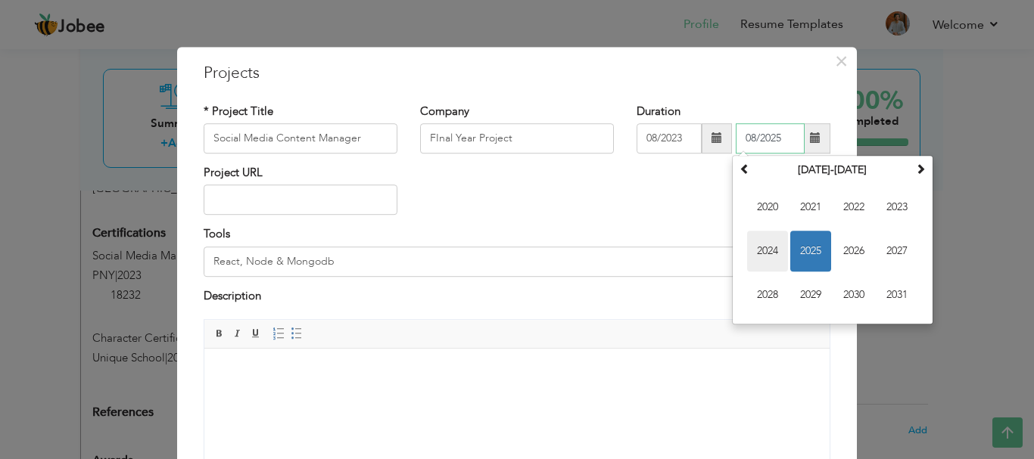
click at [747, 247] on span "2024" at bounding box center [767, 251] width 41 height 41
click at [810, 254] on span "Jun" at bounding box center [810, 251] width 41 height 41
type input "06/2024"
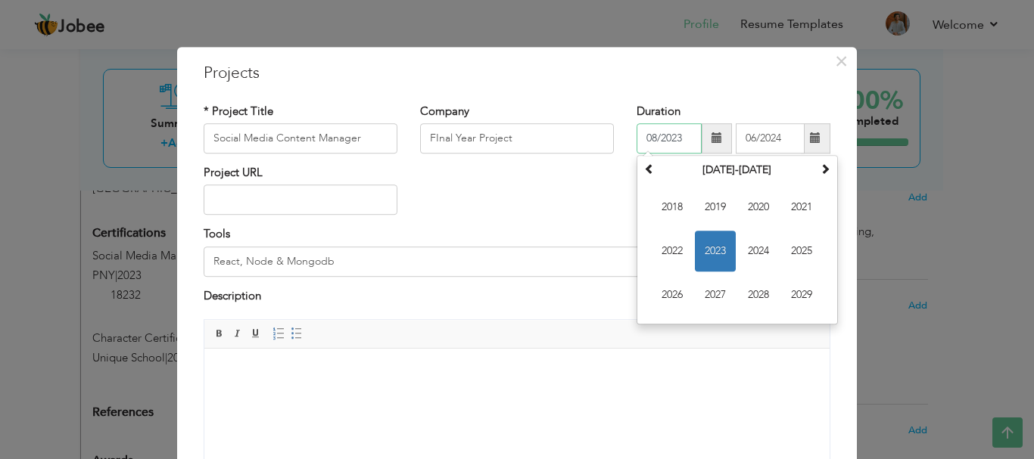
click at [674, 140] on input "08/2023" at bounding box center [668, 138] width 65 height 30
click at [714, 241] on span "2023" at bounding box center [715, 251] width 41 height 41
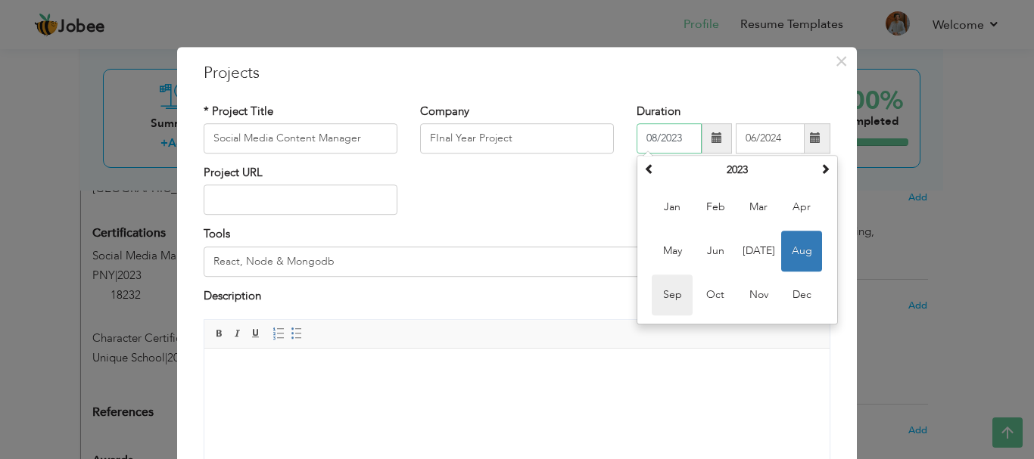
click at [668, 291] on span "Sep" at bounding box center [672, 295] width 41 height 41
type input "09/2023"
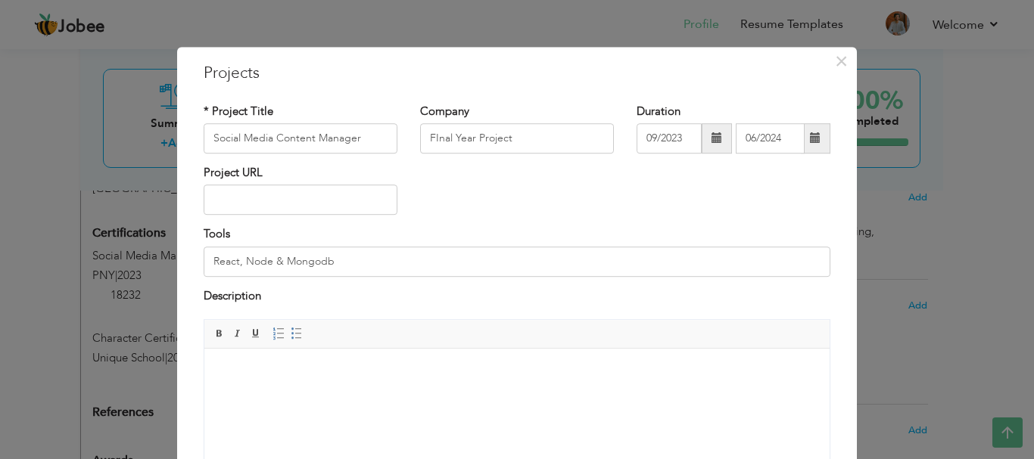
click at [581, 204] on div "Project URL" at bounding box center [516, 195] width 649 height 61
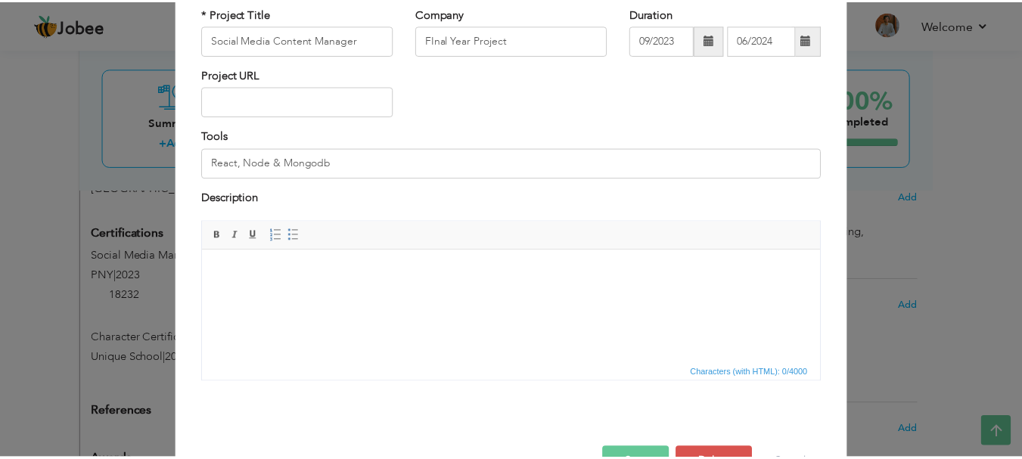
scroll to position [145, 0]
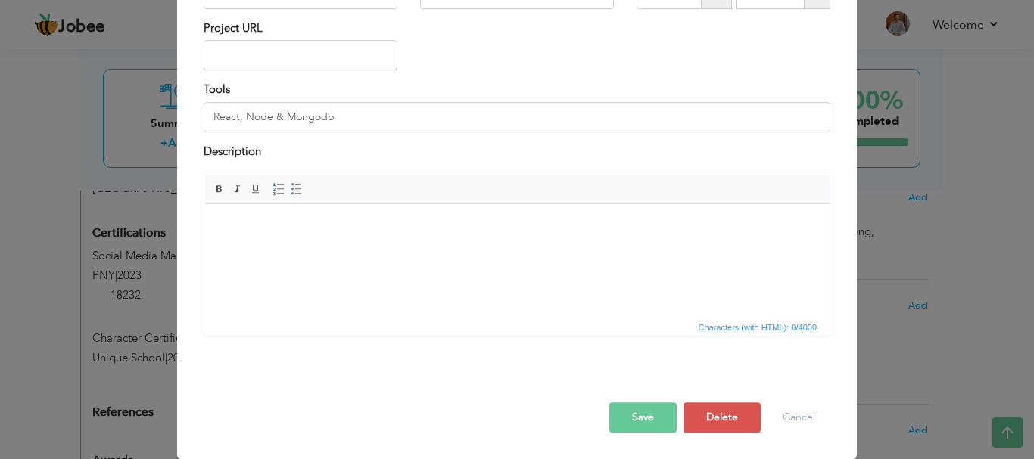
click at [645, 419] on button "Save" at bounding box center [642, 418] width 67 height 30
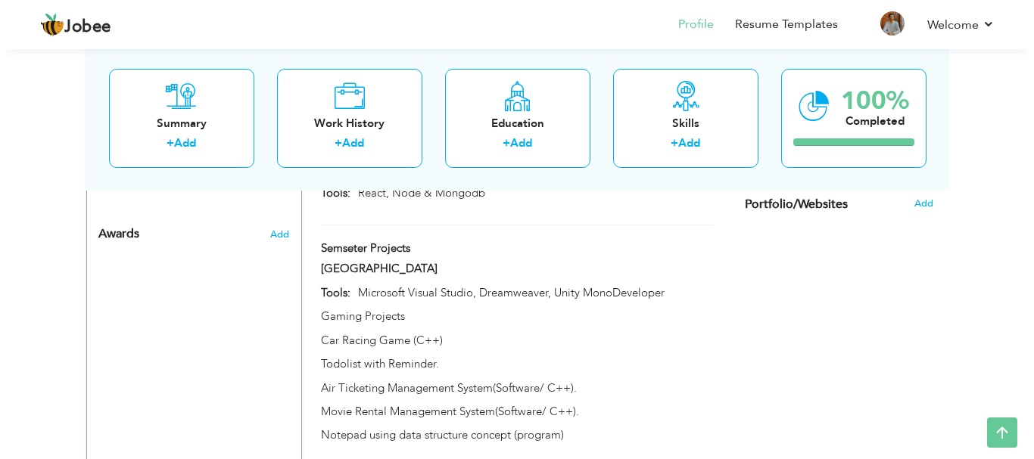
scroll to position [888, 0]
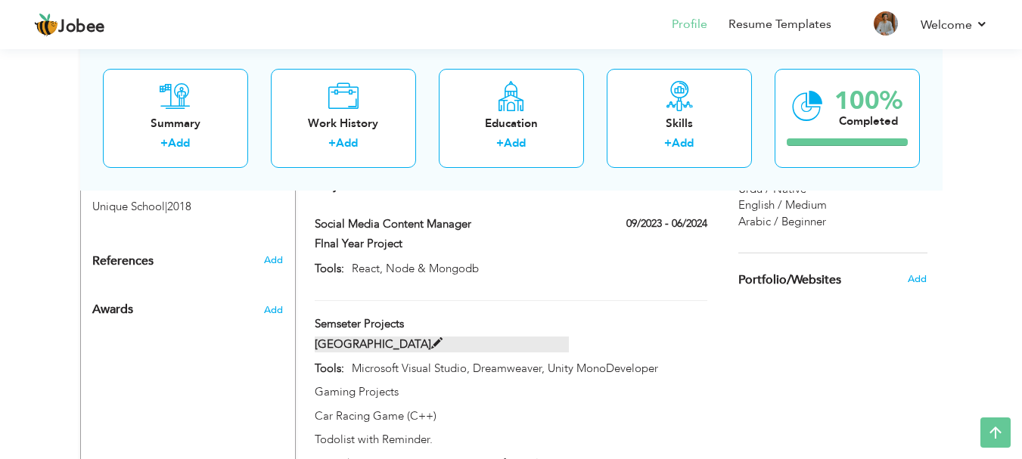
click at [431, 338] on span at bounding box center [436, 343] width 11 height 11
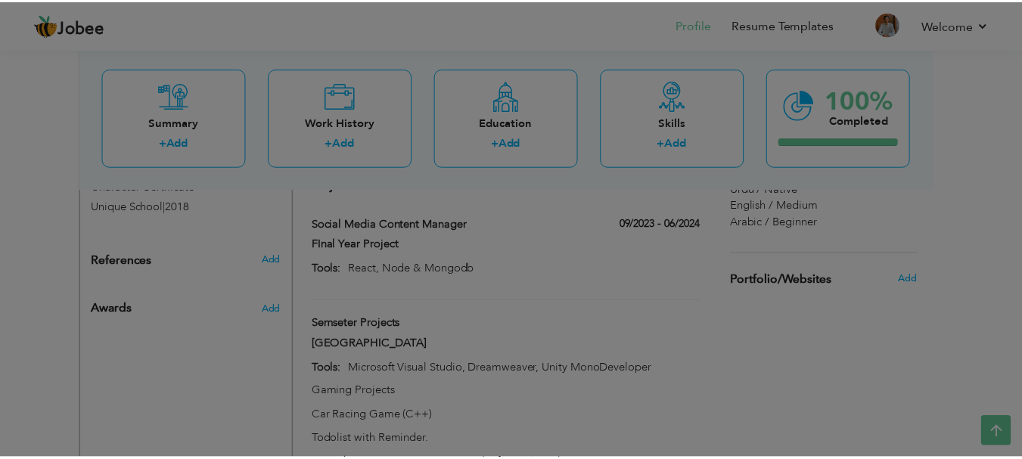
scroll to position [0, 0]
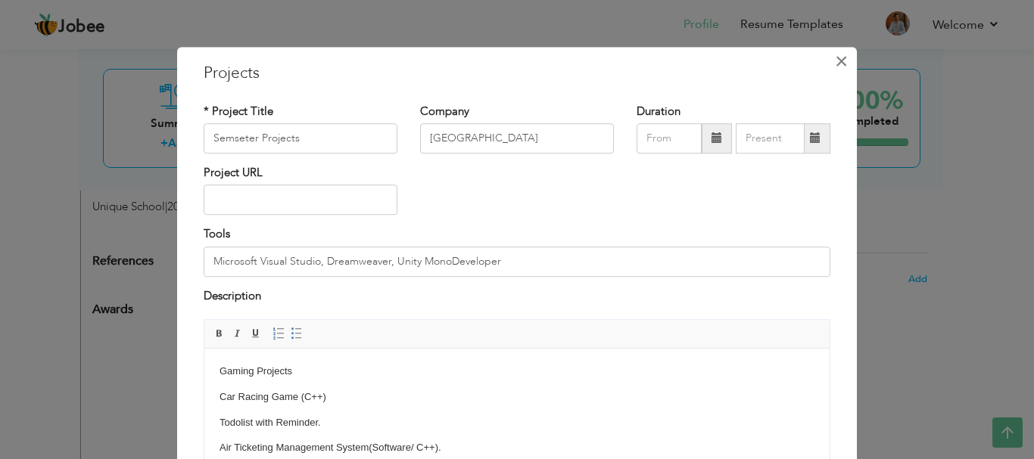
click at [835, 66] on span "×" at bounding box center [841, 61] width 13 height 27
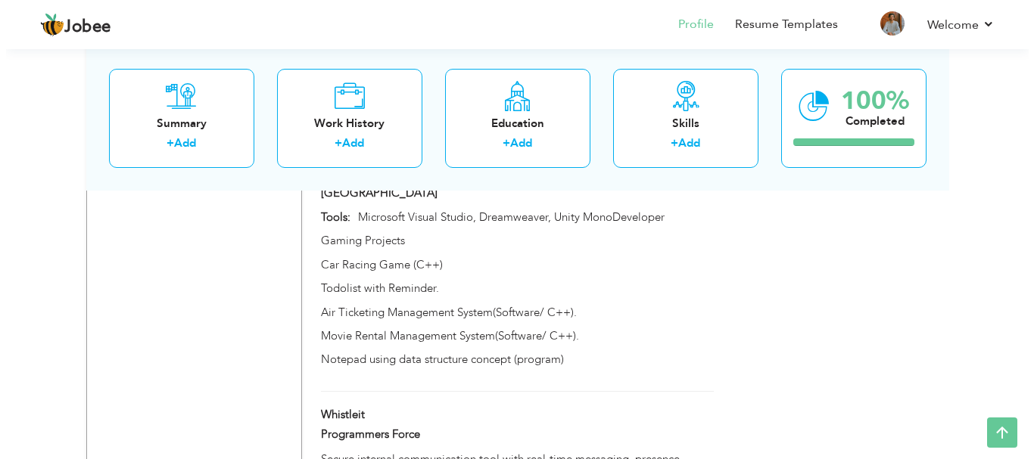
scroll to position [1190, 0]
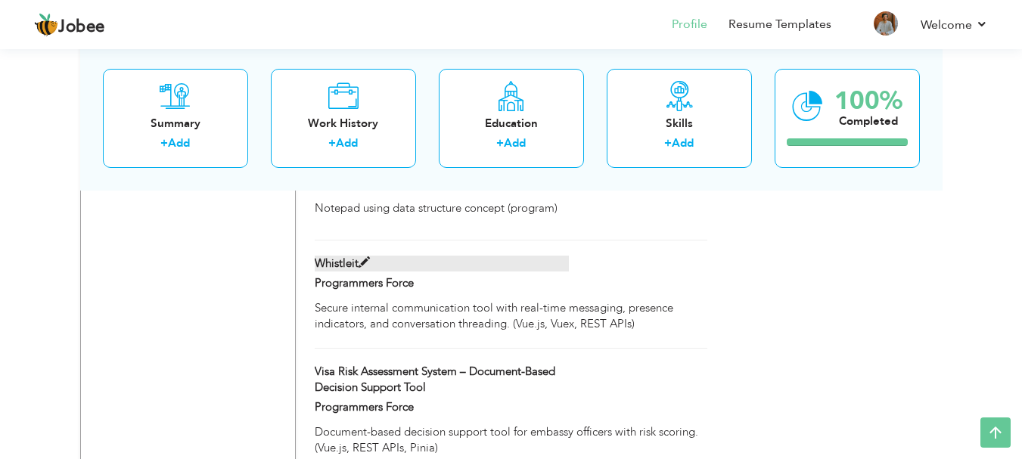
click at [365, 257] on span at bounding box center [364, 262] width 11 height 11
type input "Whistleit"
type input "Programmers Force"
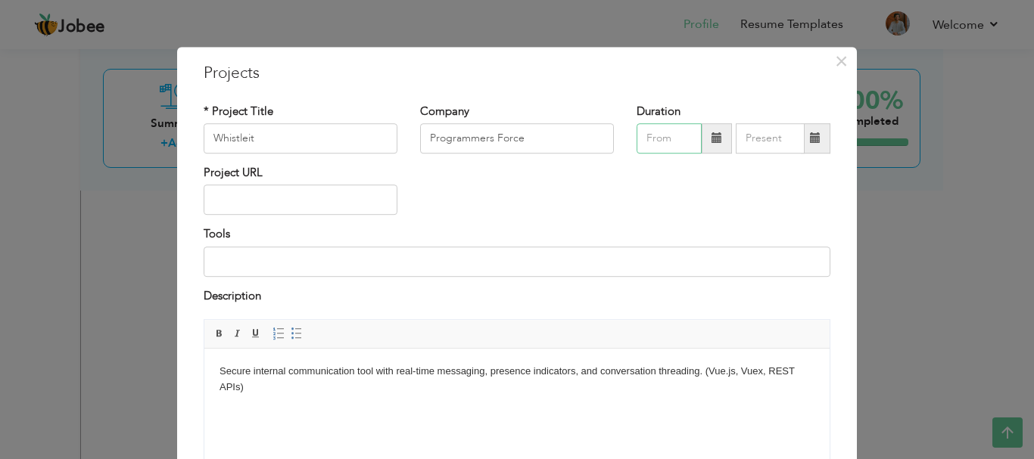
click at [672, 143] on input "text" at bounding box center [668, 138] width 65 height 30
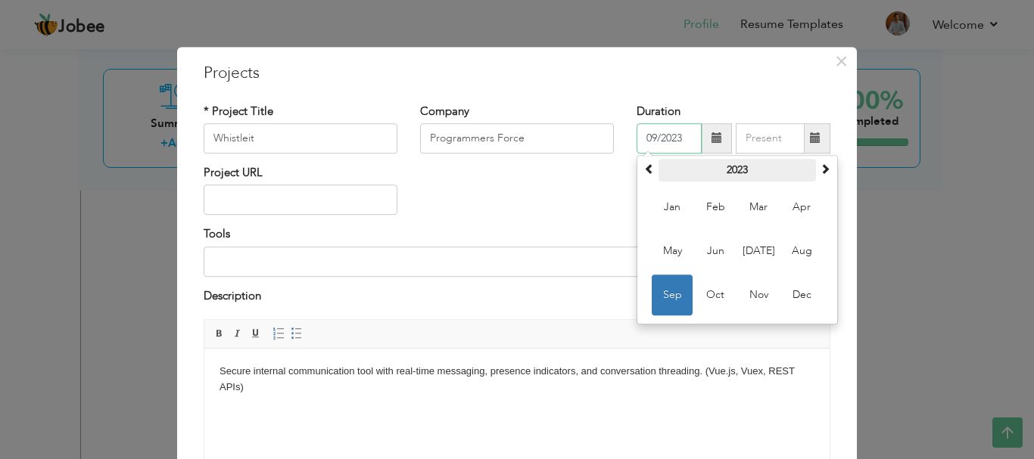
click at [707, 169] on th "2023" at bounding box center [736, 170] width 157 height 23
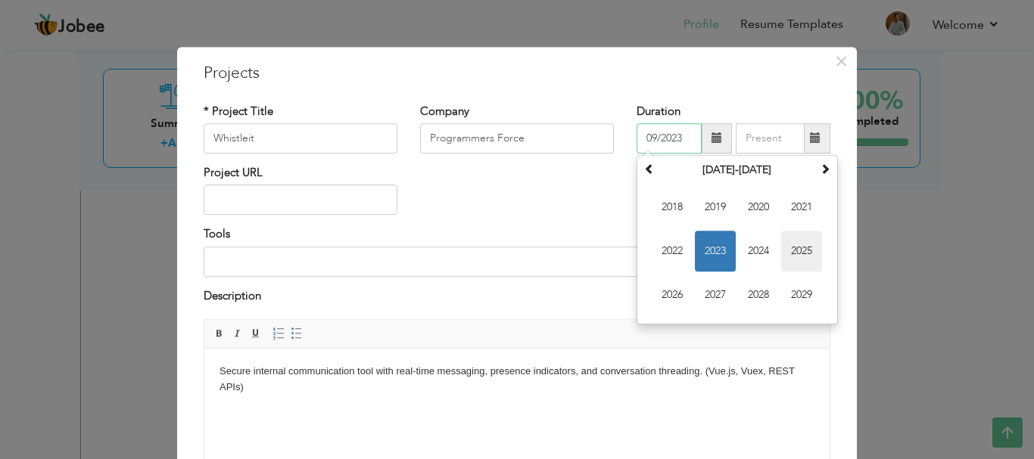
click at [786, 248] on span "2025" at bounding box center [801, 251] width 41 height 41
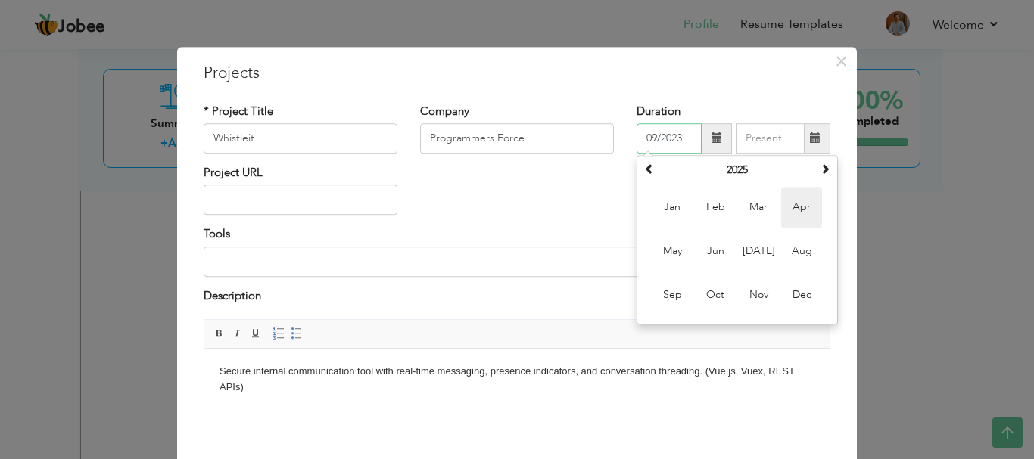
click at [781, 210] on span "Apr" at bounding box center [801, 207] width 41 height 41
type input "04/2025"
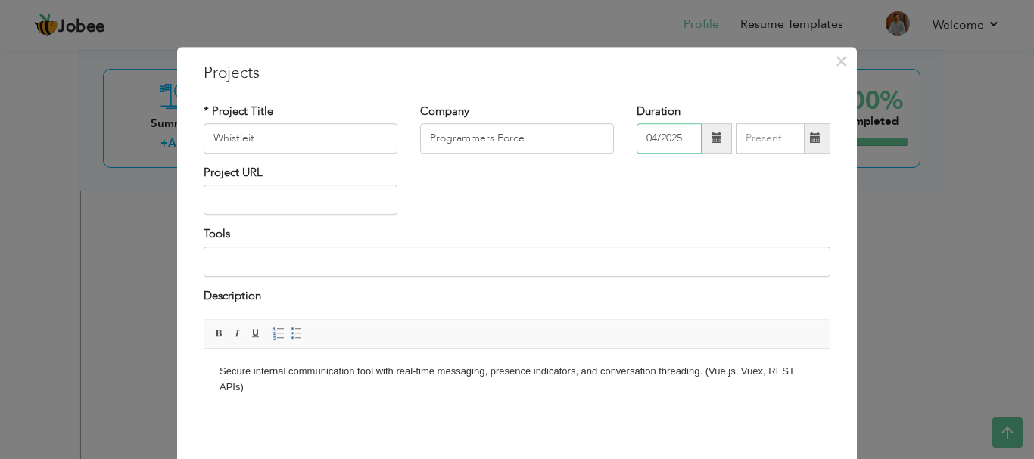
click at [655, 135] on input "04/2025" at bounding box center [668, 138] width 65 height 30
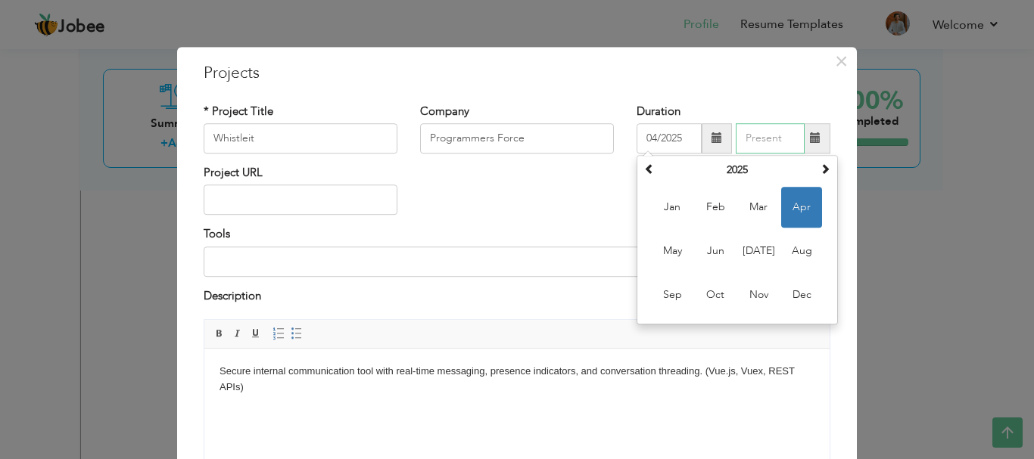
click at [758, 138] on input "text" at bounding box center [770, 138] width 69 height 30
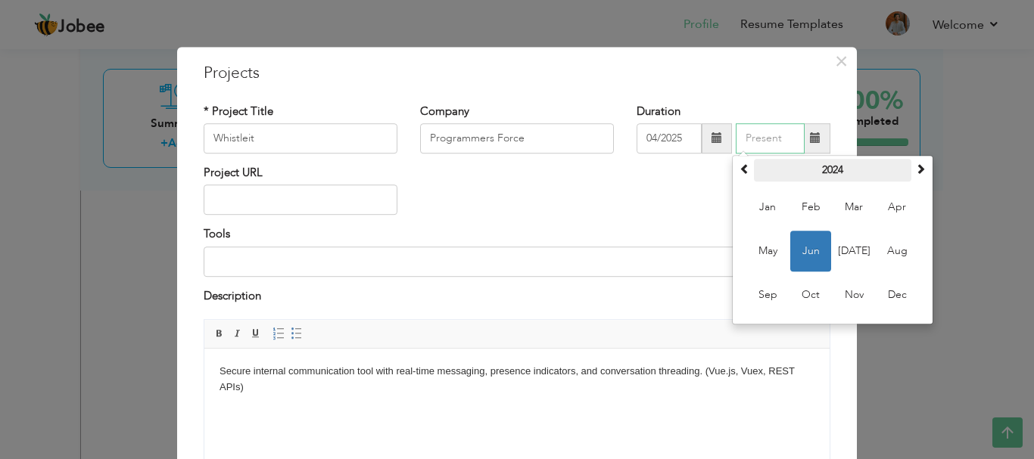
click at [840, 166] on th "2024" at bounding box center [832, 170] width 157 height 23
click at [836, 258] on span "2025" at bounding box center [853, 251] width 41 height 41
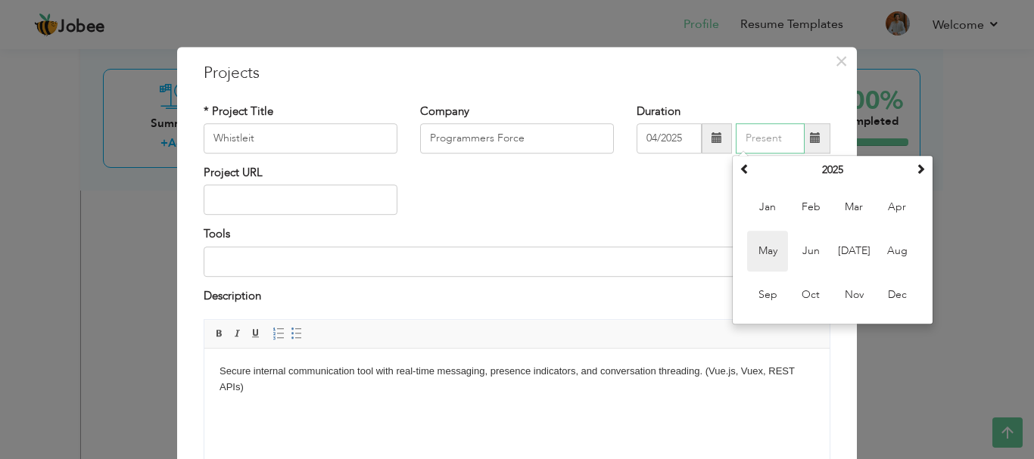
click at [761, 254] on span "May" at bounding box center [767, 251] width 41 height 41
type input "05/2025"
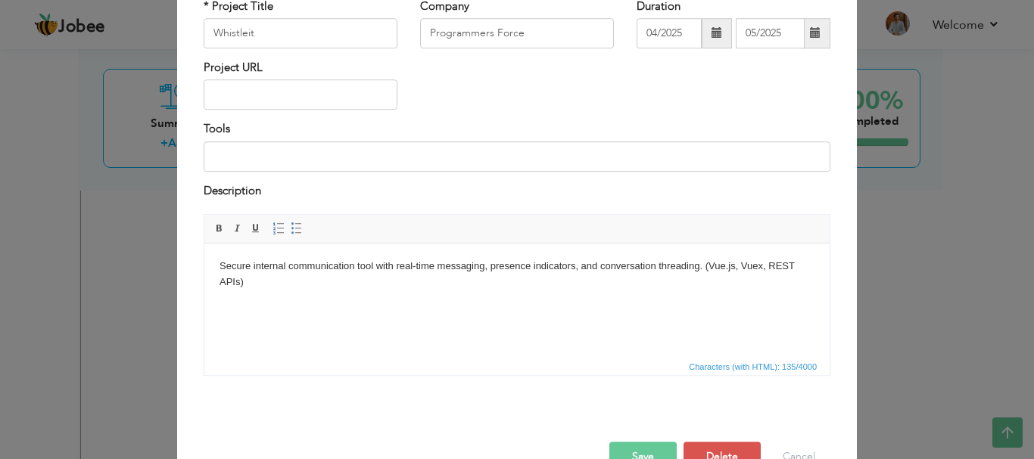
scroll to position [145, 0]
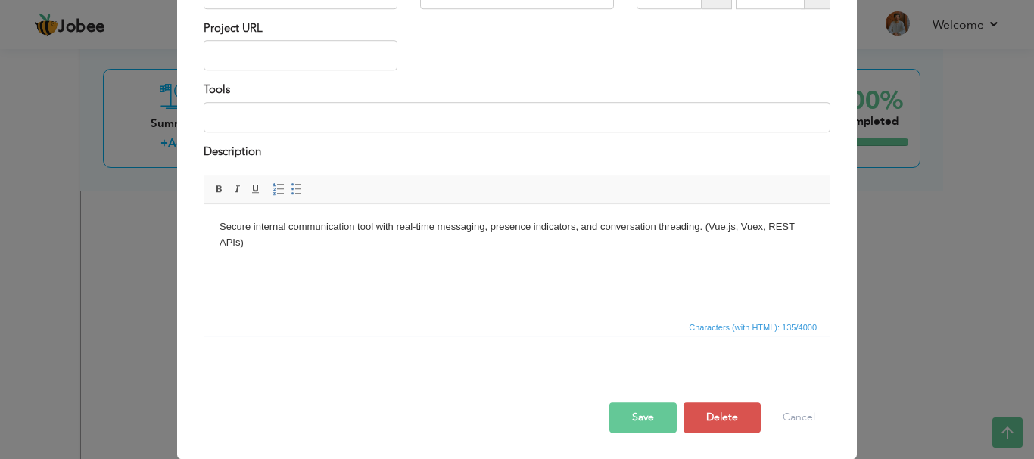
click at [640, 415] on button "Save" at bounding box center [642, 418] width 67 height 30
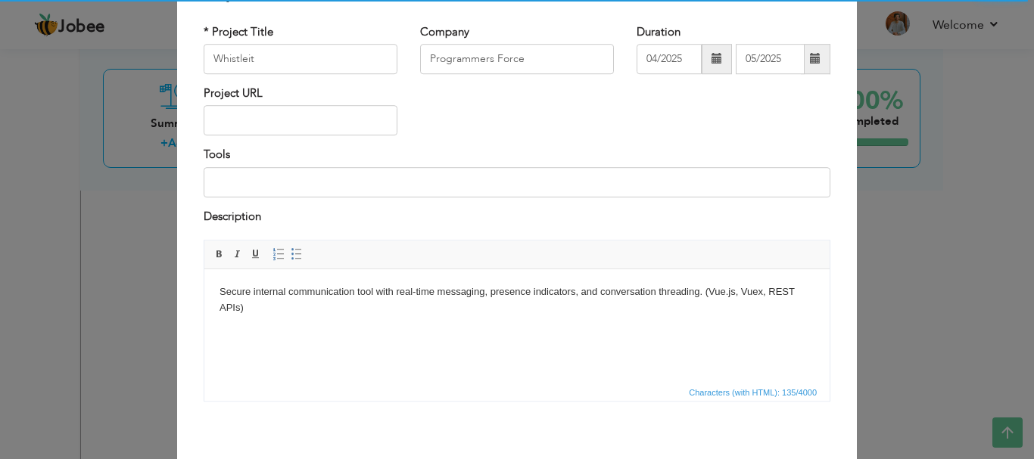
scroll to position [0, 0]
